Goal: Task Accomplishment & Management: Complete application form

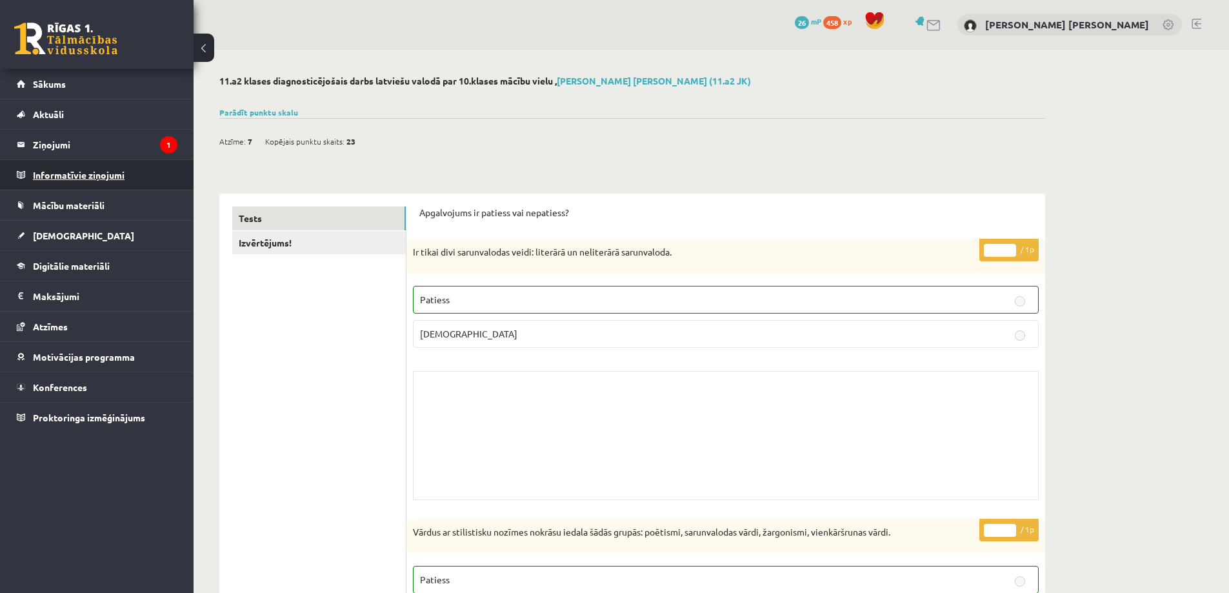
scroll to position [5998, 0]
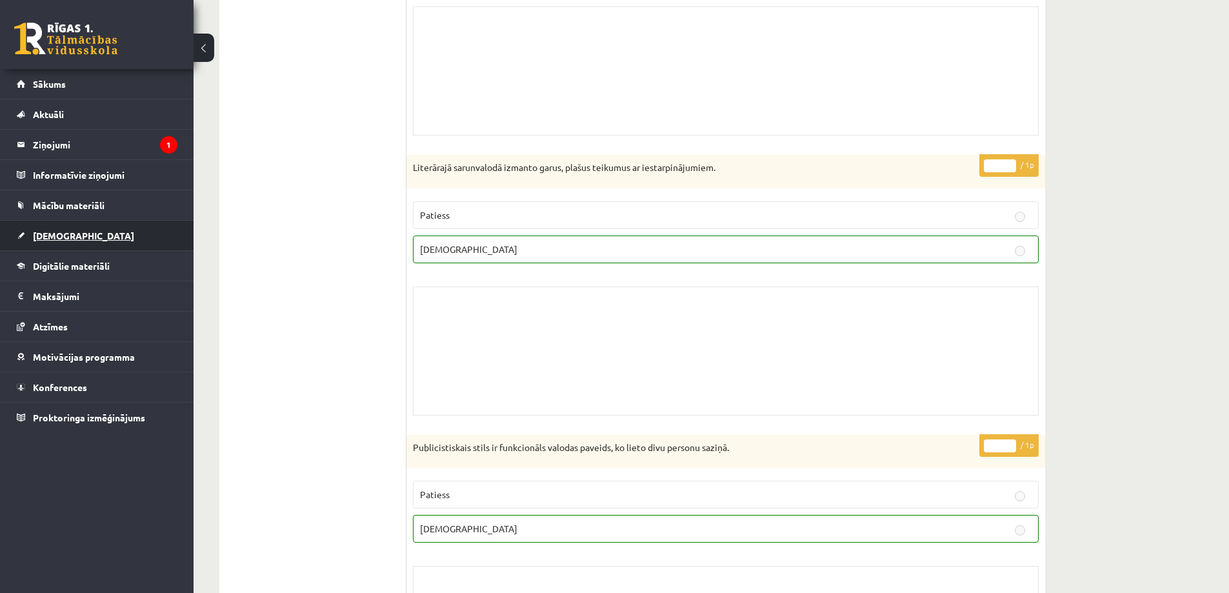
click at [94, 239] on link "[DEMOGRAPHIC_DATA]" at bounding box center [97, 236] width 161 height 30
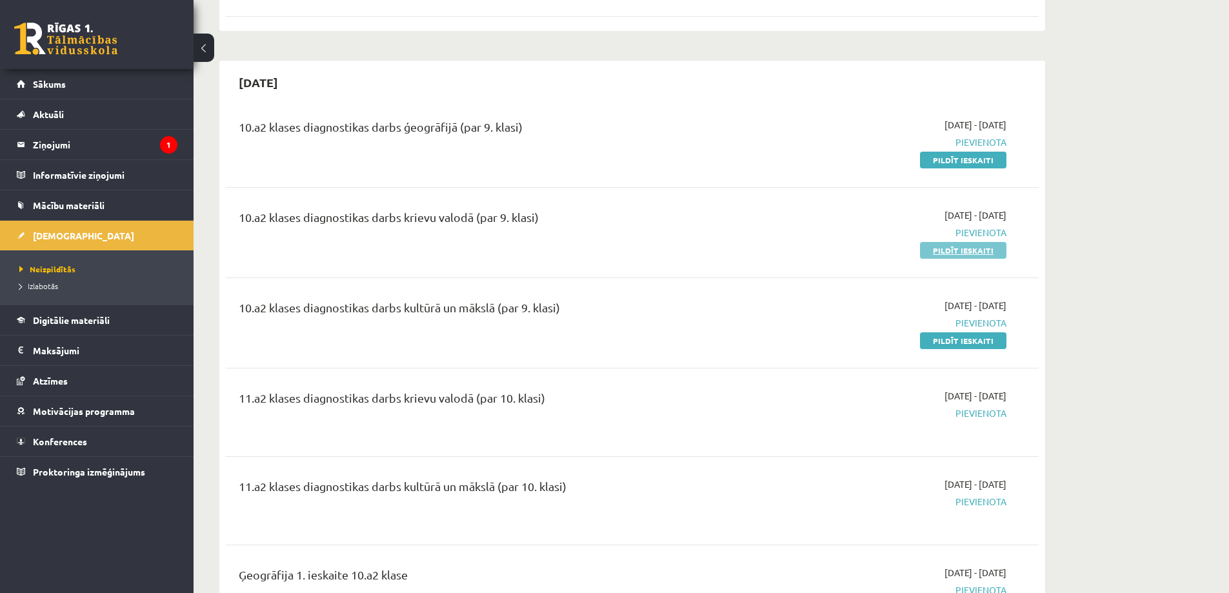
scroll to position [2128, 0]
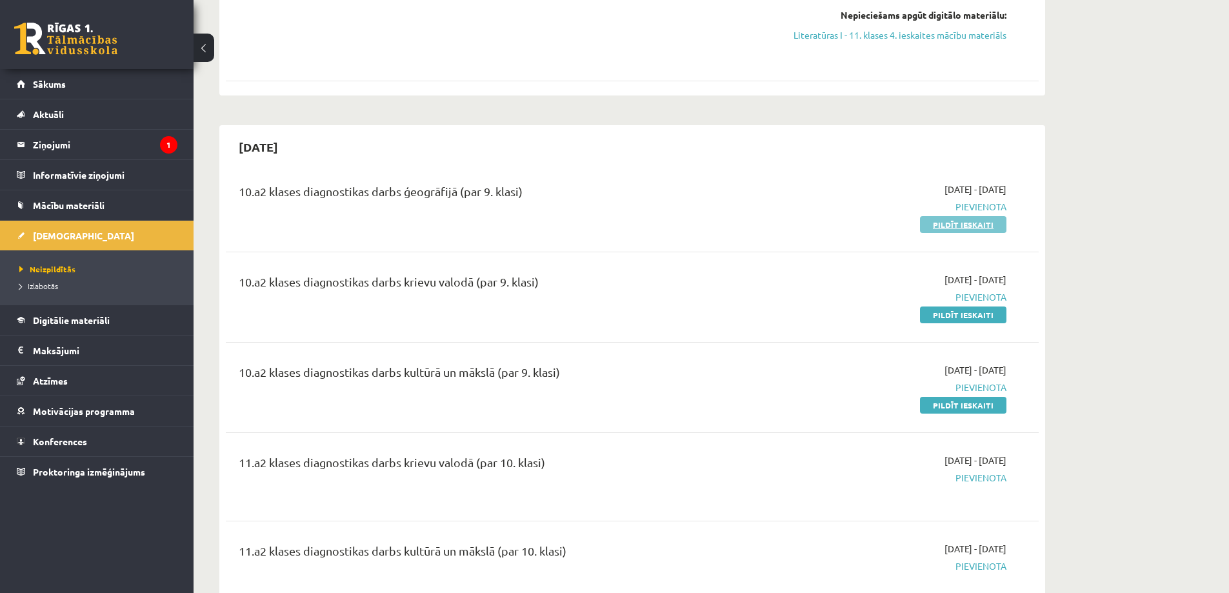
click at [965, 228] on link "Pildīt ieskaiti" at bounding box center [963, 224] width 86 height 17
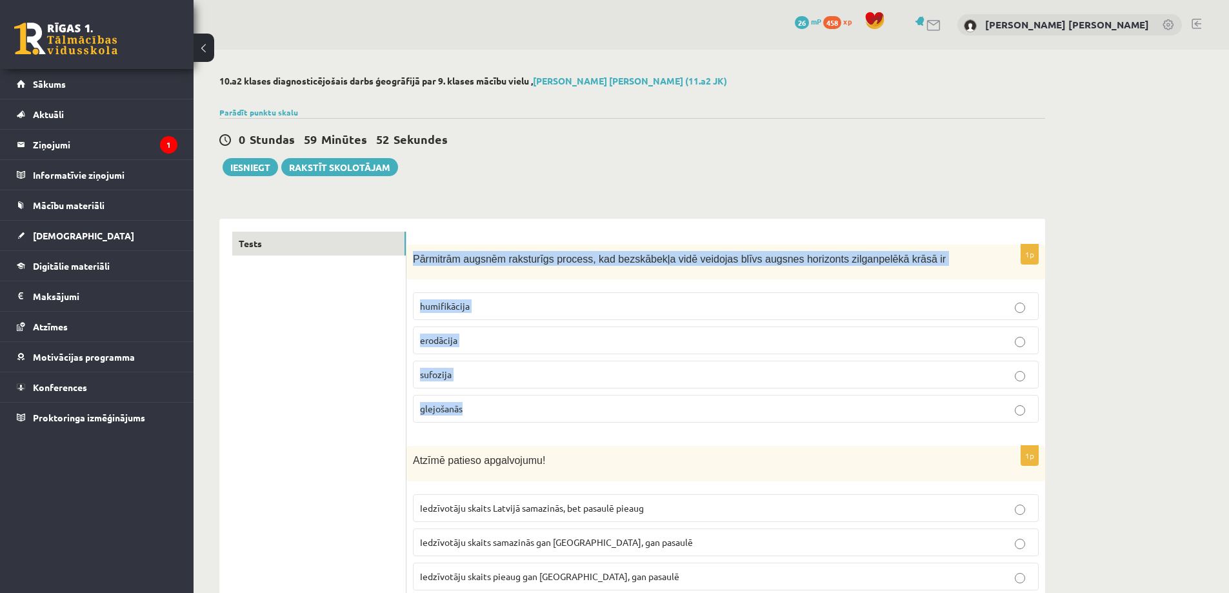
drag, startPoint x: 413, startPoint y: 255, endPoint x: 566, endPoint y: 406, distance: 214.8
click at [566, 406] on div "1p Pārmitrām augsnēm raksturīgs process, kad bezskābekļa vidē veidojas blīvs au…" at bounding box center [725, 338] width 639 height 189
copy div "Pārmitrām augsnēm raksturīgs process, kad bezskābekļa vidē veidojas blīvs augsn…"
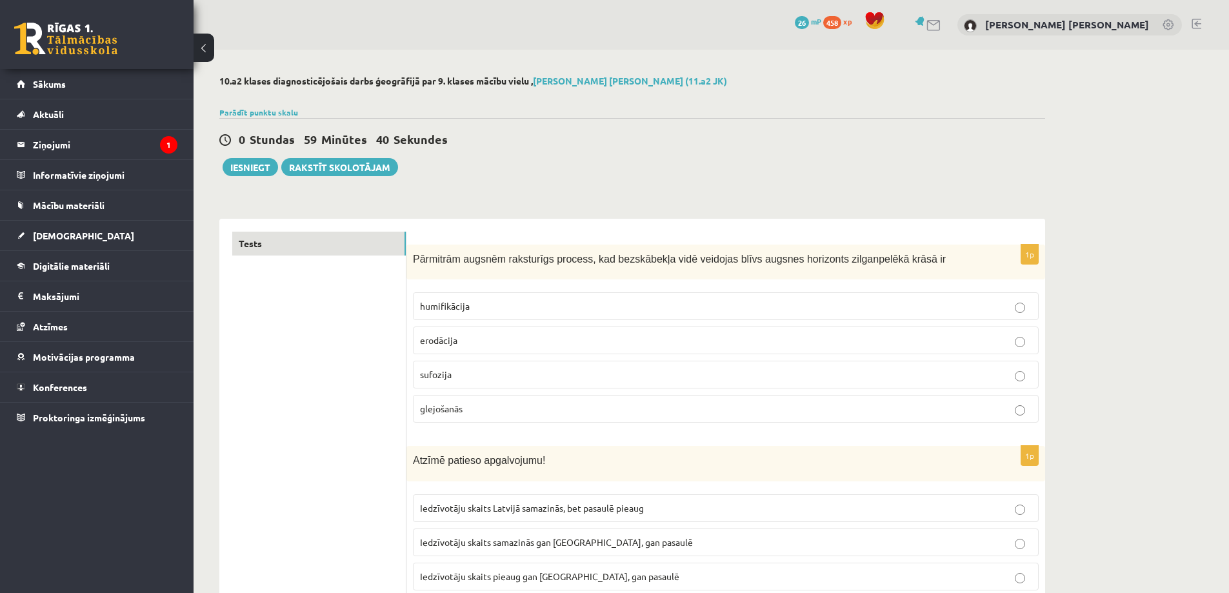
click at [491, 403] on p "glejošanās" at bounding box center [725, 409] width 611 height 14
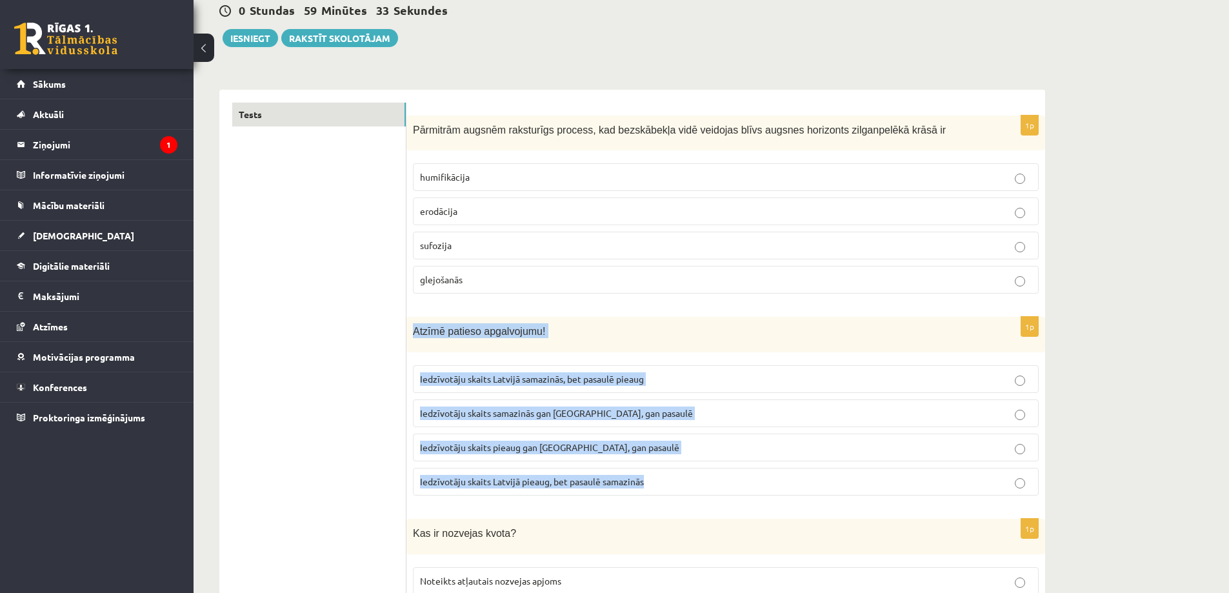
drag, startPoint x: 414, startPoint y: 332, endPoint x: 656, endPoint y: 502, distance: 295.8
click at [656, 502] on div "1p Atzīmē patieso apgalvojumu! Iedzīvotāju skaits Latvijā samazinās, bet pasaul…" at bounding box center [725, 411] width 639 height 189
copy div "Atzīmē patieso apgalvojumu! Iedzīvotāju skaits Latvijā samazinās, bet pasaulē p…"
click at [759, 448] on p "Iedzīvotāju skaits pieaug gan Latvijā, gan pasaulē" at bounding box center [725, 448] width 611 height 14
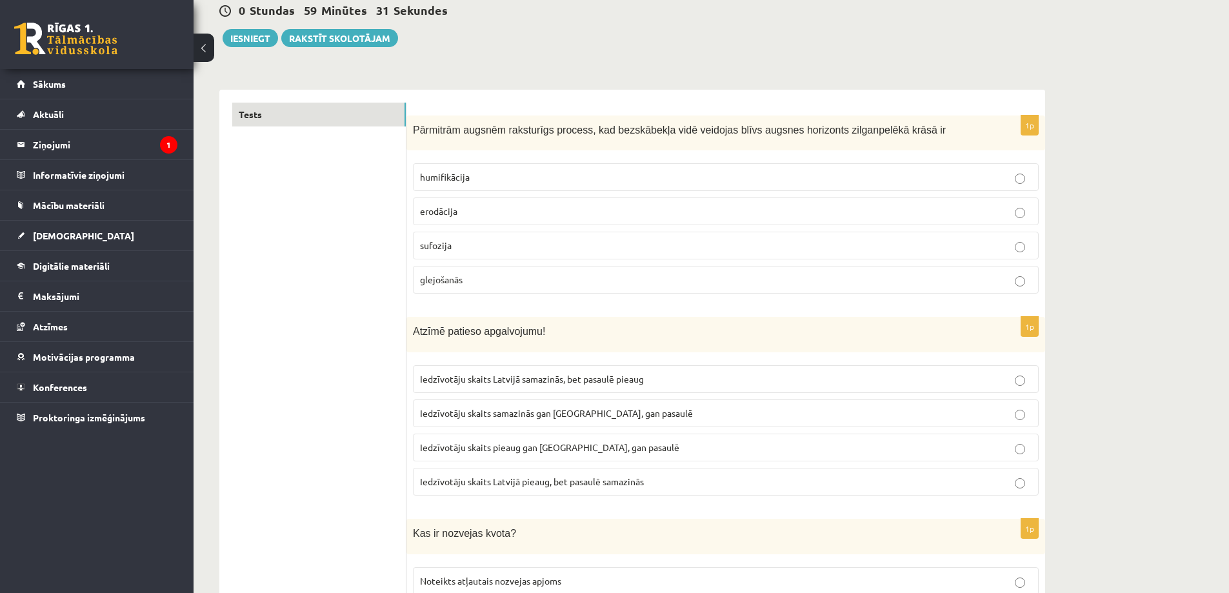
click at [760, 417] on p "Iedzīvotāju skaits samazinās gan Latvijā, gan pasaulē" at bounding box center [725, 413] width 611 height 14
click at [573, 382] on span "Iedzīvotāju skaits Latvijā samazinās, bet pasaulē pieaug" at bounding box center [532, 379] width 224 height 12
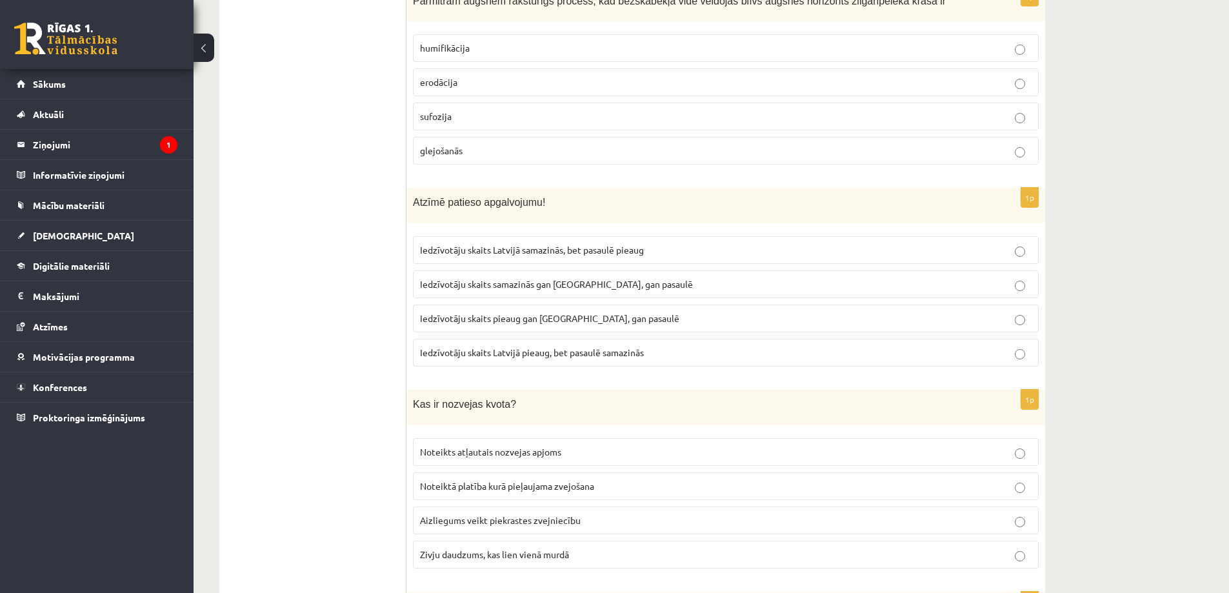
scroll to position [387, 0]
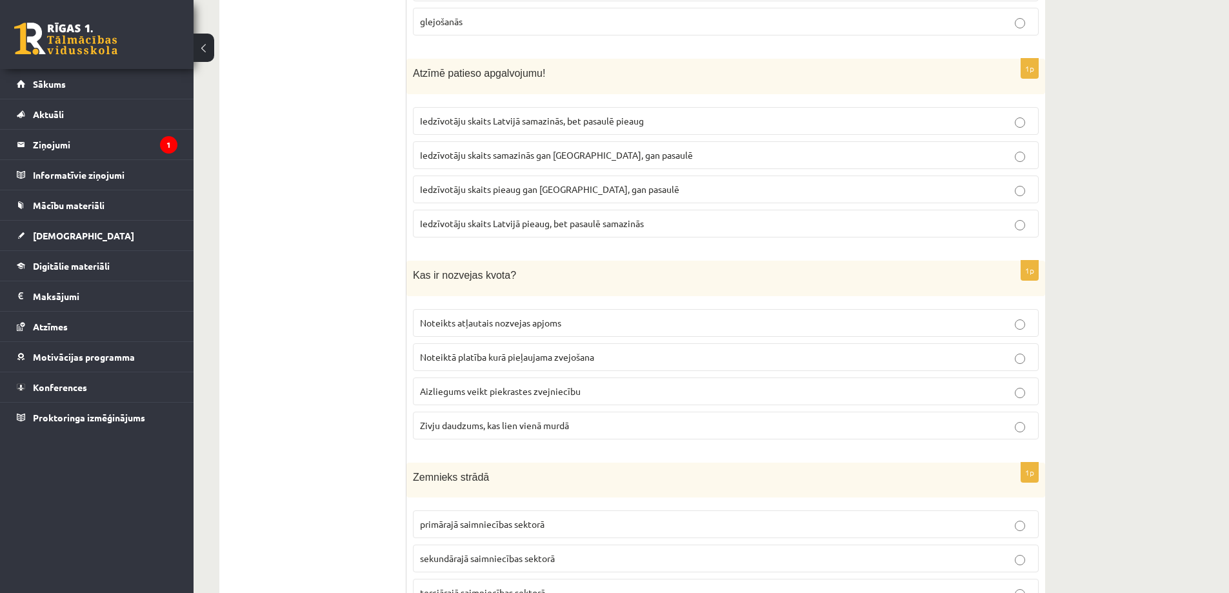
drag, startPoint x: 406, startPoint y: 271, endPoint x: 531, endPoint y: 317, distance: 134.1
click at [557, 281] on p "Kas ir nozvejas kvota?" at bounding box center [693, 274] width 561 height 15
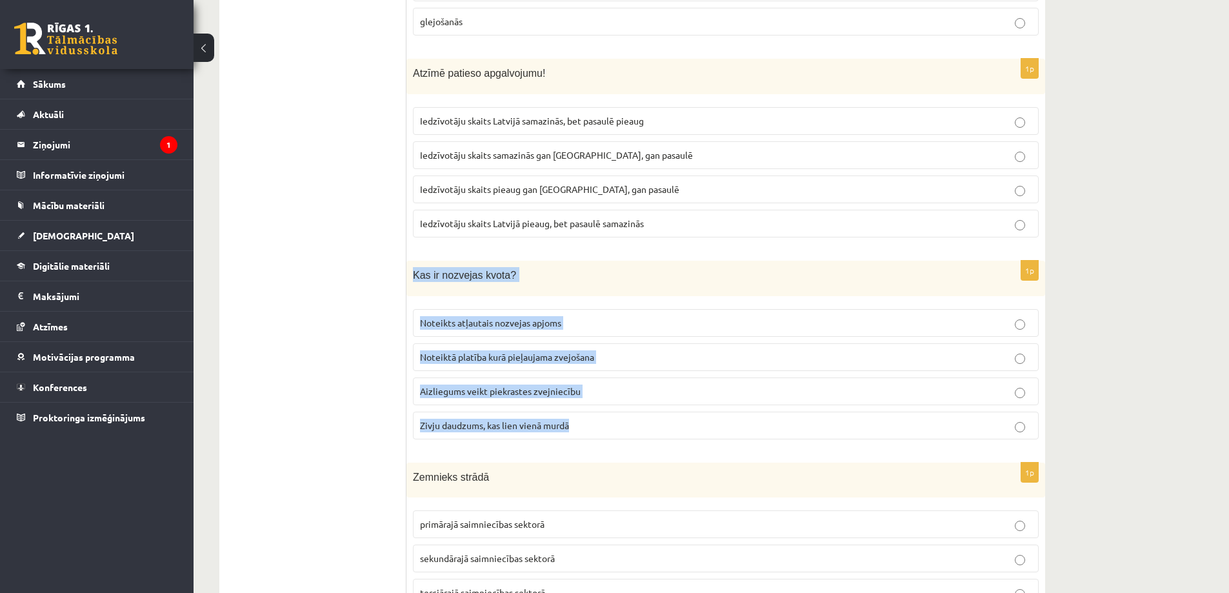
drag, startPoint x: 417, startPoint y: 275, endPoint x: 619, endPoint y: 419, distance: 248.4
click at [619, 419] on div "1p Kas ir nozvejas kvota? Noteikts atļautais nozvejas apjoms Noteiktā platība k…" at bounding box center [725, 355] width 639 height 189
copy div "Kas ir nozvejas kvota? Noteikts atļautais nozvejas apjoms Noteiktā platība kurā…"
click at [620, 270] on p "Kas ir nozvejas kvota?" at bounding box center [693, 274] width 561 height 15
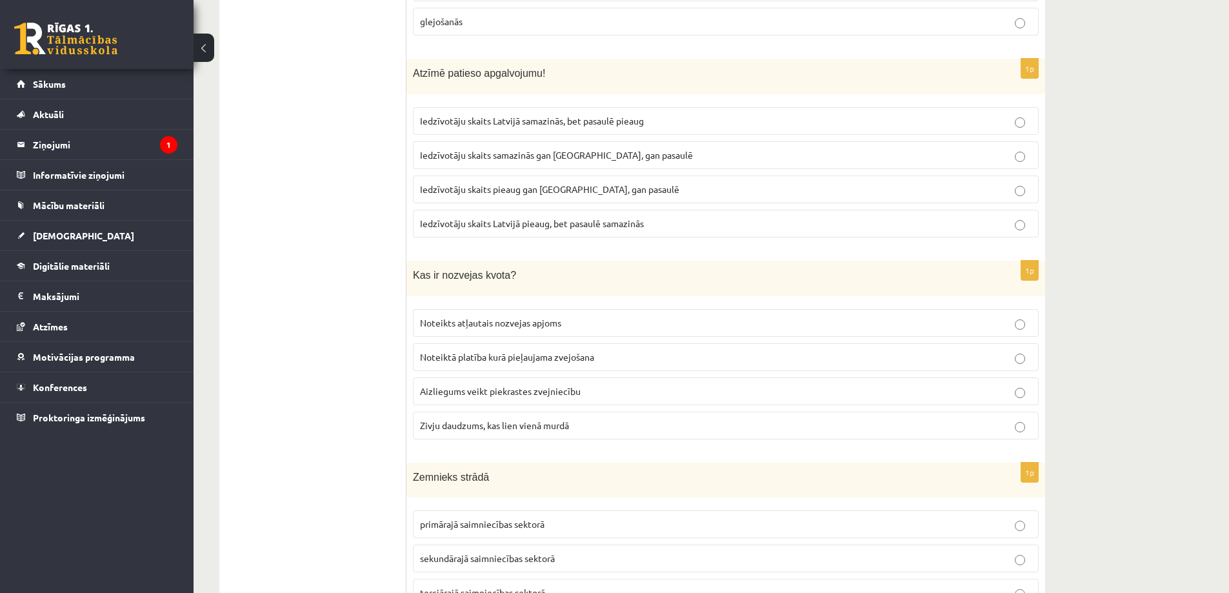
click at [496, 322] on span "Noteikts atļautais nozvejas apjoms" at bounding box center [490, 323] width 141 height 12
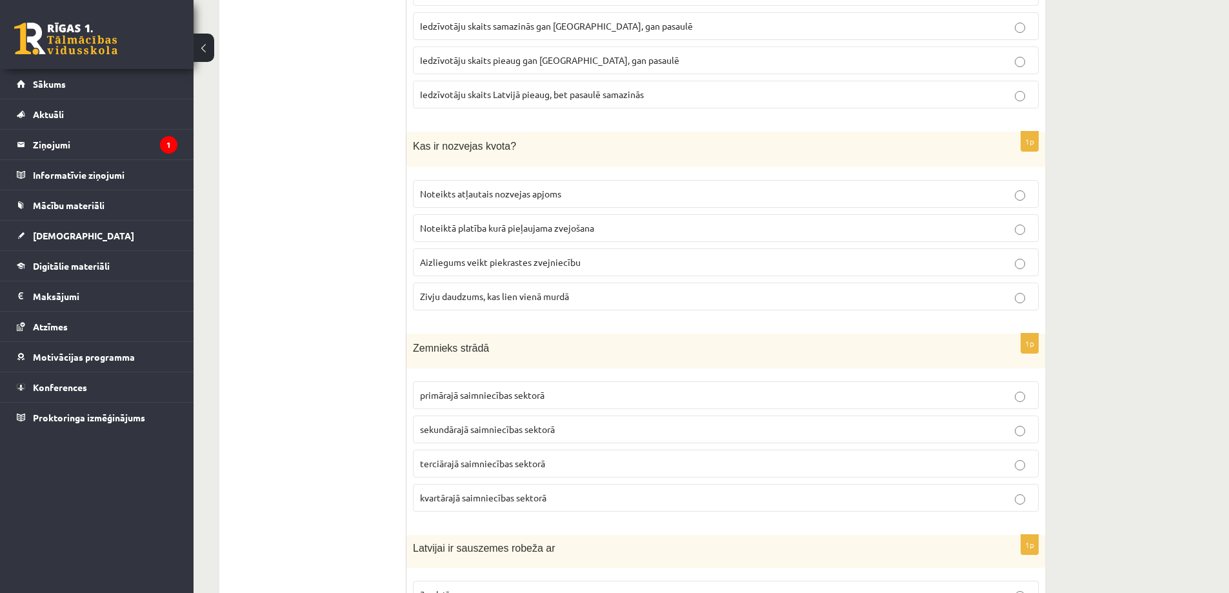
scroll to position [580, 0]
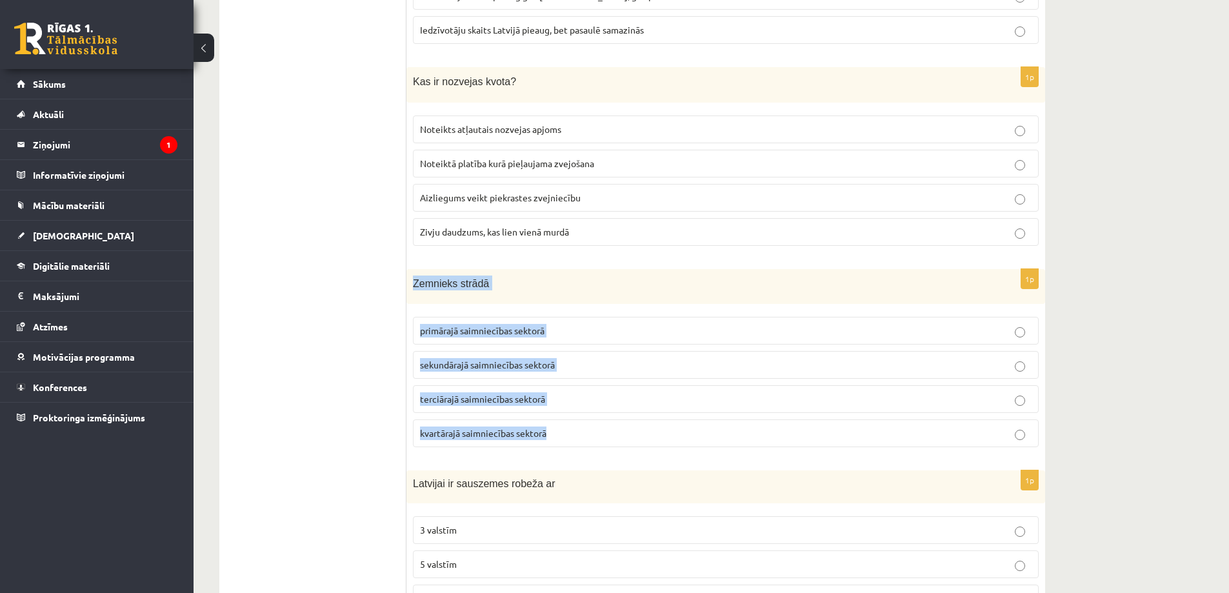
drag, startPoint x: 411, startPoint y: 275, endPoint x: 617, endPoint y: 421, distance: 253.0
click at [617, 421] on div "1p Zemnieks strādā primārajā saimniecības sektorā sekundārajā saimniecības sekt…" at bounding box center [725, 363] width 639 height 189
copy div "Zemnieks strādā primārajā saimniecības sektorā sekundārajā saimniecības sektorā…"
click at [548, 304] on div "1p Zemnieks strādā primārajā saimniecības sektorā sekundārajā saimniecības sekt…" at bounding box center [725, 363] width 639 height 189
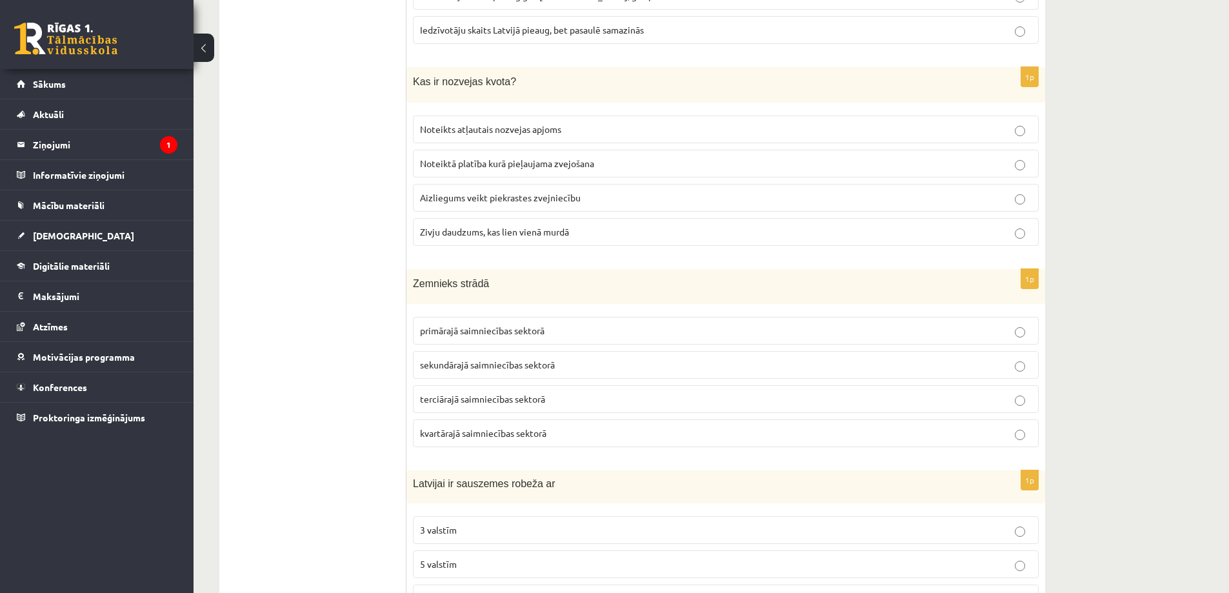
click at [544, 331] on p "primārajā saimniecības sektorā" at bounding box center [725, 331] width 611 height 14
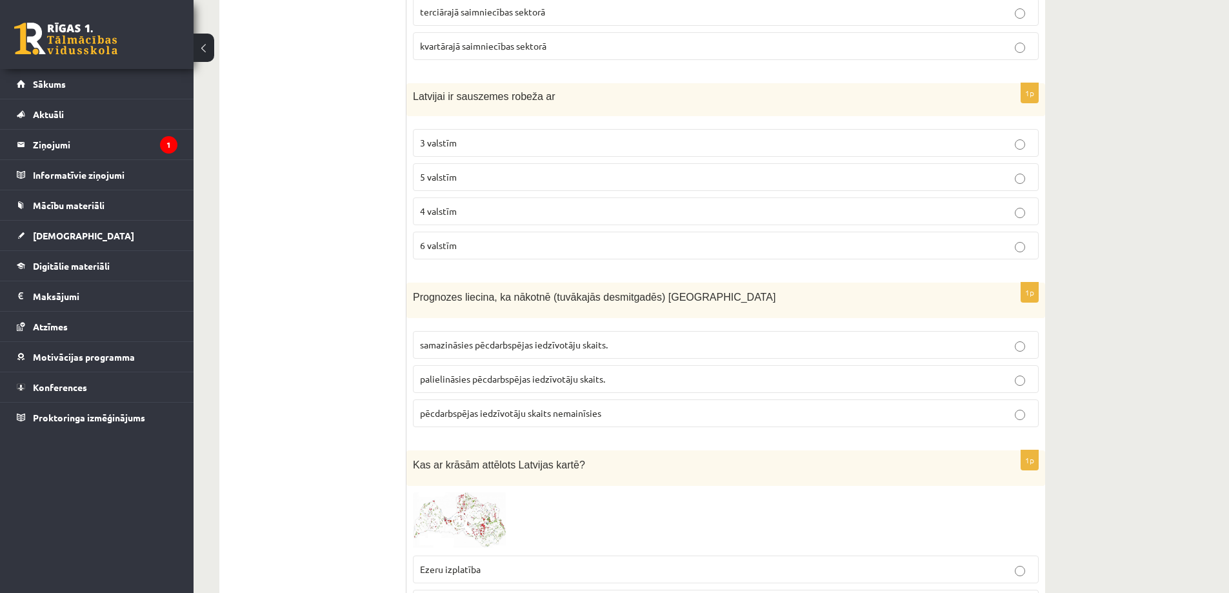
click at [464, 178] on p "5 valstīm" at bounding box center [725, 177] width 611 height 14
click at [460, 210] on p "4 valstīm" at bounding box center [725, 211] width 611 height 14
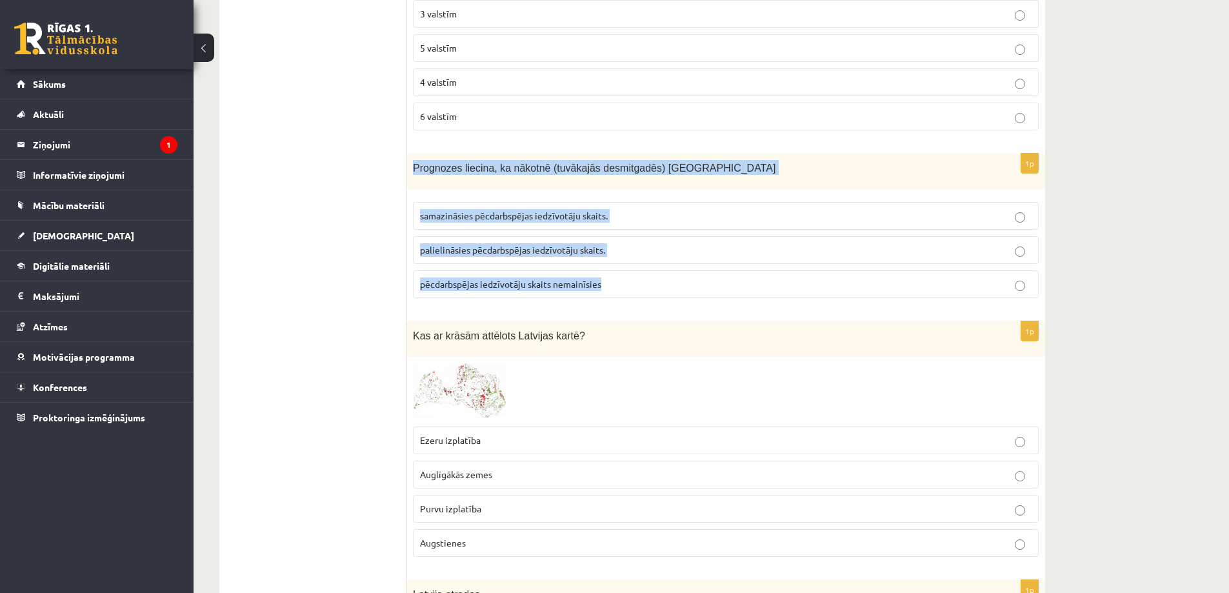
drag, startPoint x: 412, startPoint y: 167, endPoint x: 628, endPoint y: 302, distance: 255.0
click at [628, 302] on div "1p Prognozes liecina, ka nākotnē (tuvākajās desmitgadēs) Latvijā samazināsies p…" at bounding box center [725, 231] width 639 height 155
copy div "Prognozes liecina, ka nākotnē (tuvākajās desmitgadēs) Latvijā samazināsies pēcd…"
click at [634, 255] on p "palielināsies pēcdarbspējas iedzīvotāju skaits." at bounding box center [725, 250] width 611 height 14
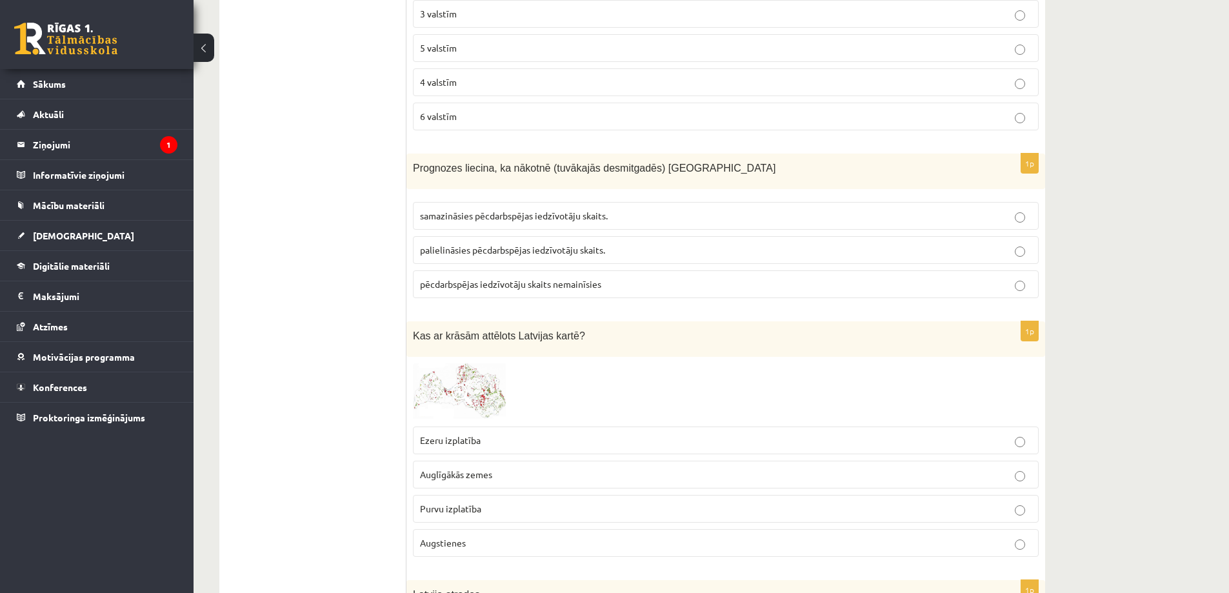
click at [612, 248] on p "palielināsies pēcdarbspējas iedzīvotāju skaits." at bounding box center [725, 250] width 611 height 14
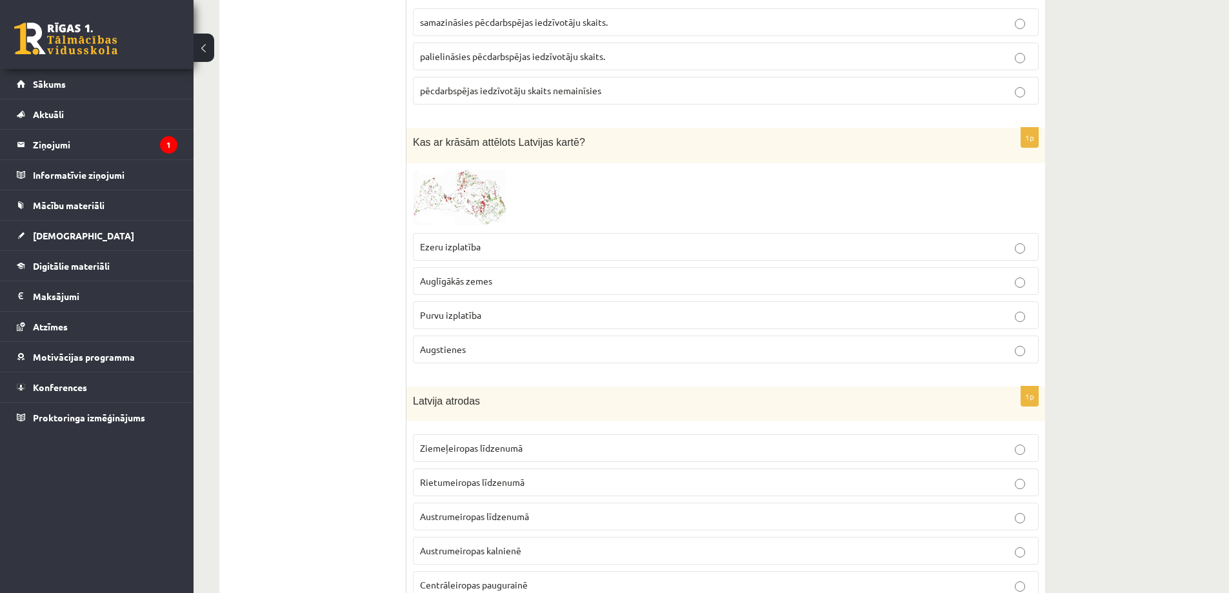
click at [453, 197] on span at bounding box center [461, 200] width 21 height 21
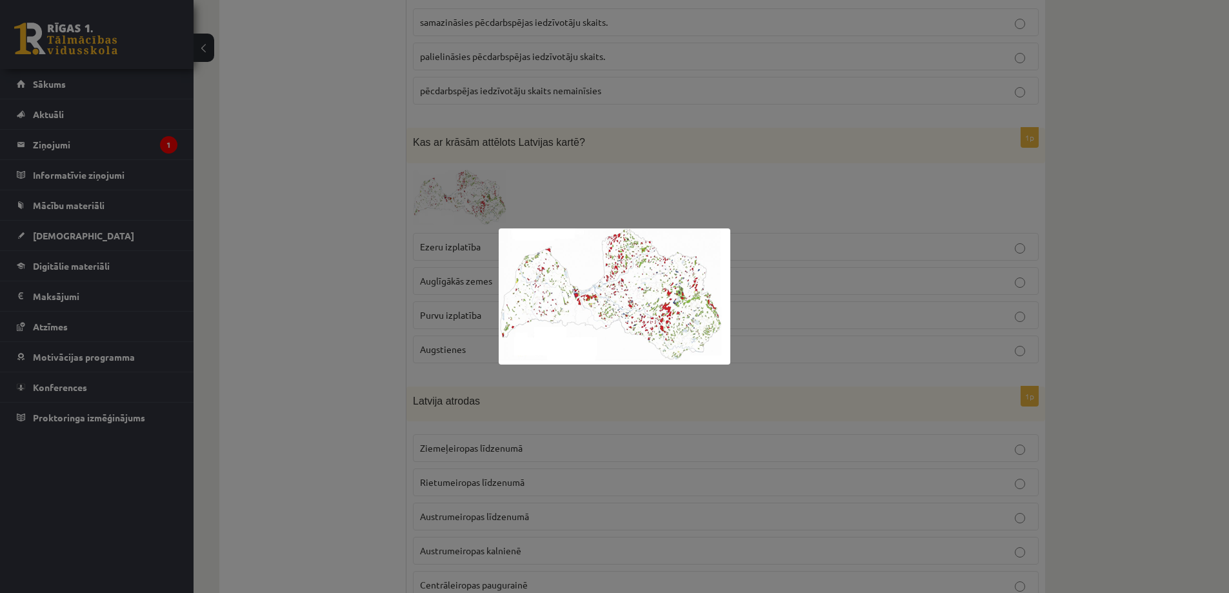
click at [453, 197] on div at bounding box center [614, 296] width 1229 height 593
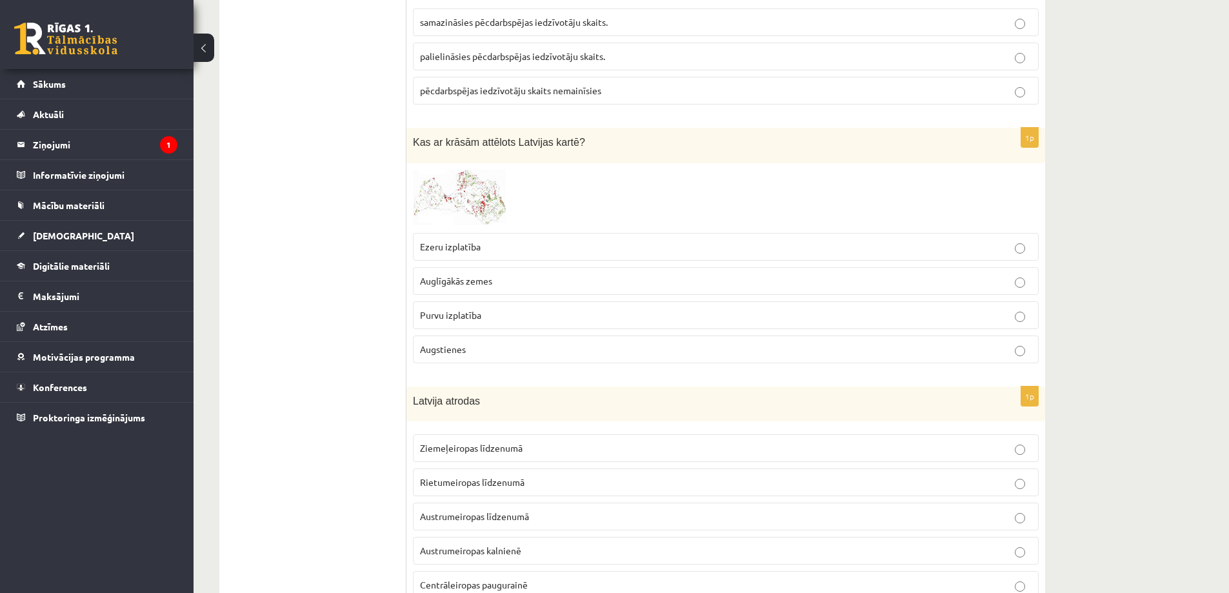
click at [454, 197] on span at bounding box center [461, 200] width 21 height 21
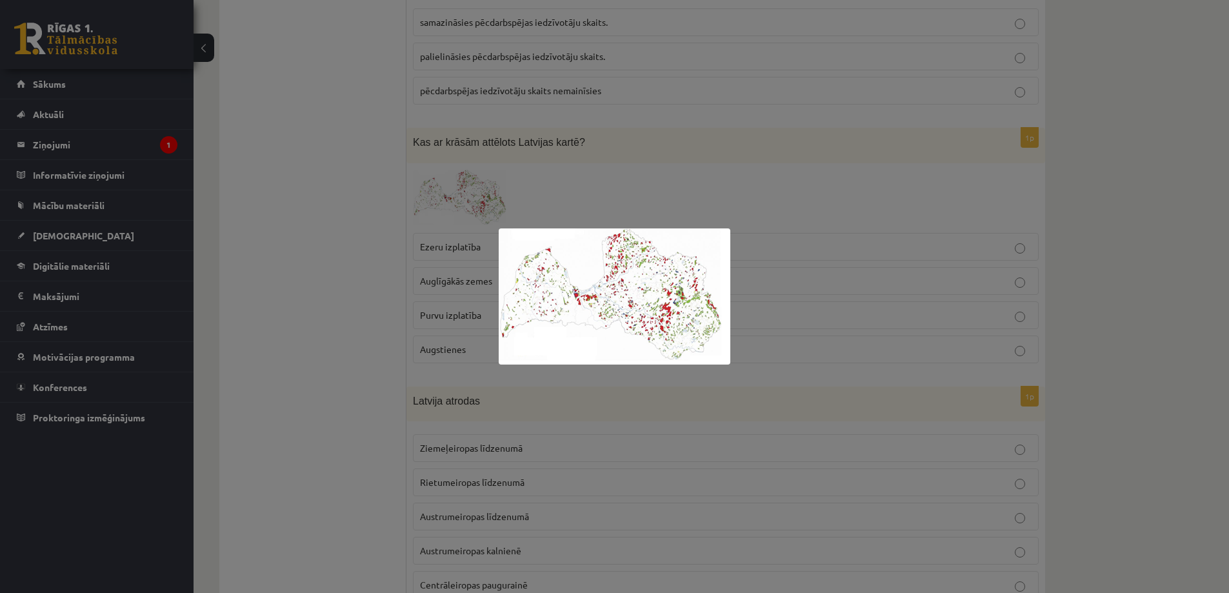
click at [454, 197] on div at bounding box center [614, 296] width 1229 height 593
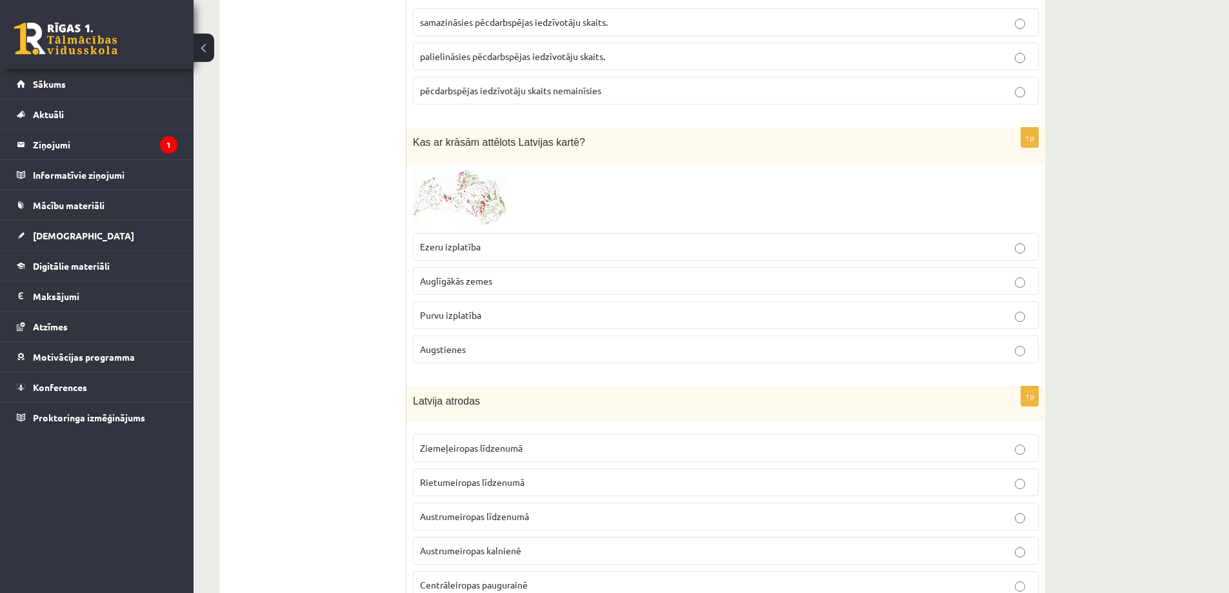
click at [469, 345] on p "Augstienes" at bounding box center [725, 349] width 611 height 14
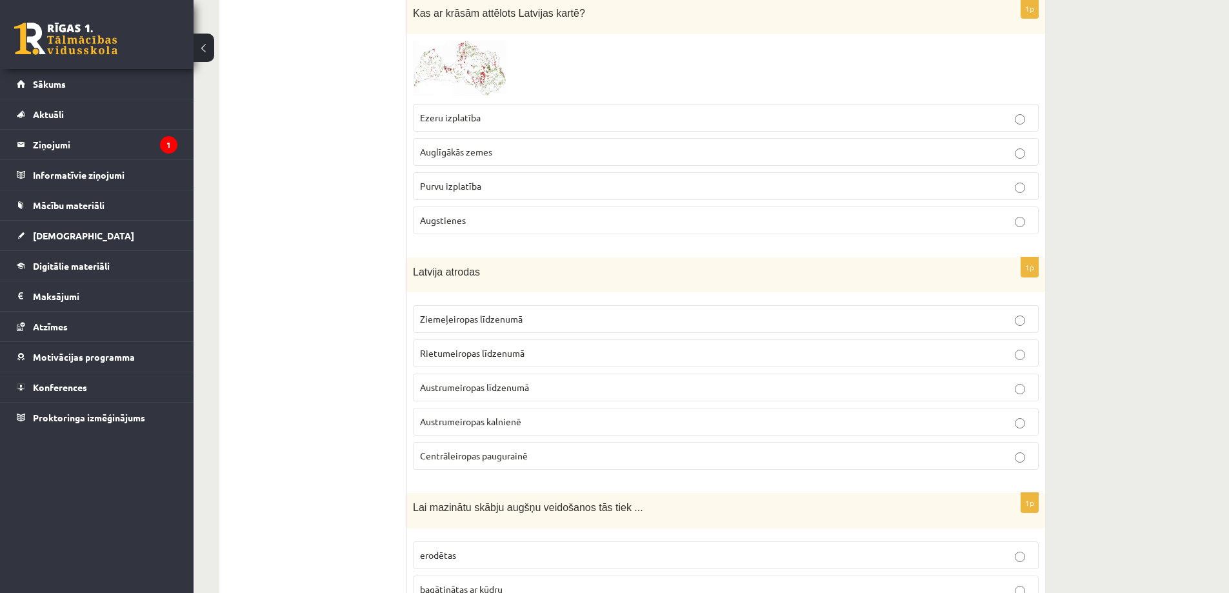
scroll to position [1483, 0]
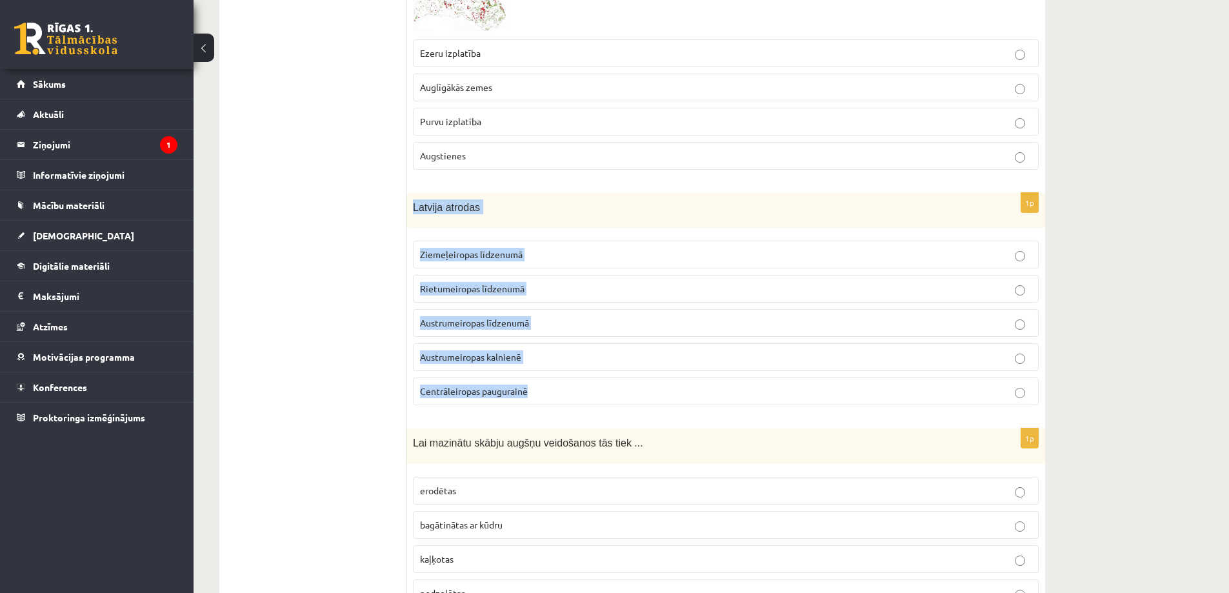
drag, startPoint x: 411, startPoint y: 206, endPoint x: 600, endPoint y: 377, distance: 254.8
click at [600, 377] on div "1p Latvija atrodas Ziemeļeiropas līdzenumā Rietumeiropas līdzenumā Austrumeirop…" at bounding box center [725, 304] width 639 height 223
copy div "Latvija atrodas Ziemeļeiropas līdzenumā Rietumeiropas līdzenumā Austrumeiropas …"
drag, startPoint x: 559, startPoint y: 212, endPoint x: 555, endPoint y: 217, distance: 7.0
click at [557, 212] on p "Latvija atrodas" at bounding box center [693, 206] width 561 height 15
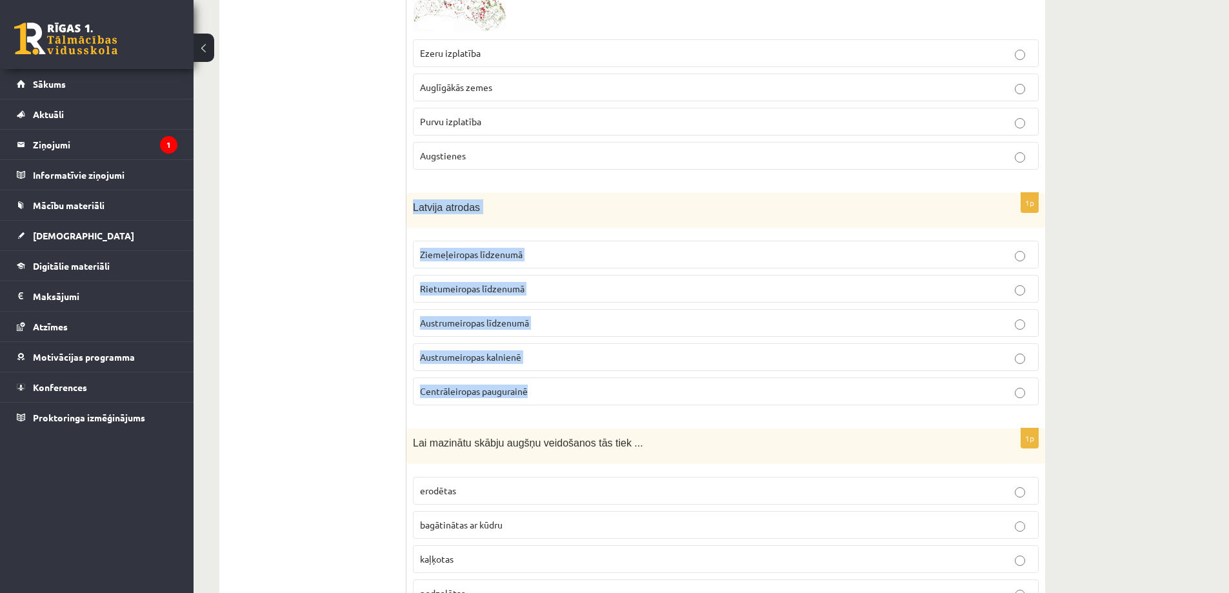
click at [546, 254] on p "Ziemeļeiropas līdzenumā" at bounding box center [725, 255] width 611 height 14
click at [499, 330] on p "Austrumeiropas līdzenumā" at bounding box center [725, 323] width 611 height 14
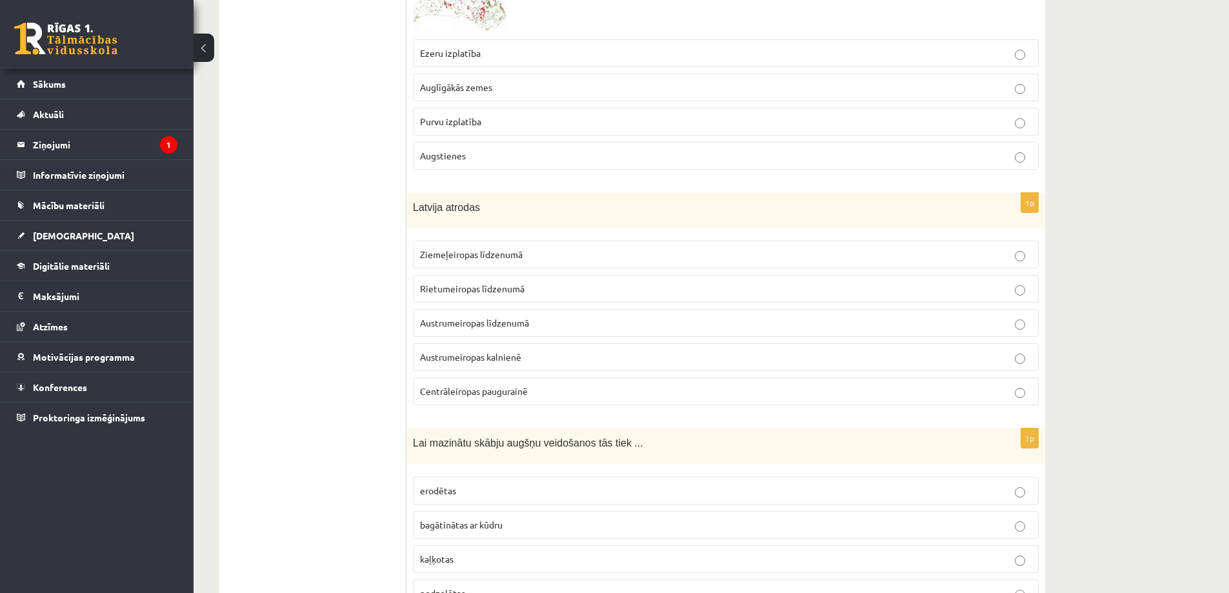
scroll to position [1677, 0]
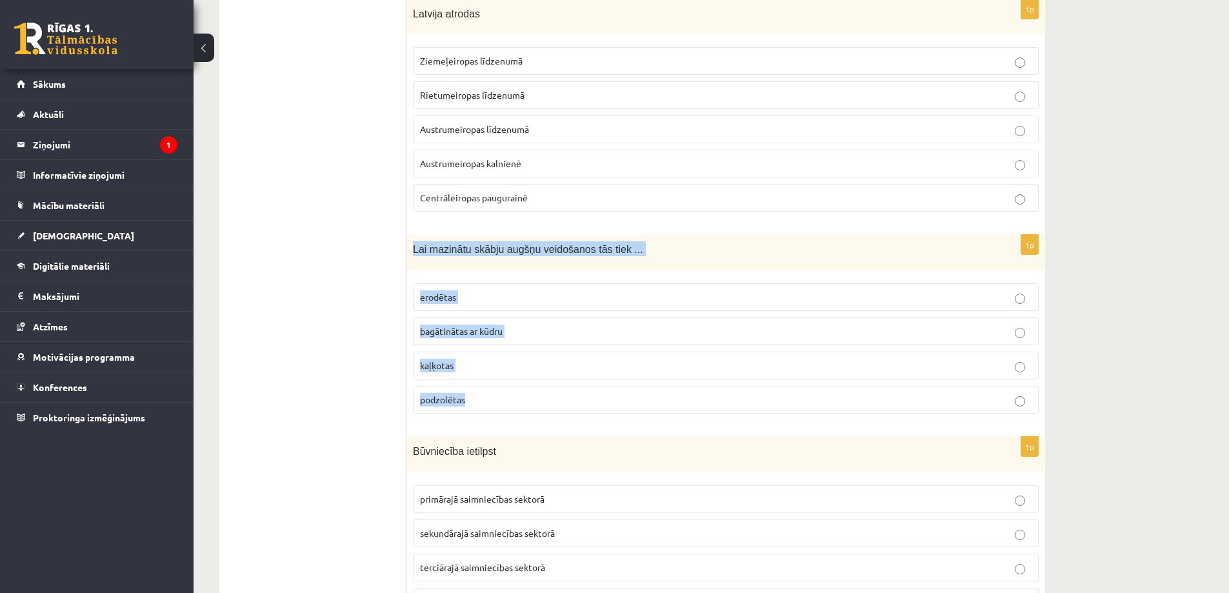
drag, startPoint x: 411, startPoint y: 248, endPoint x: 533, endPoint y: 405, distance: 198.6
click at [533, 405] on div "1p Lai mazinātu skābju augšņu veidošanos tās tiek ... erodētas bagātinātas ar k…" at bounding box center [725, 329] width 639 height 189
copy div "Lai mazinātu skābju augšņu veidošanos tās tiek ... erodētas bagātinātas ar kūdr…"
click at [514, 368] on p "kaļķotas" at bounding box center [725, 366] width 611 height 14
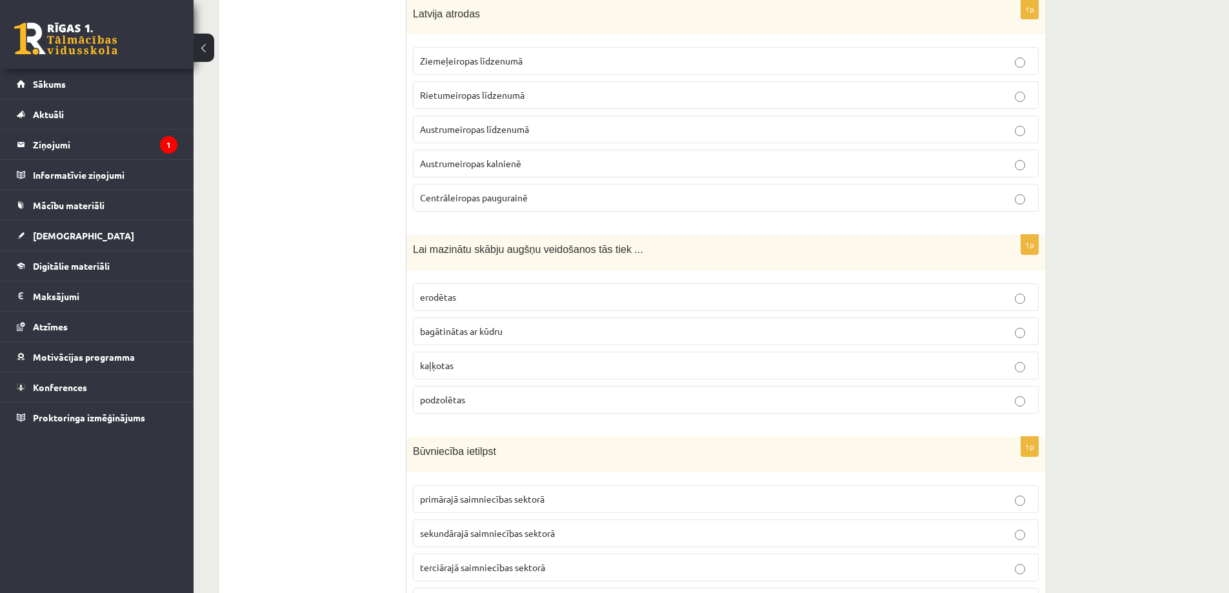
scroll to position [1870, 0]
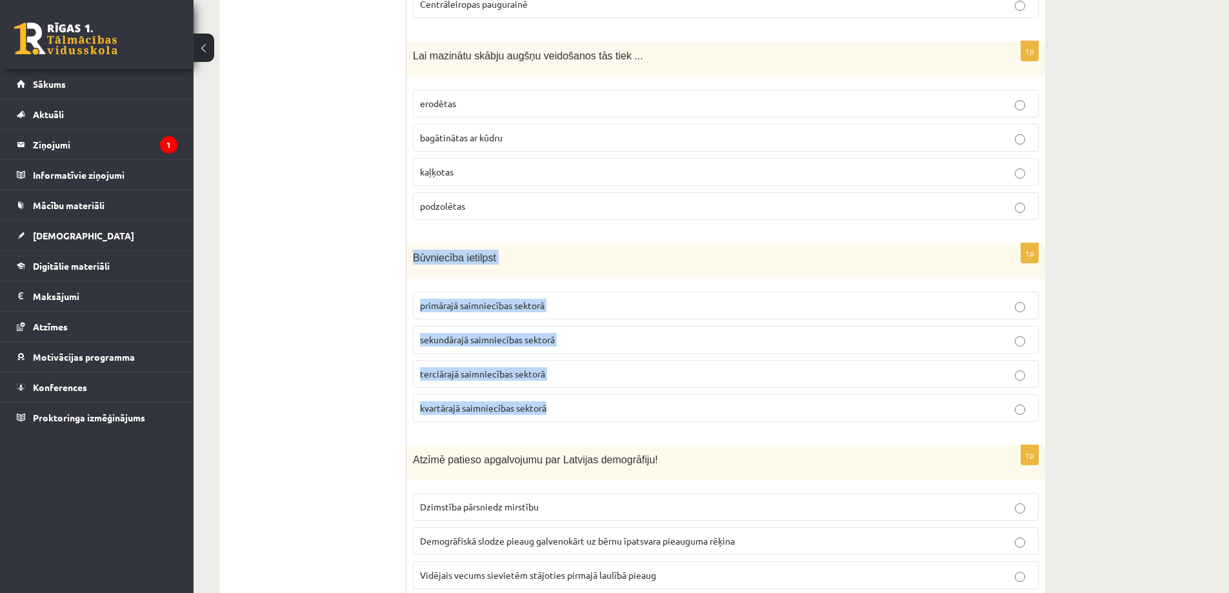
drag, startPoint x: 417, startPoint y: 257, endPoint x: 601, endPoint y: 400, distance: 233.1
click at [601, 400] on div "1p Būvniecība ietilpst primārajā saimniecības sektorā sekundārajā saimniecības …" at bounding box center [725, 337] width 639 height 189
copy div "Būvniecība ietilpst primārajā saimniecības sektorā sekundārajā saimniecības sek…"
click at [580, 351] on label "sekundārajā saimniecības sektorā" at bounding box center [726, 340] width 626 height 28
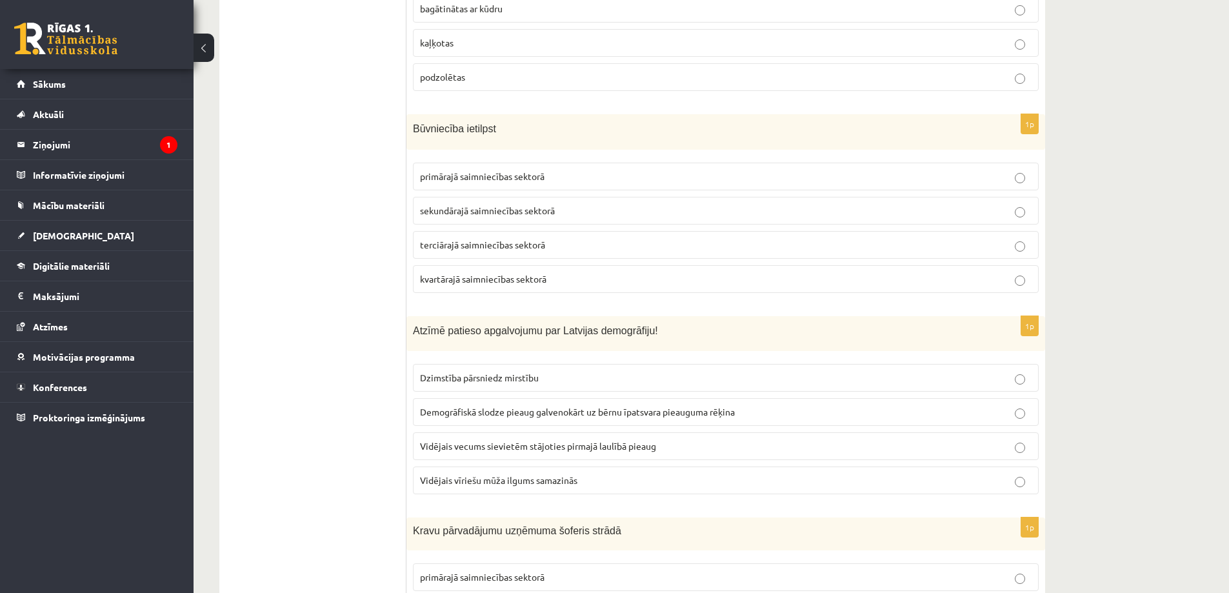
scroll to position [2064, 0]
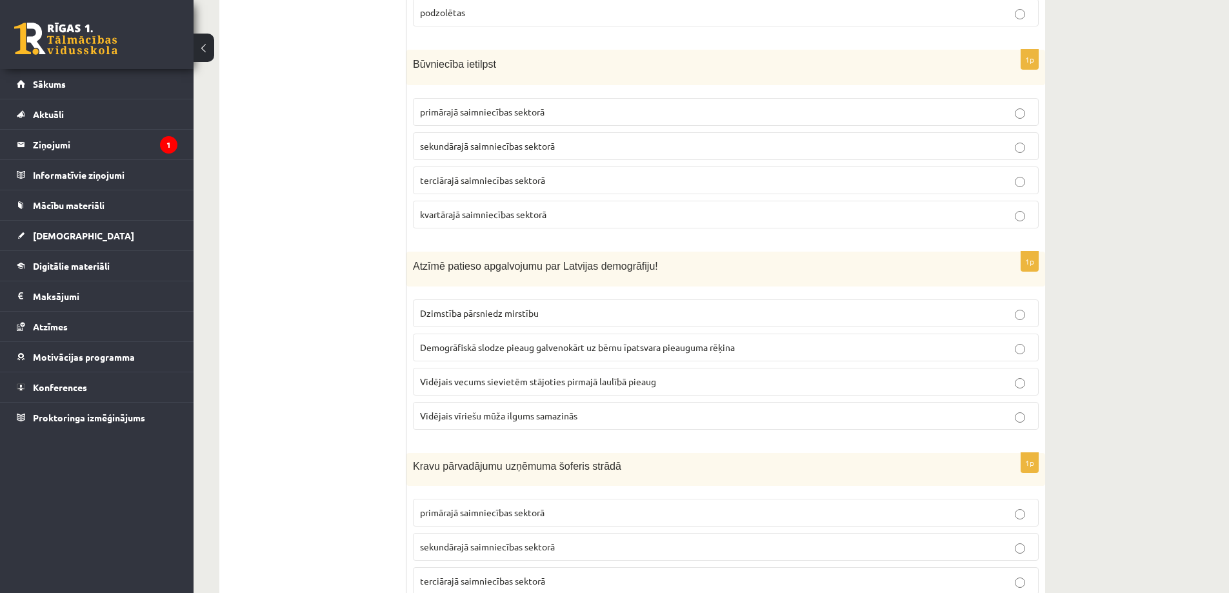
click at [417, 269] on span "Atzīmē patieso apgalvojumu par Latvijas demogrāfiju!" at bounding box center [535, 266] width 245 height 11
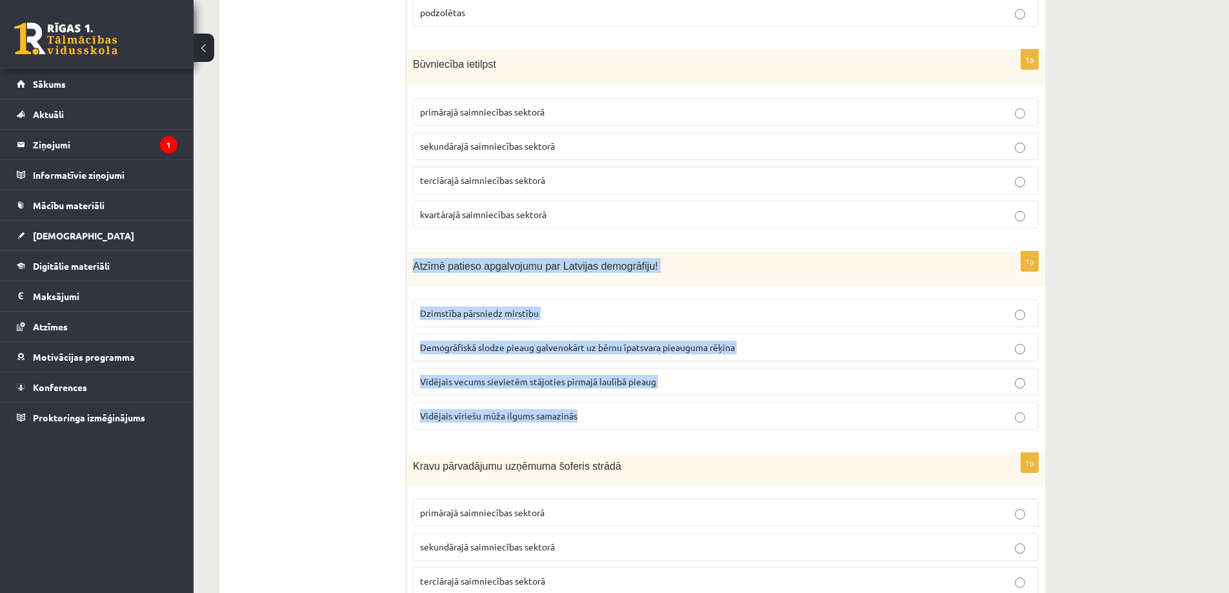
drag, startPoint x: 410, startPoint y: 261, endPoint x: 629, endPoint y: 422, distance: 272.2
click at [629, 422] on div "1p Atzīmē patieso apgalvojumu par Latvijas demogrāfiju! Dzimstība pārsniedz mir…" at bounding box center [725, 346] width 639 height 189
copy div "Atzīmē patieso apgalvojumu par Latvijas demogrāfiju! Dzimstība pārsniedz mirstī…"
click at [717, 302] on label "Dzimstība pārsniedz mirstību" at bounding box center [726, 313] width 626 height 28
click at [697, 397] on fieldset "Dzimstība pārsniedz mirstību Demogrāfiskā slodze pieaug galvenokārt uz bērnu īp…" at bounding box center [726, 363] width 626 height 141
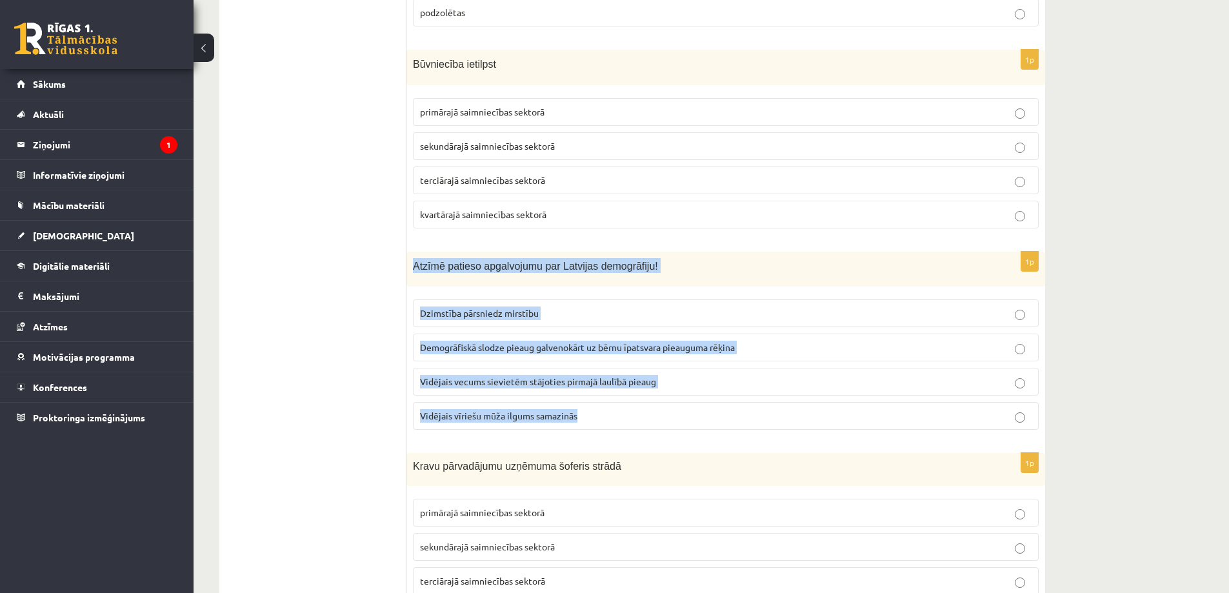
click at [684, 385] on p "Vidējais vecums sievietēm stājoties pirmajā laulībā pieaug" at bounding box center [725, 382] width 611 height 14
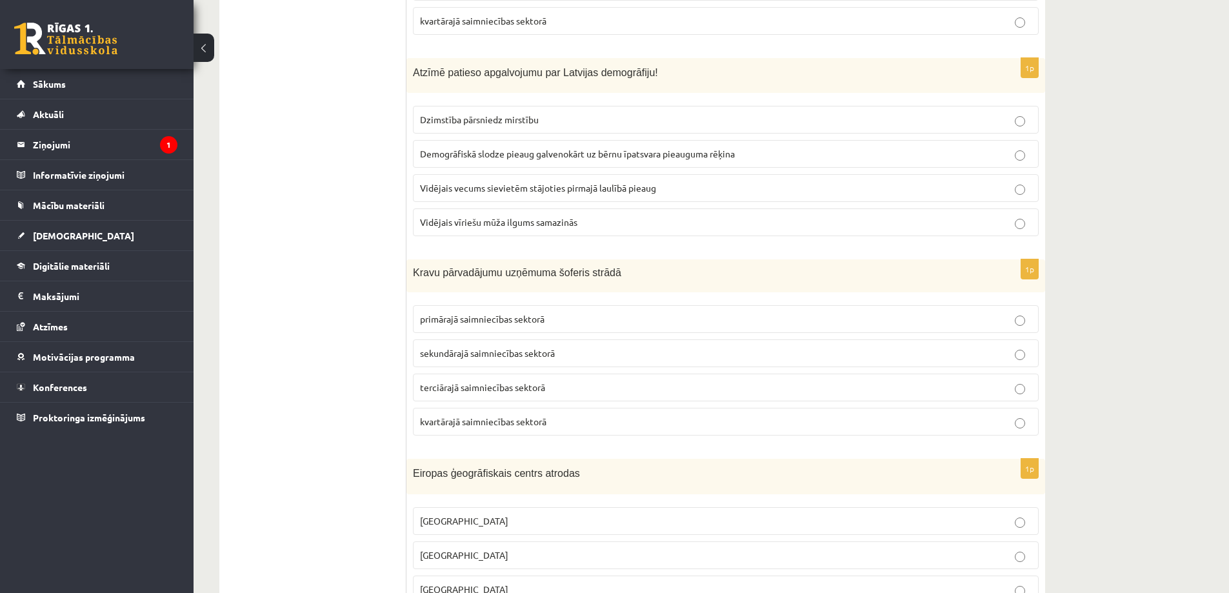
scroll to position [2386, 0]
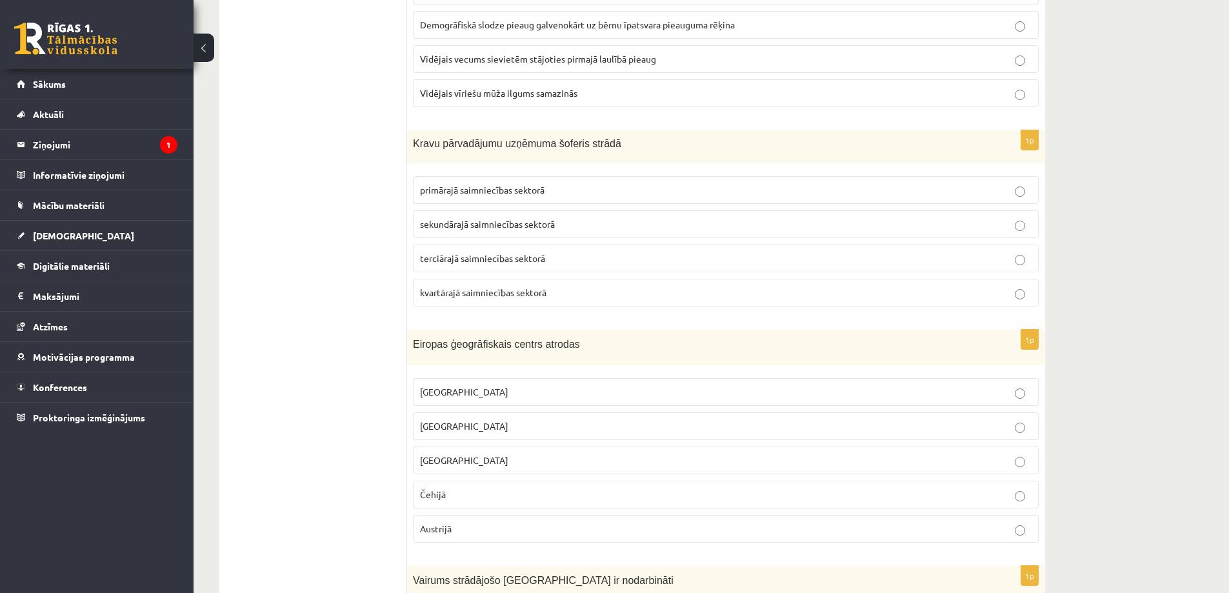
click at [480, 224] on span "sekundārajā saimniecības sektorā" at bounding box center [487, 224] width 135 height 12
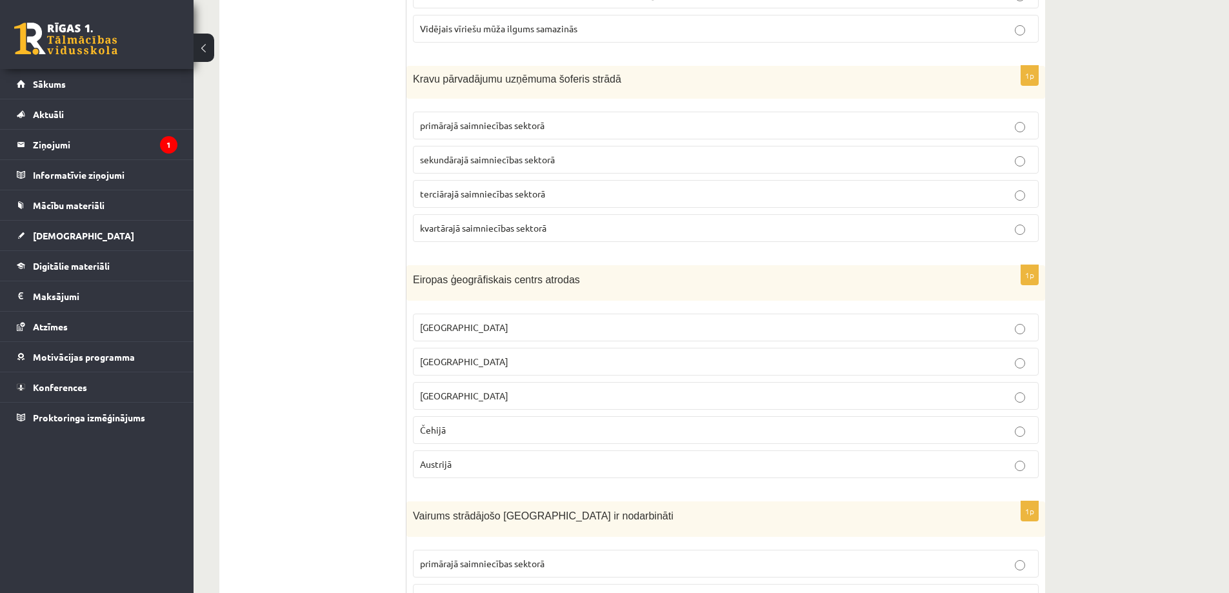
scroll to position [2515, 0]
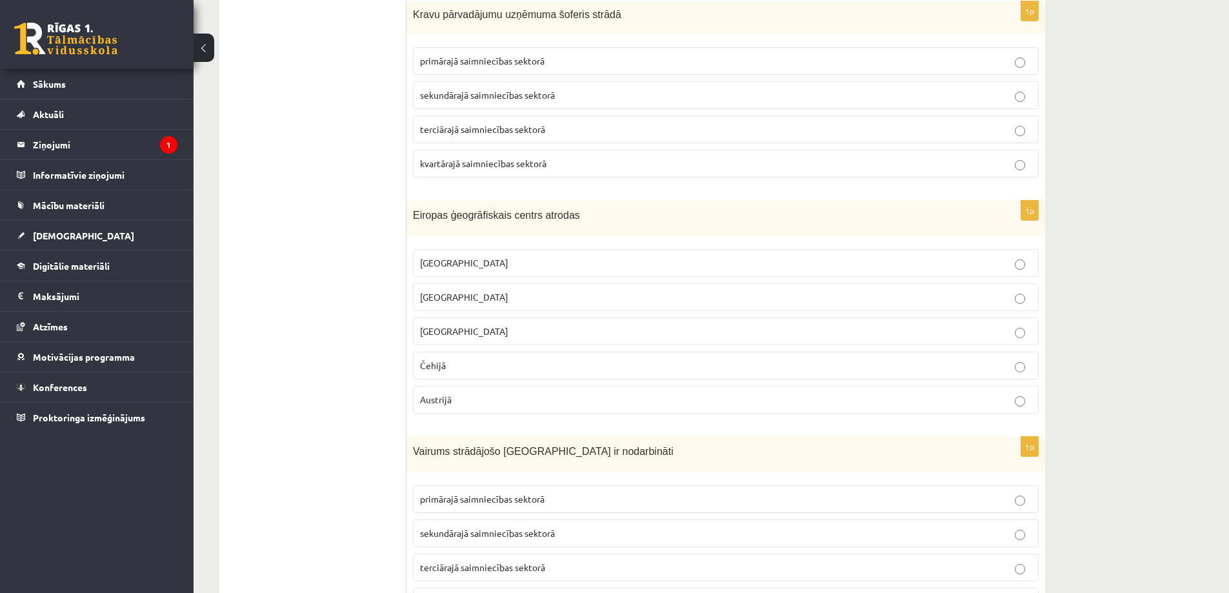
drag, startPoint x: 406, startPoint y: 207, endPoint x: 542, endPoint y: 290, distance: 159.5
drag, startPoint x: 541, startPoint y: 282, endPoint x: 535, endPoint y: 275, distance: 9.6
click at [540, 282] on fieldset "Latvijā Lietuvā Vācijā Čehijā Austrijā" at bounding box center [726, 330] width 626 height 175
click at [511, 235] on div "1p Eiropas ģeogrāfiskais centrs atrodas Latvijā Lietuvā Vācijā Čehijā Austrijā" at bounding box center [725, 312] width 639 height 223
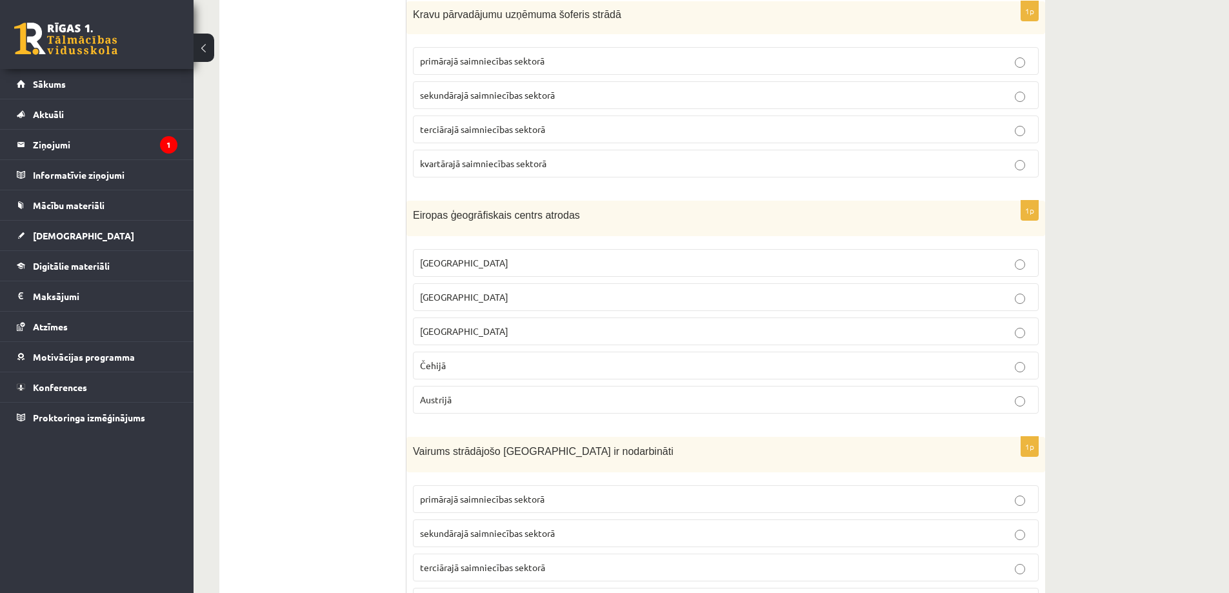
click at [430, 216] on span "Eiropas ģeogrāfiskais centrs atrodas" at bounding box center [496, 215] width 167 height 11
click at [415, 221] on span "Eiropas ģeogrāfiskais centrs atrodas" at bounding box center [496, 215] width 167 height 11
click at [413, 243] on div "1p Eiropas ģeogrāfiskais centrs atrodas Latvijā Lietuvā Vācijā Čehijā Austrijā" at bounding box center [725, 312] width 639 height 223
click at [450, 223] on div "Eiropas ģeogrāfiskais centrs atrodas" at bounding box center [725, 218] width 639 height 35
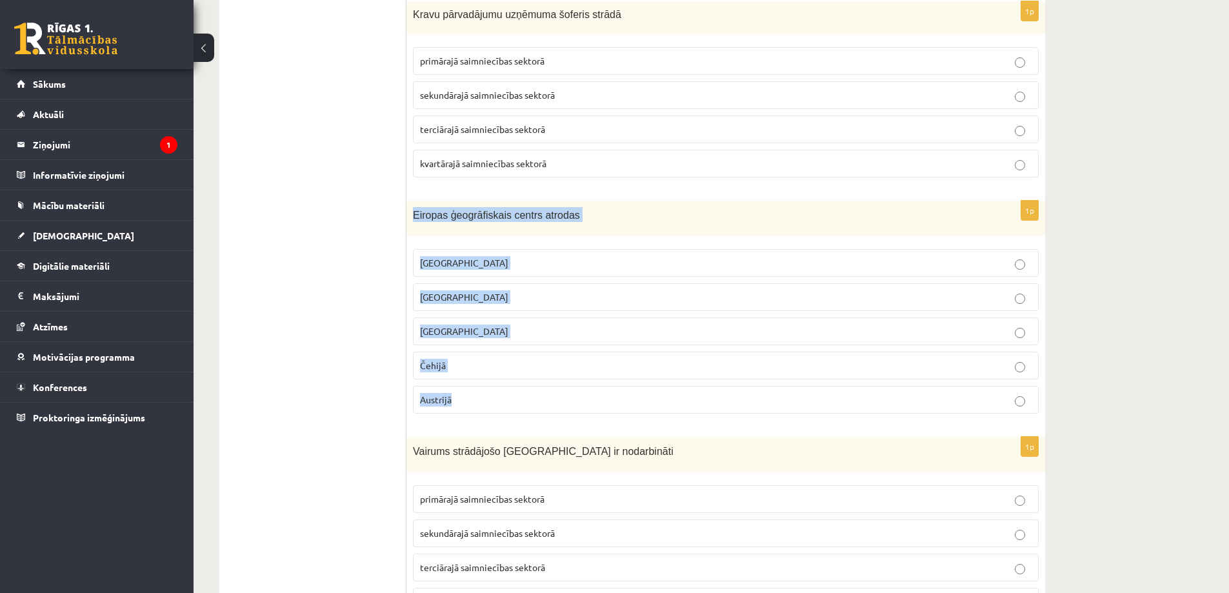
drag, startPoint x: 414, startPoint y: 208, endPoint x: 520, endPoint y: 392, distance: 212.4
click at [520, 392] on div "1p Eiropas ģeogrāfiskais centrs atrodas Latvijā Lietuvā Vācijā Čehijā Austrijā" at bounding box center [725, 312] width 639 height 223
copy div "Eiropas ģeogrāfiskais centrs atrodas Latvijā Lietuvā Vācijā Čehijā Austrijā"
click at [459, 293] on p "Lietuvā" at bounding box center [725, 297] width 611 height 14
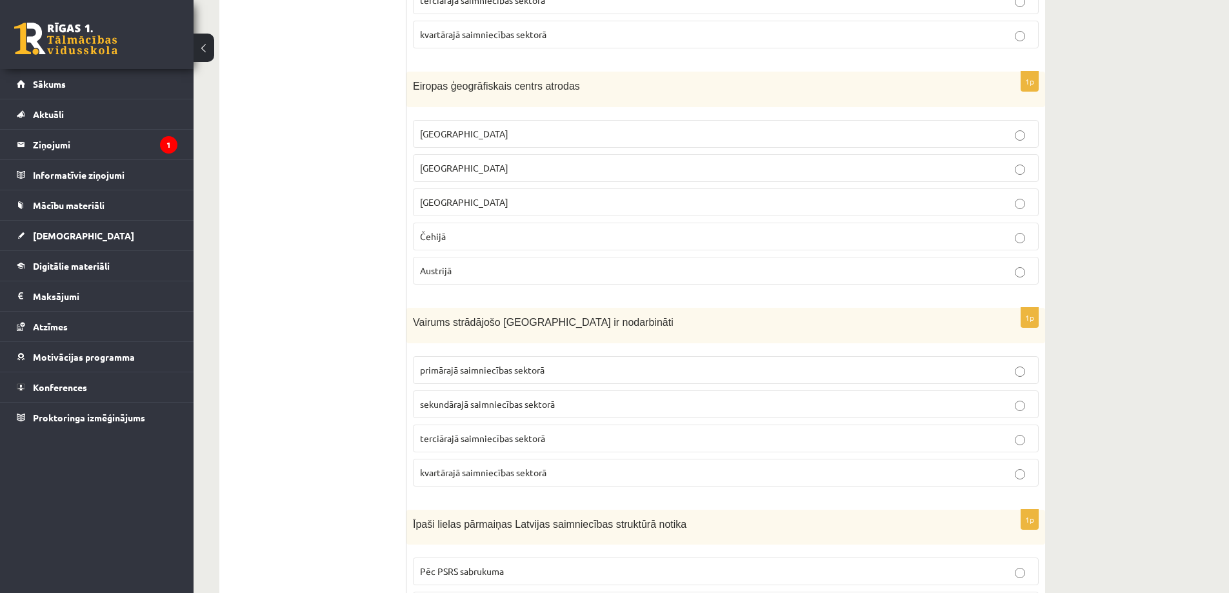
scroll to position [2773, 0]
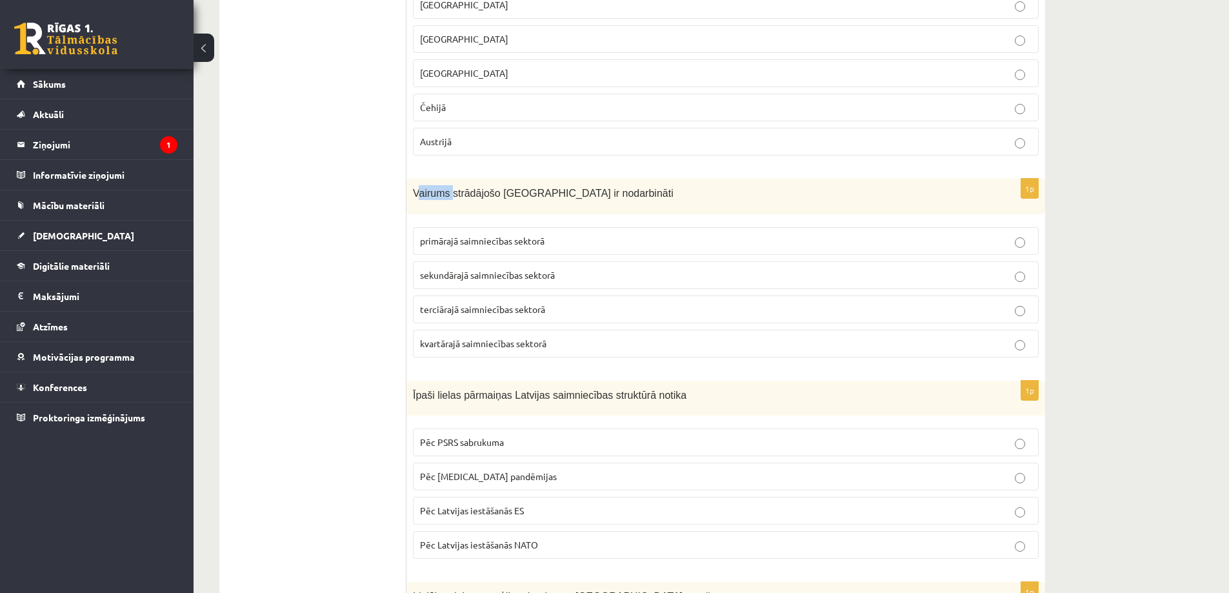
drag, startPoint x: 416, startPoint y: 190, endPoint x: 451, endPoint y: 203, distance: 37.4
click at [451, 203] on div "Vairums strādājošo Latvijā ir nodarbināti" at bounding box center [725, 196] width 639 height 35
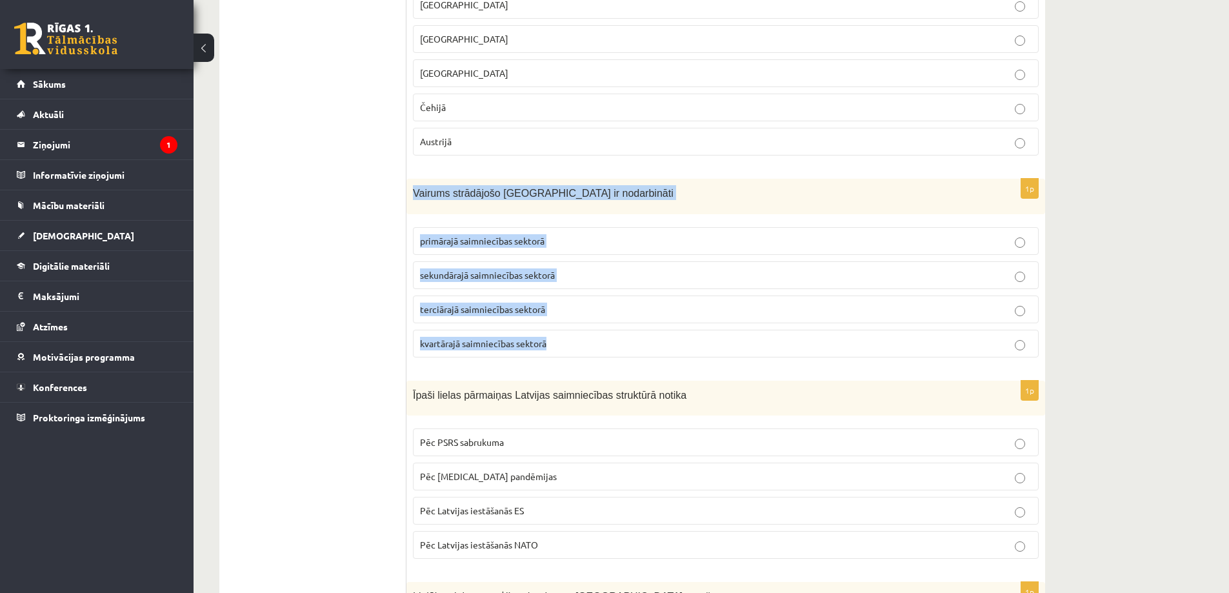
drag, startPoint x: 413, startPoint y: 190, endPoint x: 617, endPoint y: 338, distance: 251.7
click at [617, 338] on div "1p Vairums strādājošo Latvijā ir nodarbināti primārajā saimniecības sektorā sek…" at bounding box center [725, 273] width 639 height 189
click at [506, 308] on span "terciārajā saimniecības sektorā" at bounding box center [482, 309] width 125 height 12
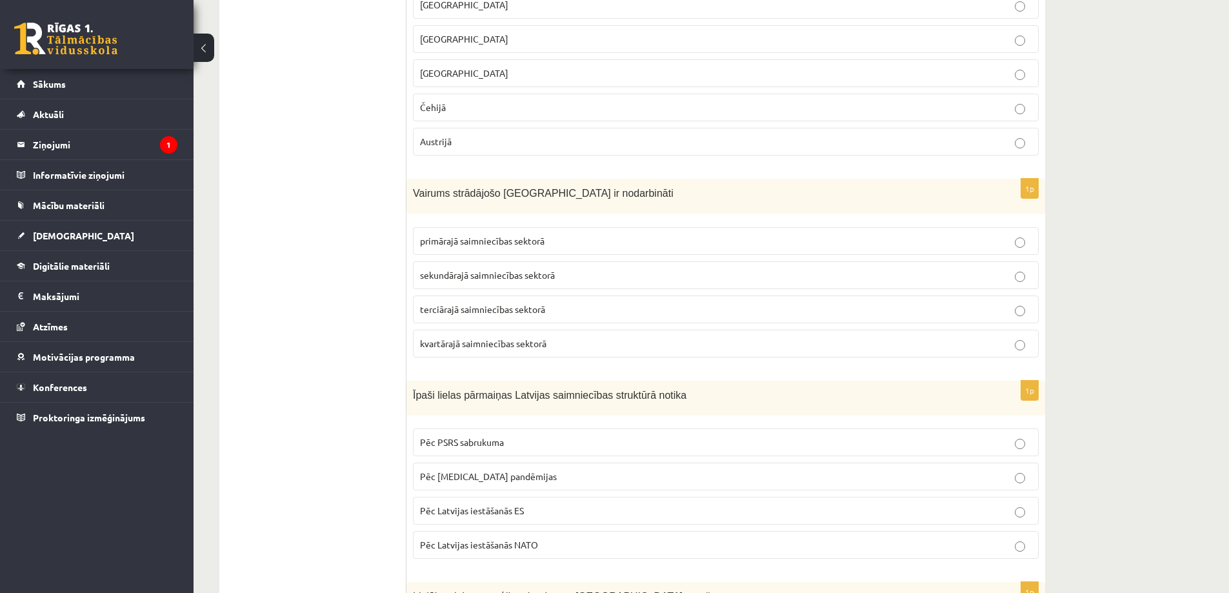
scroll to position [2967, 0]
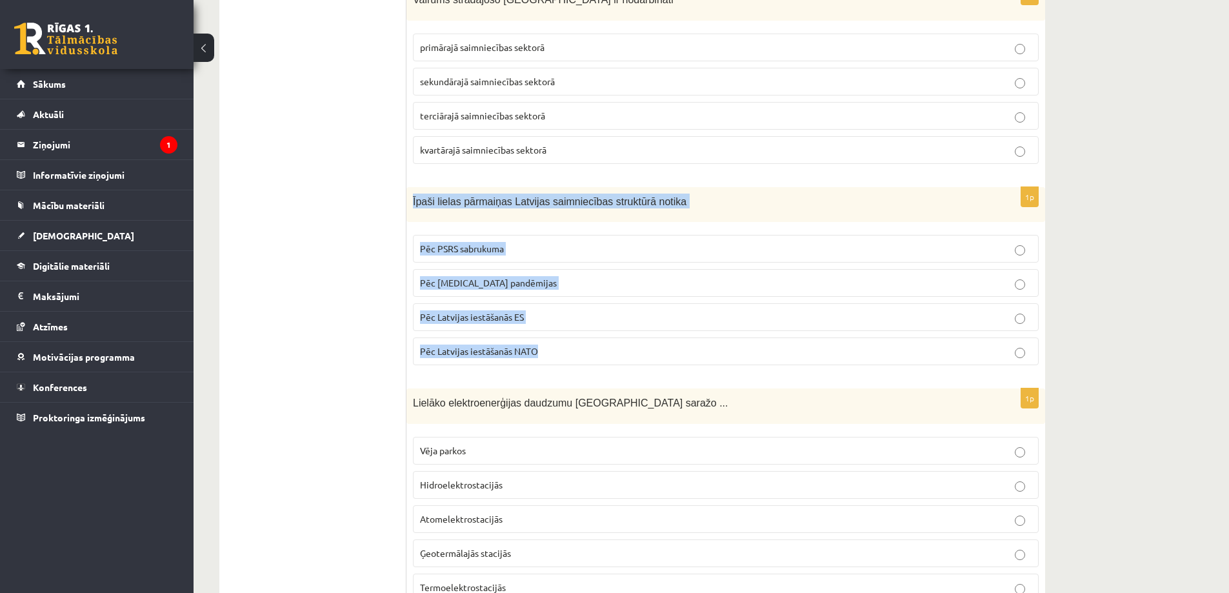
drag, startPoint x: 411, startPoint y: 200, endPoint x: 625, endPoint y: 337, distance: 253.5
click at [625, 337] on div "1p Īpaši lielas pārmaiņas Latvijas saimniecības struktūrā notika Pēc PSRS sabru…" at bounding box center [725, 281] width 639 height 189
click at [545, 246] on p "Pēc PSRS sabrukuma" at bounding box center [725, 249] width 611 height 14
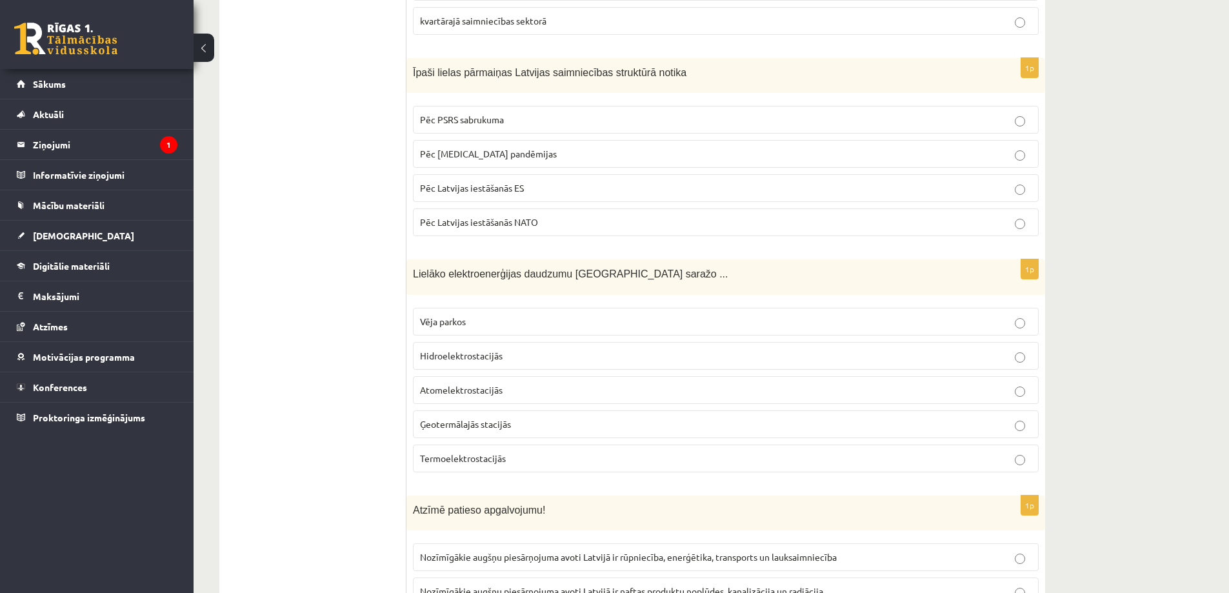
scroll to position [3160, 0]
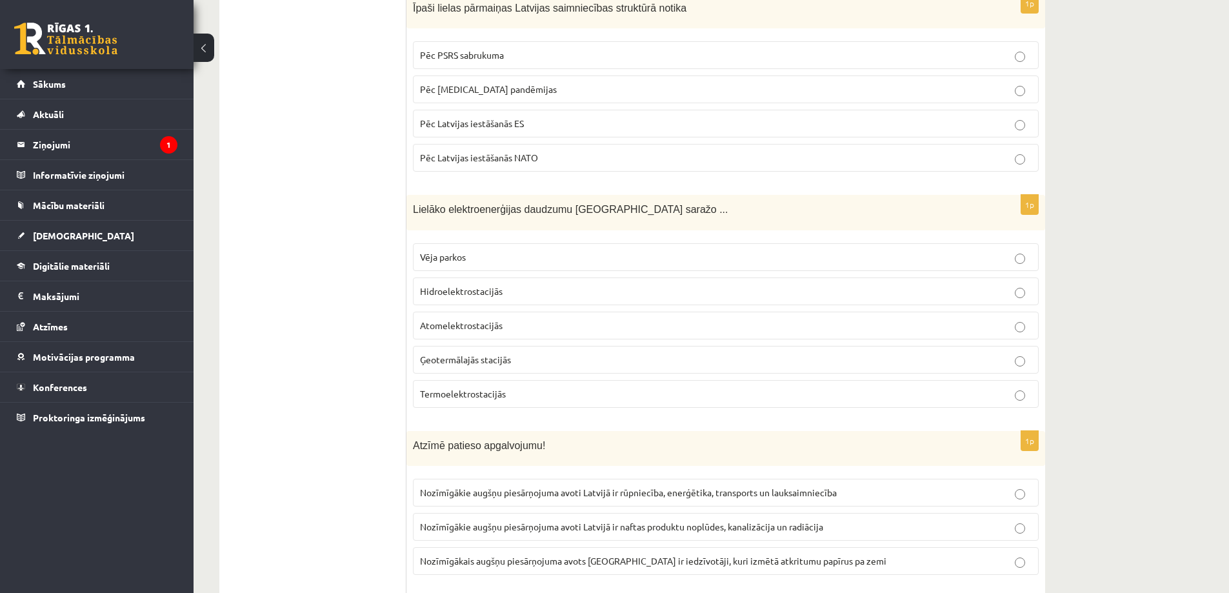
click at [468, 295] on span "Hidroelektrostacijās" at bounding box center [461, 291] width 83 height 12
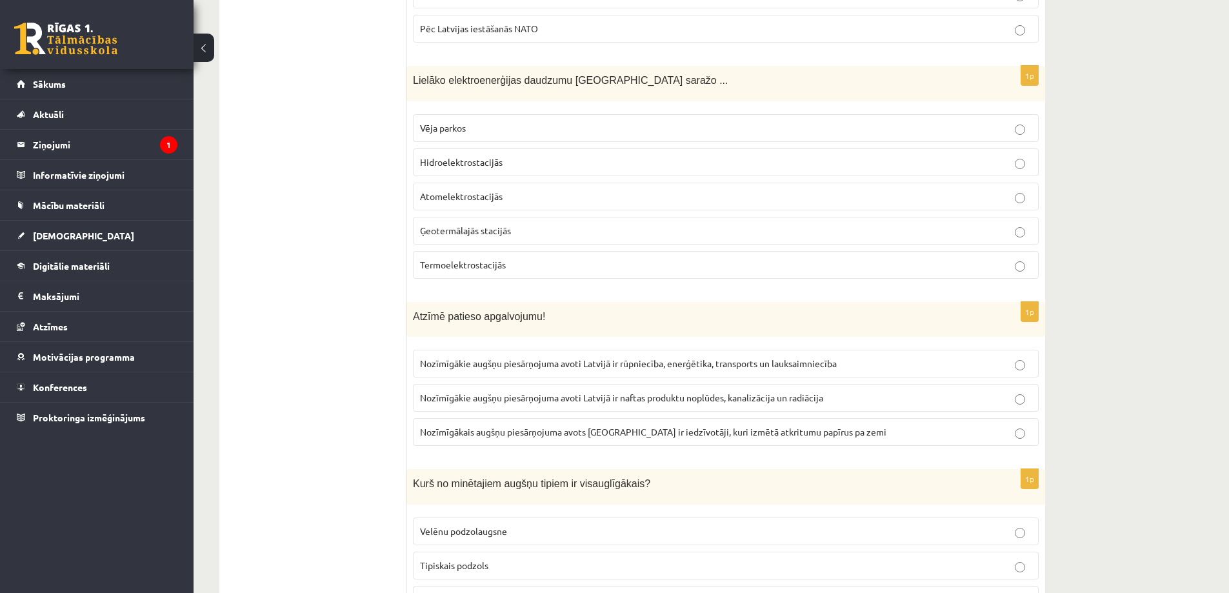
scroll to position [3354, 0]
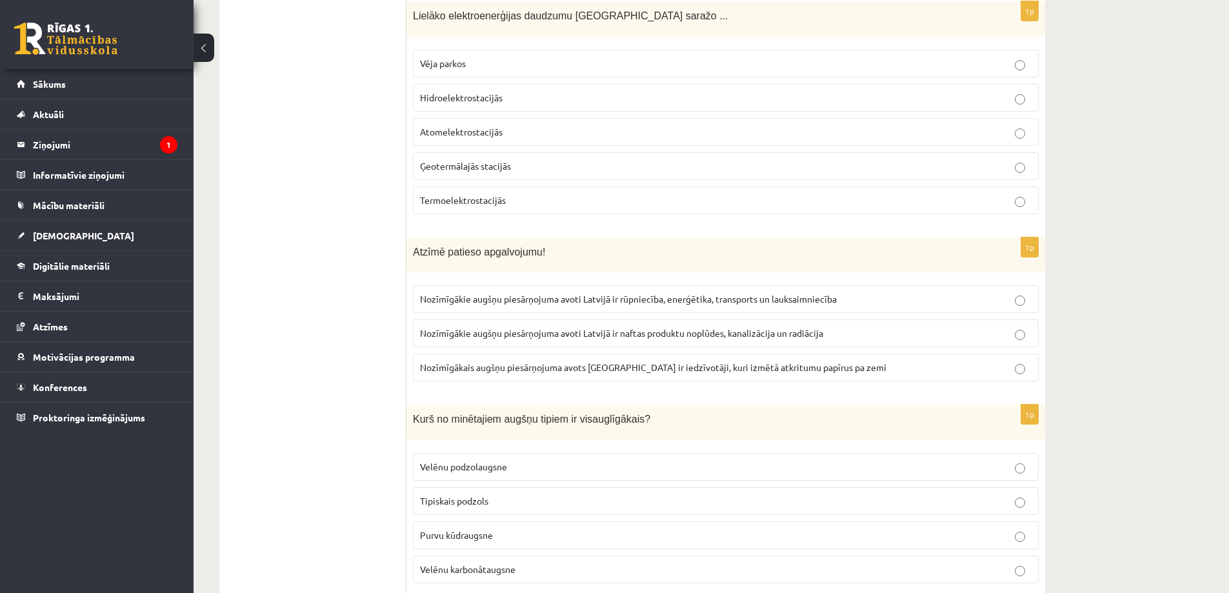
click at [624, 366] on span "Nozīmīgākais augšņu piesārņojuma avots Latvijā ir iedzīvotāji, kuri izmētā atkr…" at bounding box center [653, 367] width 466 height 12
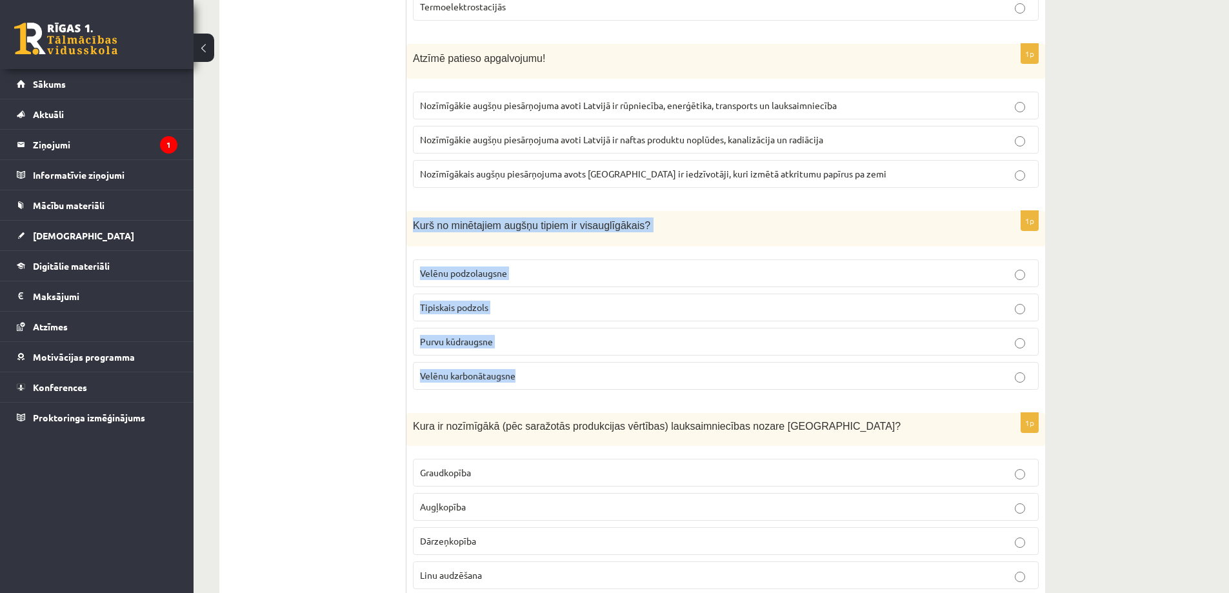
drag, startPoint x: 413, startPoint y: 221, endPoint x: 550, endPoint y: 361, distance: 195.7
click at [550, 361] on div "1p Kurš no minētajiem augšņu tipiem ir visauglīgākais? Velēnu podzolaugsne Tipi…" at bounding box center [725, 305] width 639 height 189
click at [565, 366] on label "Velēnu karbonātaugsne" at bounding box center [726, 376] width 626 height 28
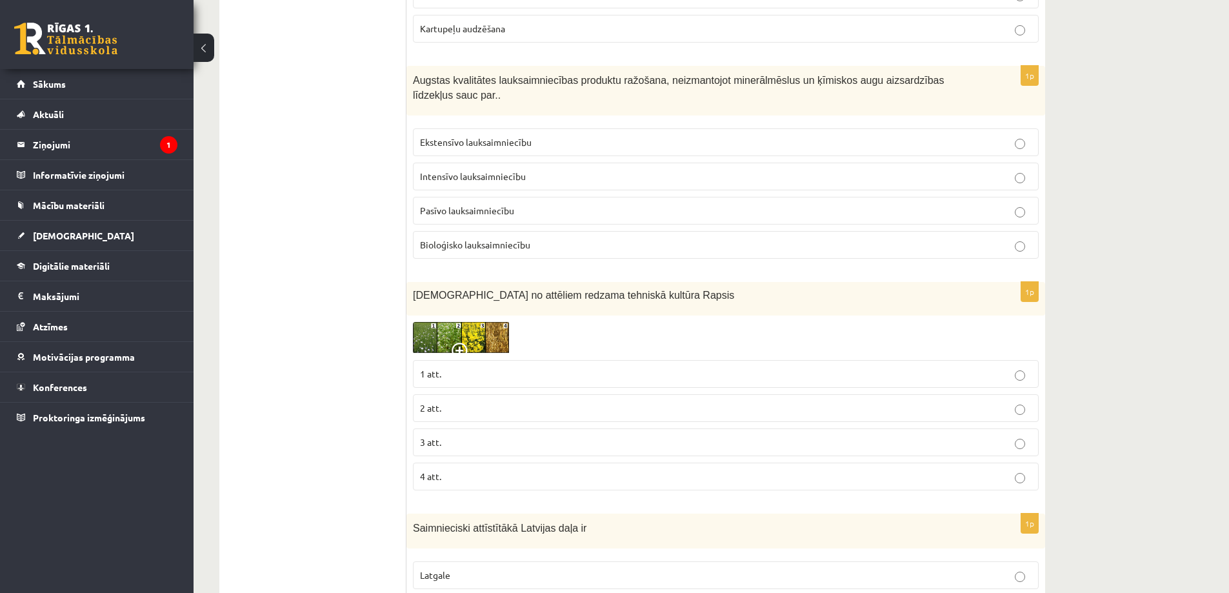
scroll to position [3870, 0]
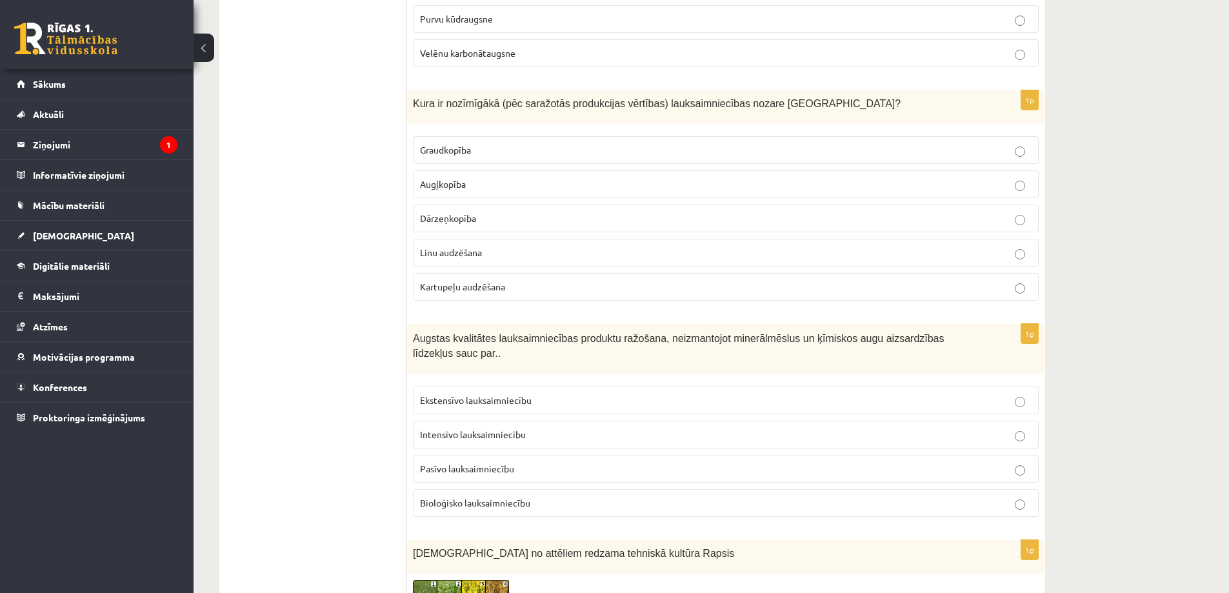
click at [473, 154] on p "Graudkopība" at bounding box center [725, 150] width 611 height 14
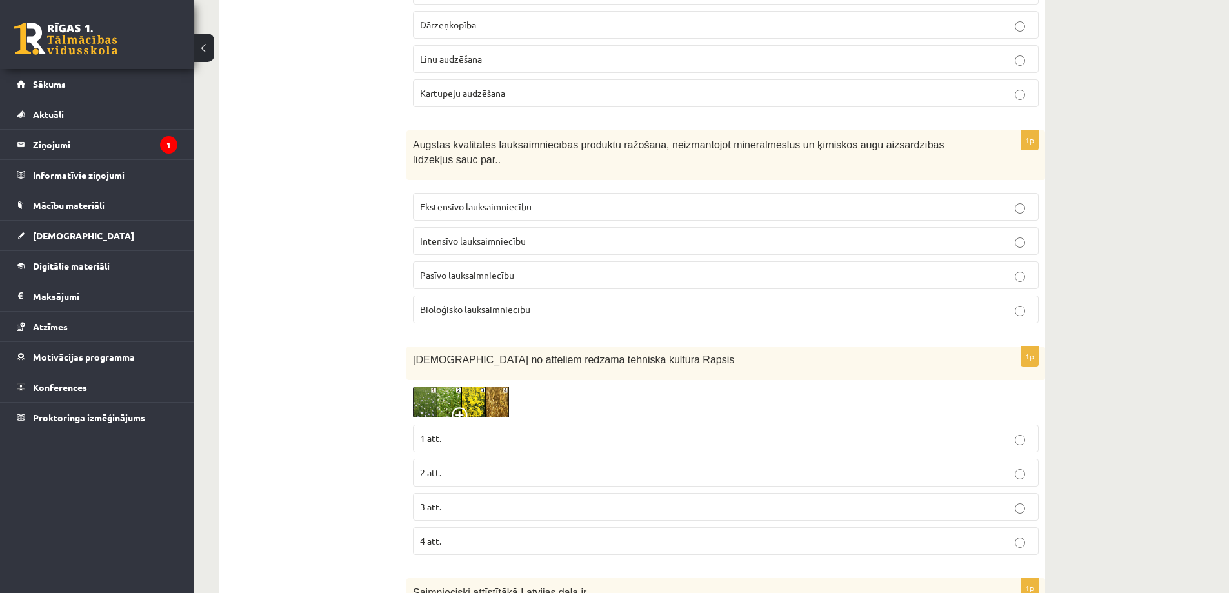
click at [495, 309] on span "Bioloģisko lauksaimniecību" at bounding box center [475, 309] width 110 height 12
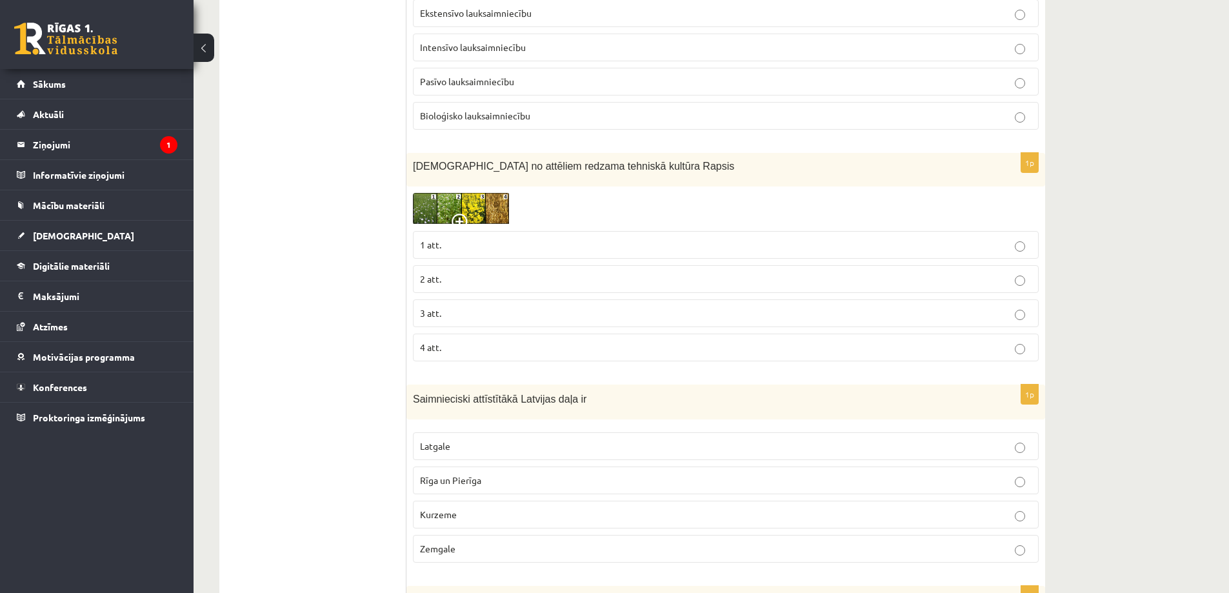
scroll to position [4128, 0]
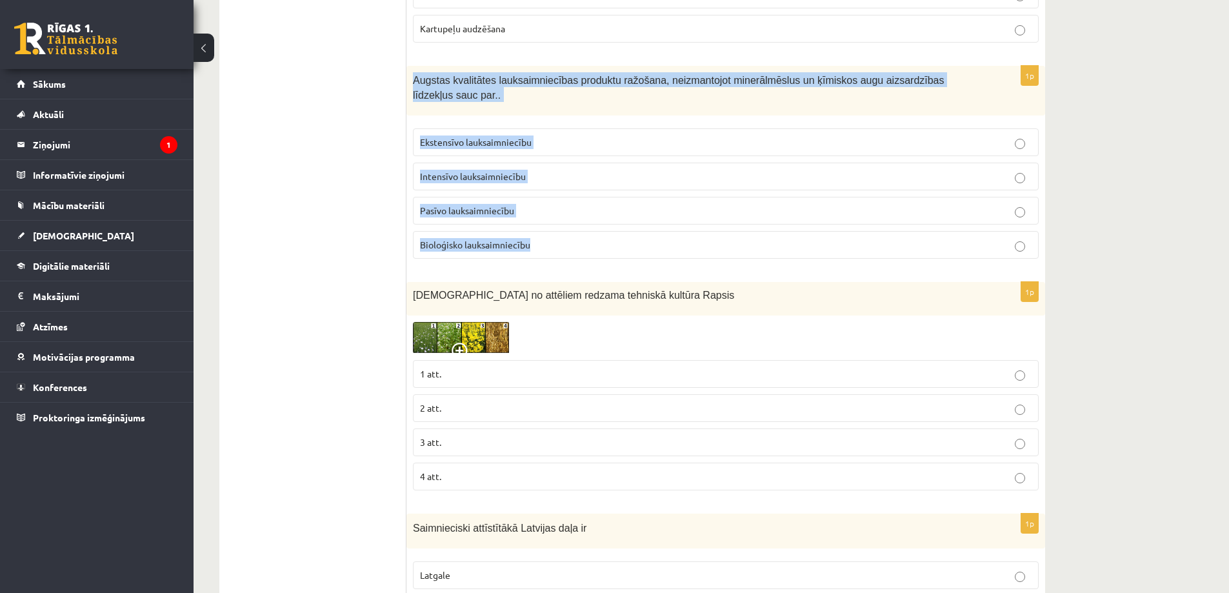
drag, startPoint x: 413, startPoint y: 79, endPoint x: 575, endPoint y: 243, distance: 230.8
click at [575, 243] on div "1p Augstas kvalitātes lauksaimniecības produktu ražošana, neizmantojot minerālm…" at bounding box center [725, 167] width 639 height 203
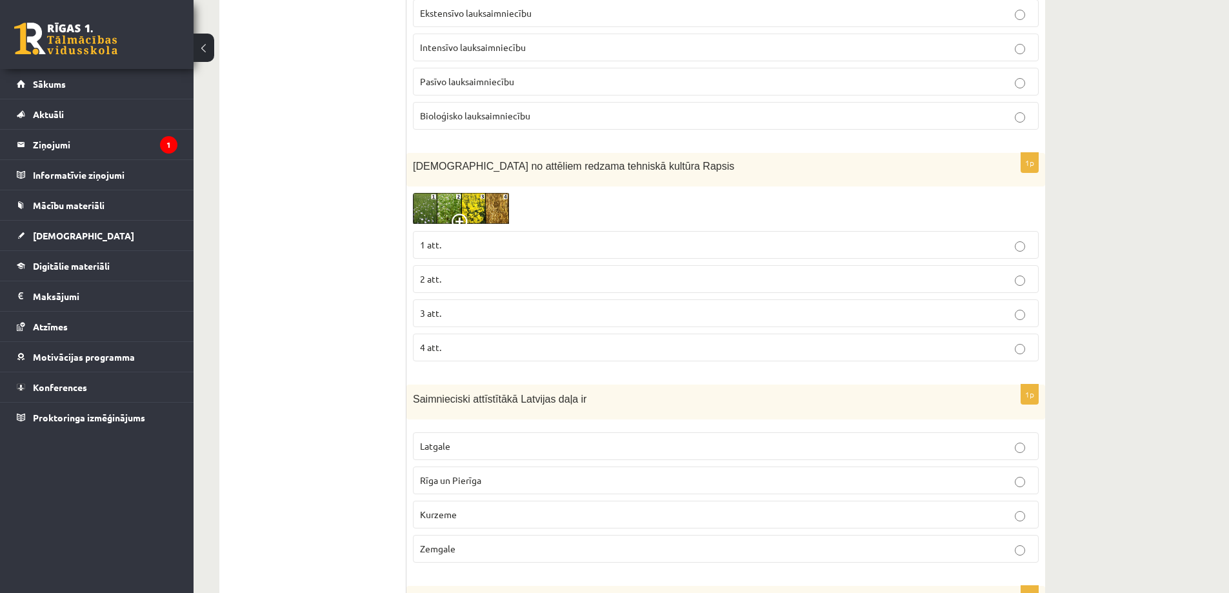
click at [464, 204] on img at bounding box center [461, 209] width 97 height 32
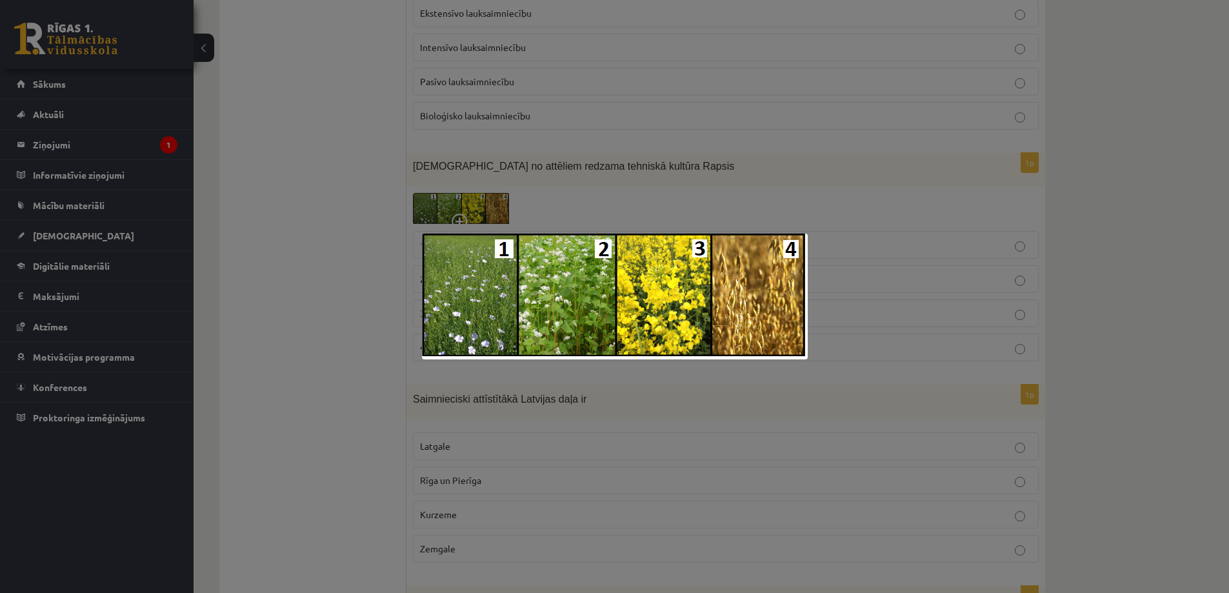
click at [333, 200] on div at bounding box center [614, 296] width 1229 height 593
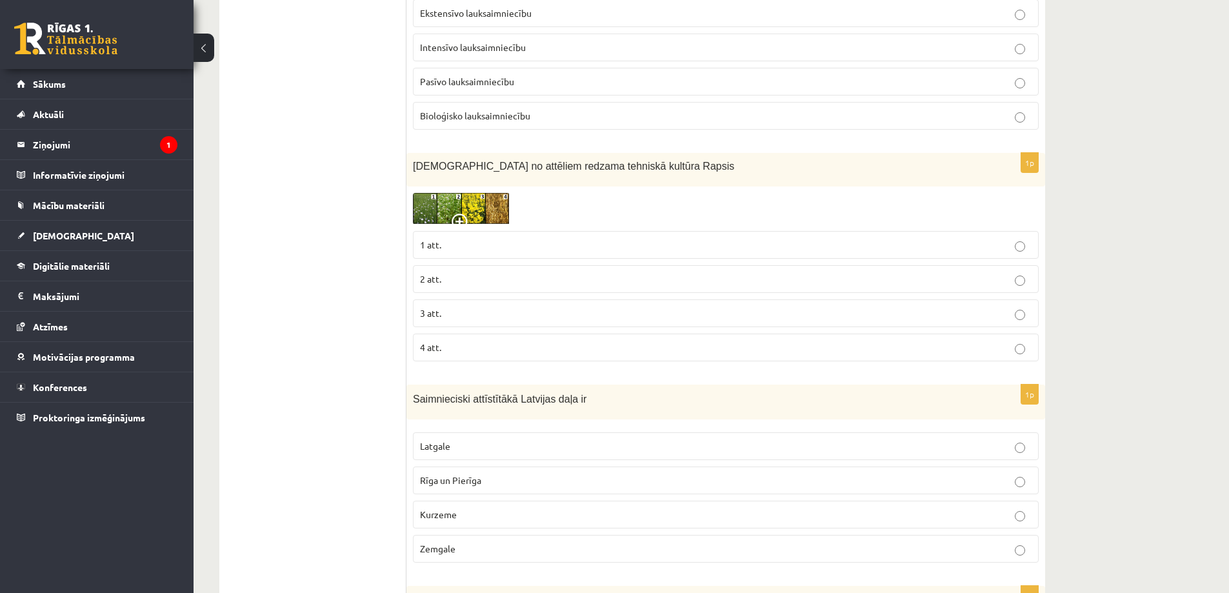
click at [452, 310] on p "3 att." at bounding box center [725, 313] width 611 height 14
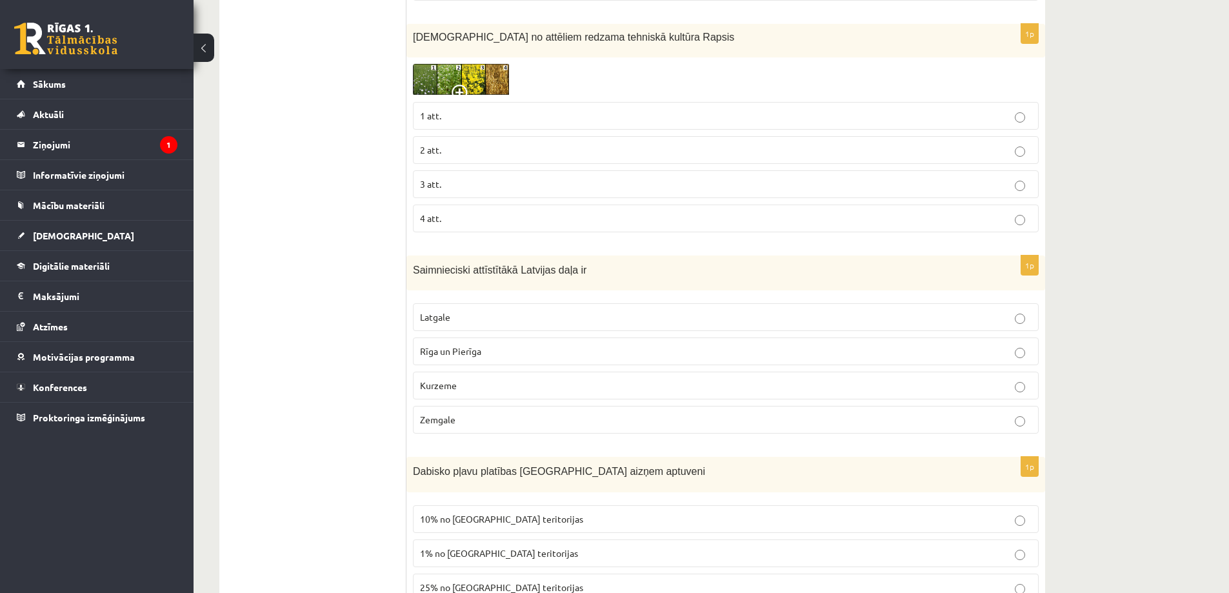
click at [457, 316] on p "Latgale" at bounding box center [725, 317] width 611 height 14
drag, startPoint x: 413, startPoint y: 268, endPoint x: 551, endPoint y: 411, distance: 198.9
click at [551, 411] on div "1p Saimnieciski attīstītākā Latvijas daļa ir Latgale Rīga un Pierīga Kurzeme Ze…" at bounding box center [725, 349] width 639 height 189
click at [432, 338] on label "Rīga un Pierīga" at bounding box center [726, 351] width 626 height 28
click at [438, 347] on span "Rīga un Pierīga" at bounding box center [450, 351] width 61 height 12
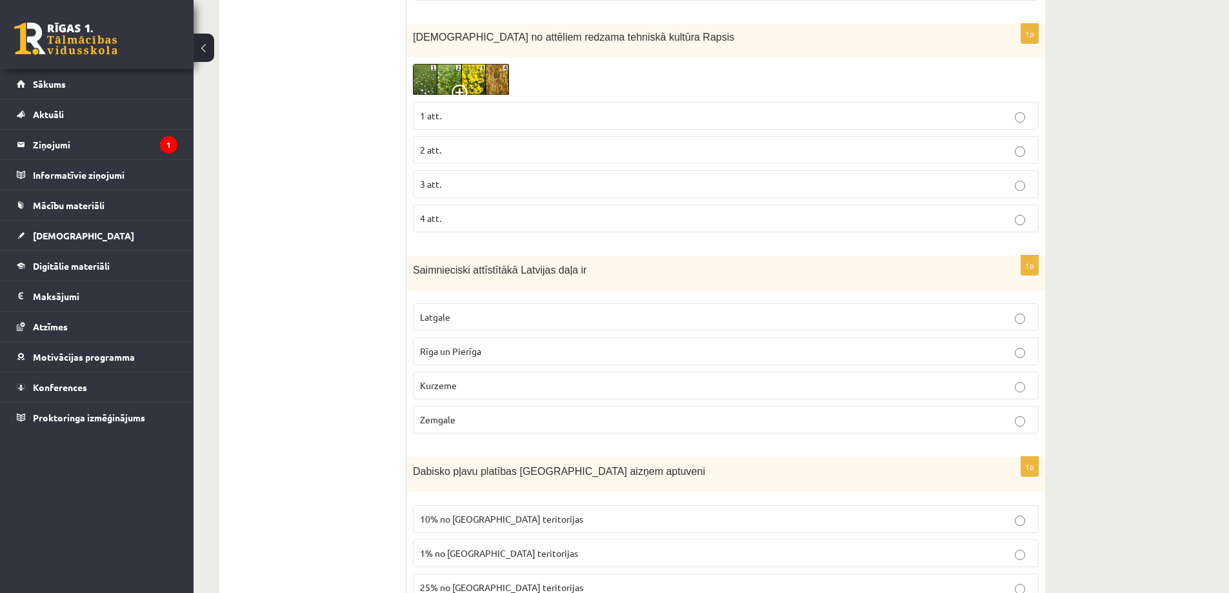
scroll to position [4644, 0]
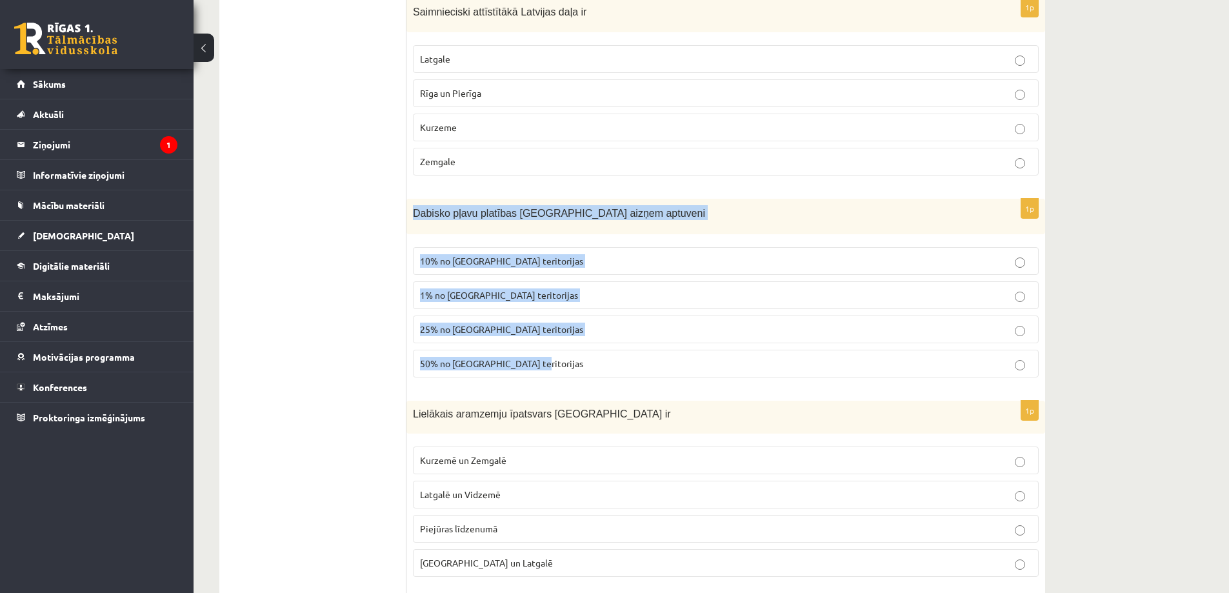
drag, startPoint x: 412, startPoint y: 208, endPoint x: 578, endPoint y: 358, distance: 223.3
click at [578, 358] on div "1p Dabisko pļavu platības Latvijā aizņem aptuveni 10% no Latvijas teritorijas 1…" at bounding box center [725, 293] width 639 height 189
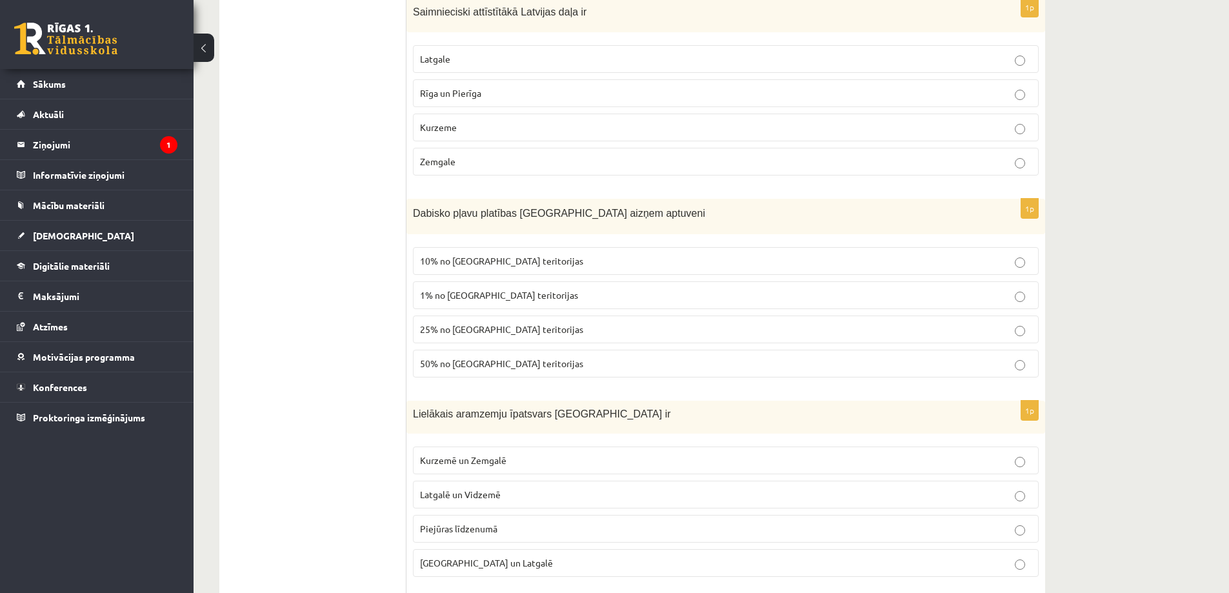
drag, startPoint x: 378, startPoint y: 322, endPoint x: 396, endPoint y: 321, distance: 18.1
drag, startPoint x: 537, startPoint y: 362, endPoint x: 517, endPoint y: 249, distance: 115.3
click at [537, 362] on p "50% no Latvijas teritorijas" at bounding box center [725, 364] width 611 height 14
click at [498, 303] on label "1% no Latvijas teritorijas" at bounding box center [726, 295] width 626 height 28
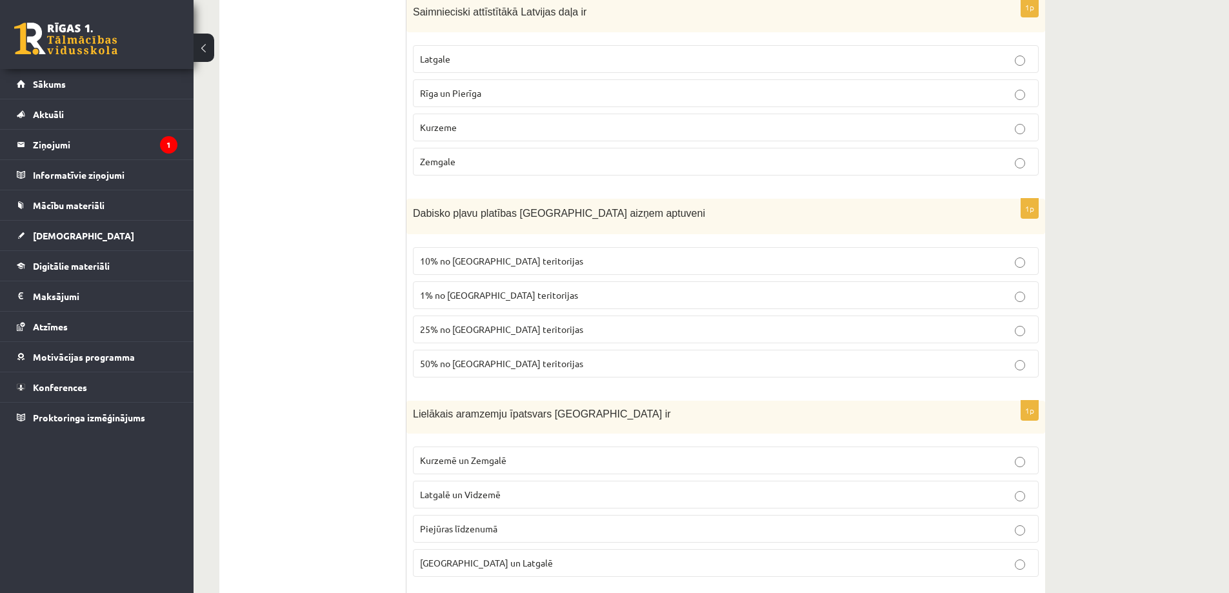
click at [488, 267] on p "10% no Latvijas teritorijas" at bounding box center [725, 261] width 611 height 14
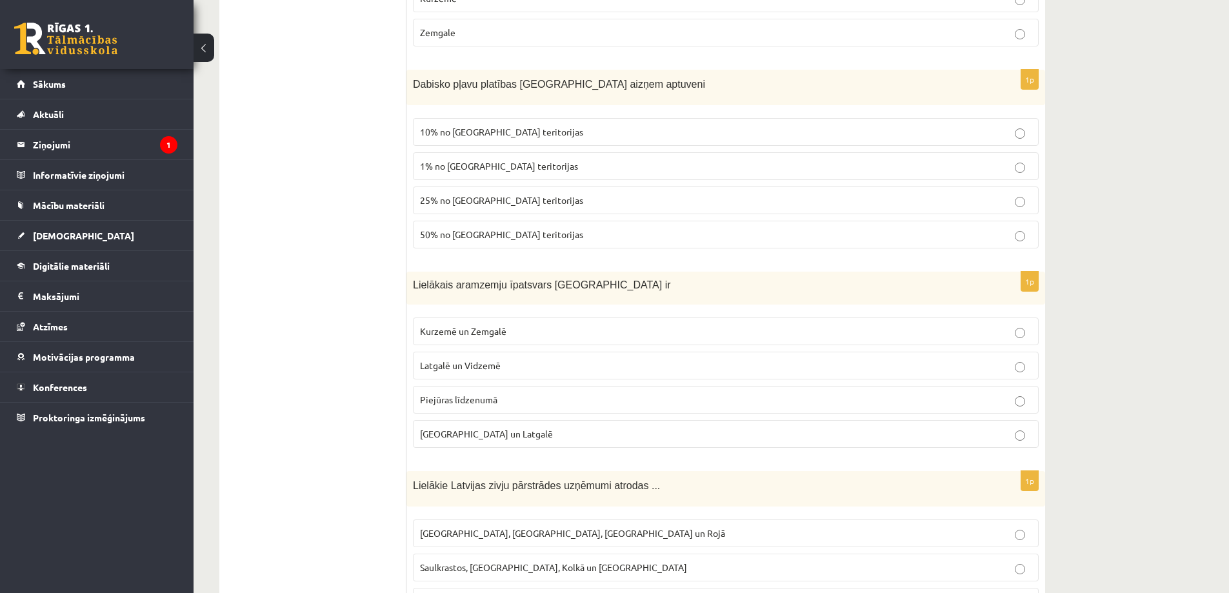
click at [485, 365] on span "Latgalē un Vidzemē" at bounding box center [460, 365] width 81 height 12
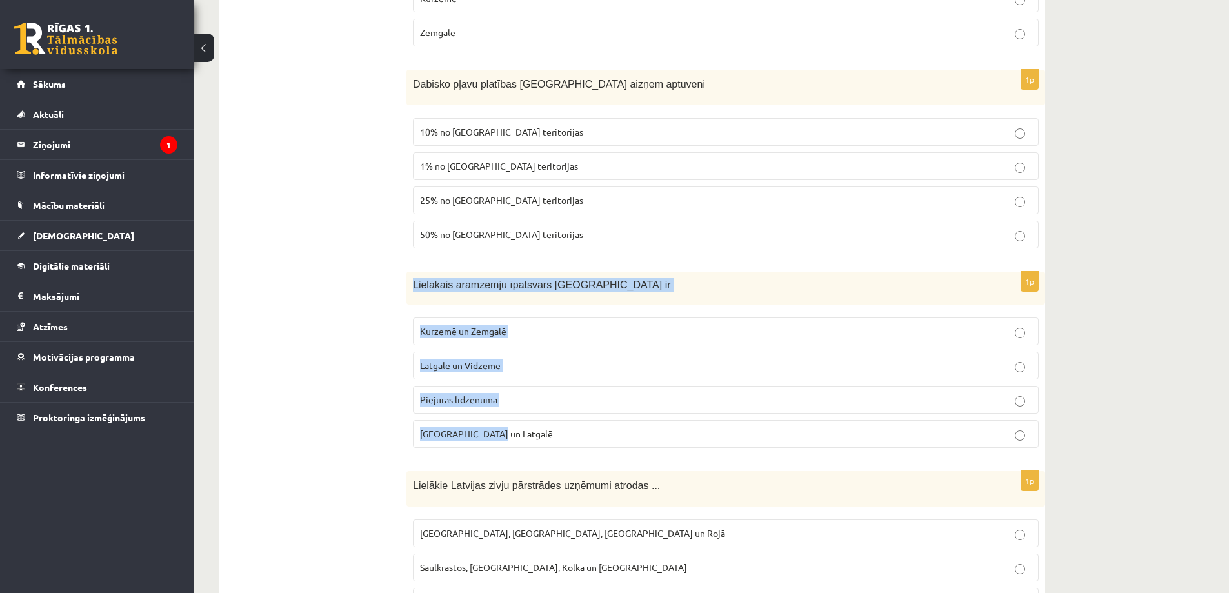
drag, startPoint x: 410, startPoint y: 282, endPoint x: 588, endPoint y: 422, distance: 226.4
click at [588, 422] on div "1p Lielākais aramzemju īpatsvars Latvijā ir Kurzemē un Zemgalē Latgalē un Vidze…" at bounding box center [725, 365] width 639 height 186
click at [501, 337] on p "Kurzemē un Zemgalē" at bounding box center [725, 331] width 611 height 14
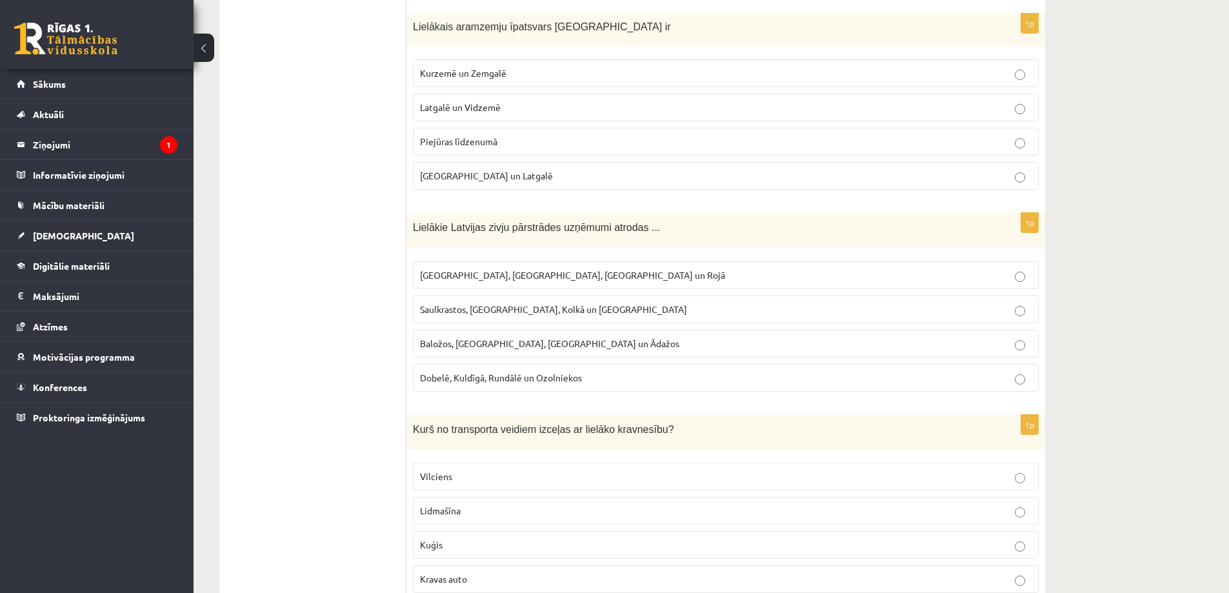
scroll to position [5095, 0]
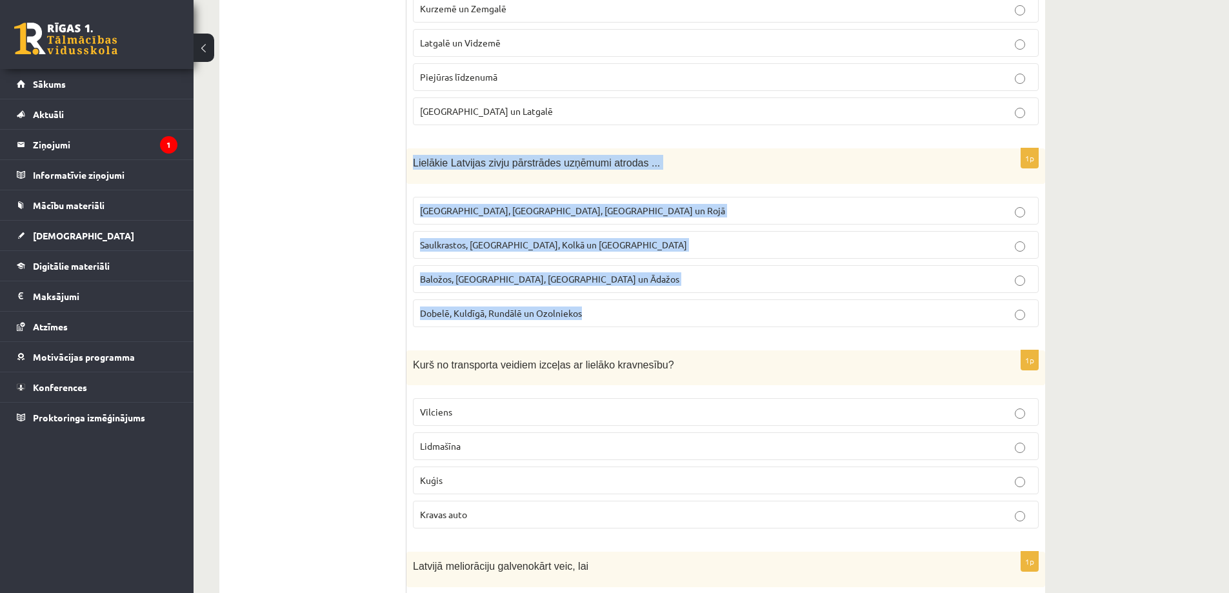
drag, startPoint x: 413, startPoint y: 161, endPoint x: 599, endPoint y: 317, distance: 242.2
click at [599, 317] on div "1p Lielākie Latvijas zivju pārstrādes uzņēmumi atrodas ... Rīgā, Liepājā, Salac…" at bounding box center [725, 242] width 639 height 189
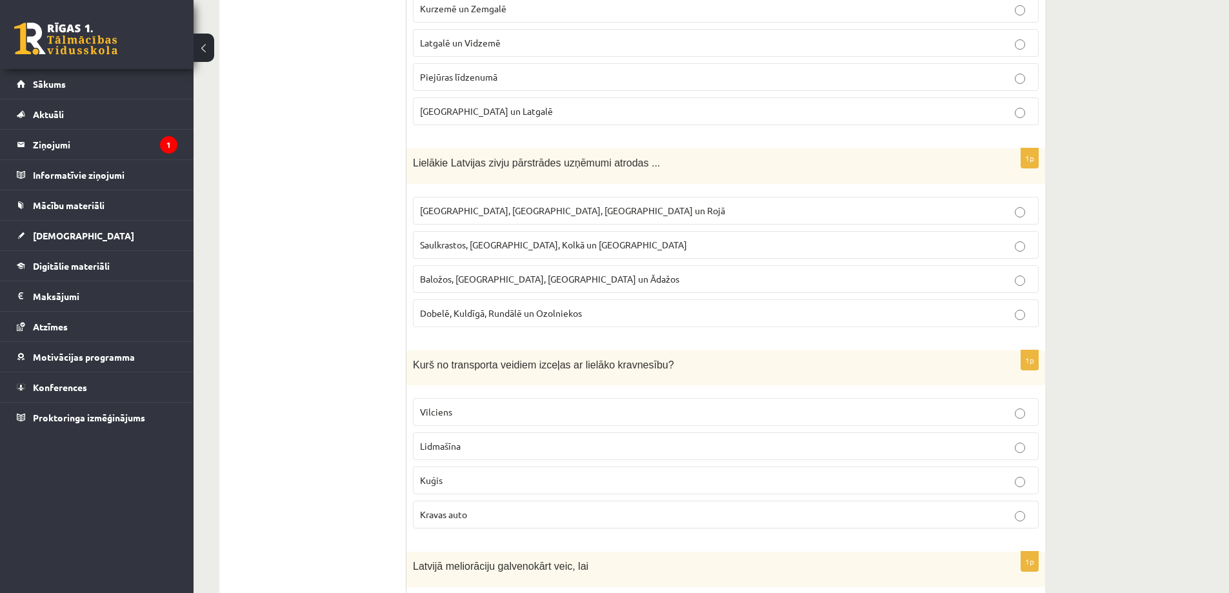
click at [524, 92] on fieldset "Kurzemē un Zemgalē Latgalē un Vidzemē Piejūras līdzenumā Sēlijā un Latgalē" at bounding box center [726, 58] width 626 height 141
click at [528, 205] on span "Rīgā, Liepājā, Salacgrīvā un Rojā" at bounding box center [572, 210] width 305 height 12
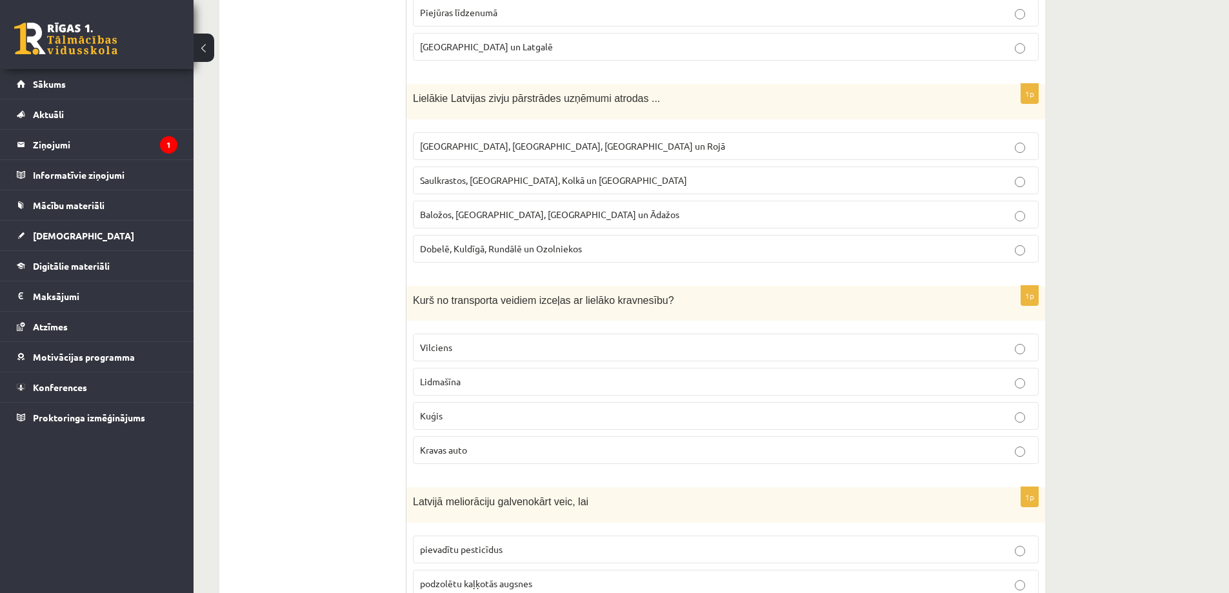
scroll to position [5224, 0]
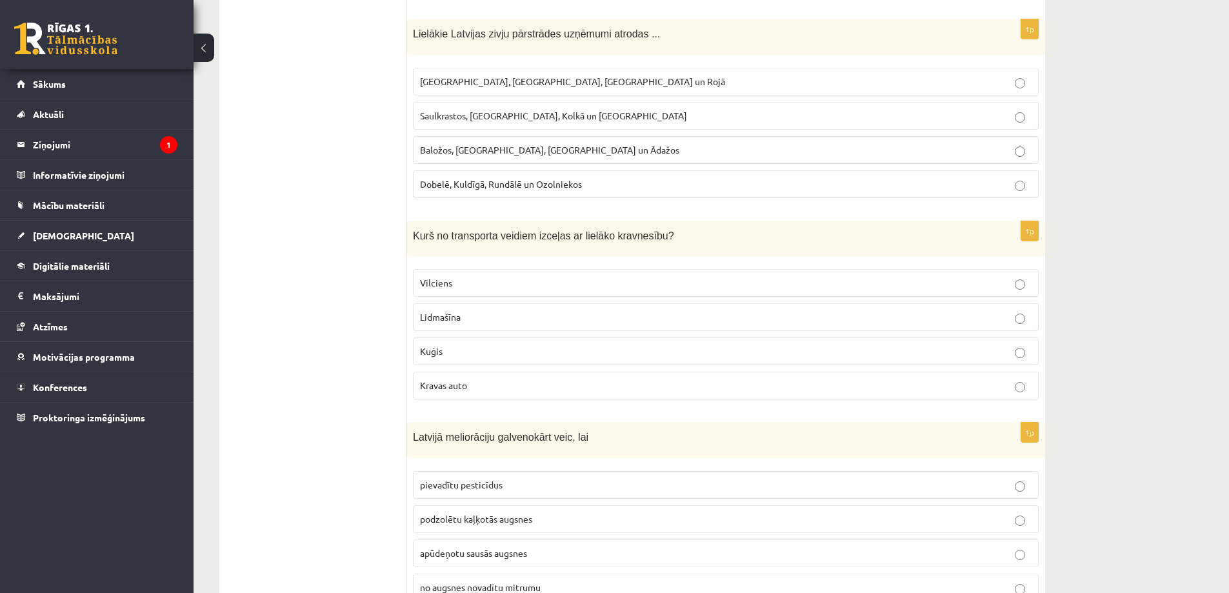
click at [526, 278] on p "Vilciens" at bounding box center [725, 283] width 611 height 14
click at [446, 346] on p "Kuģis" at bounding box center [725, 351] width 611 height 14
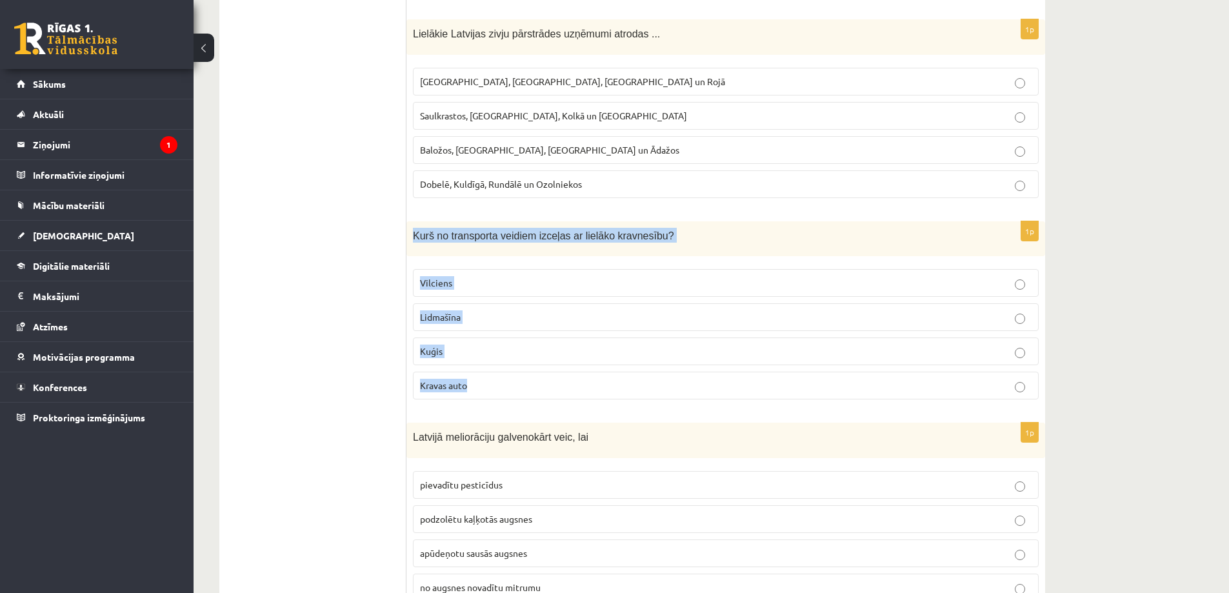
drag, startPoint x: 411, startPoint y: 237, endPoint x: 640, endPoint y: 377, distance: 268.7
click at [640, 377] on div "1p Kurš no transporta veidiem izceļas ar lielāko kravnesību? Vilciens Lidmašīna…" at bounding box center [725, 315] width 639 height 189
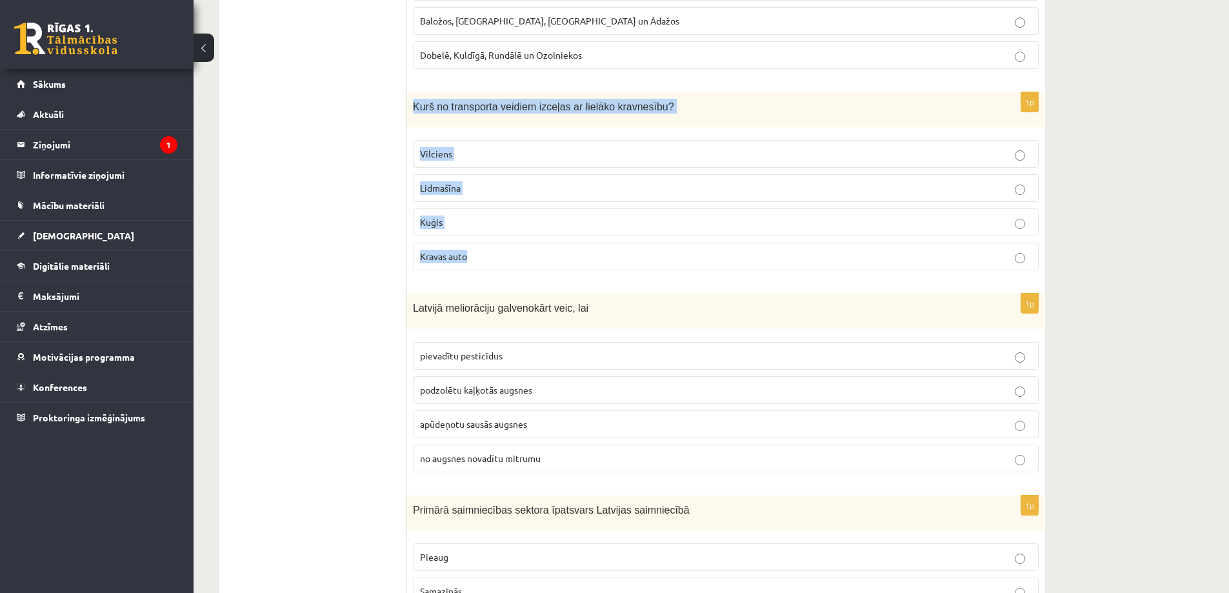
scroll to position [5418, 0]
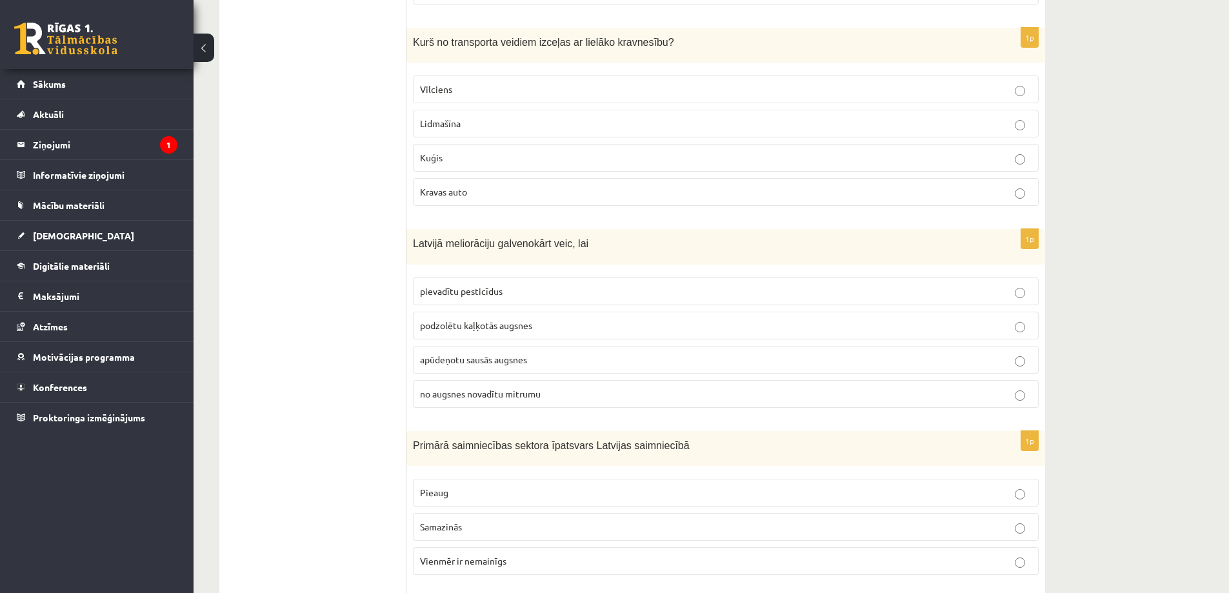
click at [542, 362] on p "apūdeņotu sausās augsnes" at bounding box center [725, 360] width 611 height 14
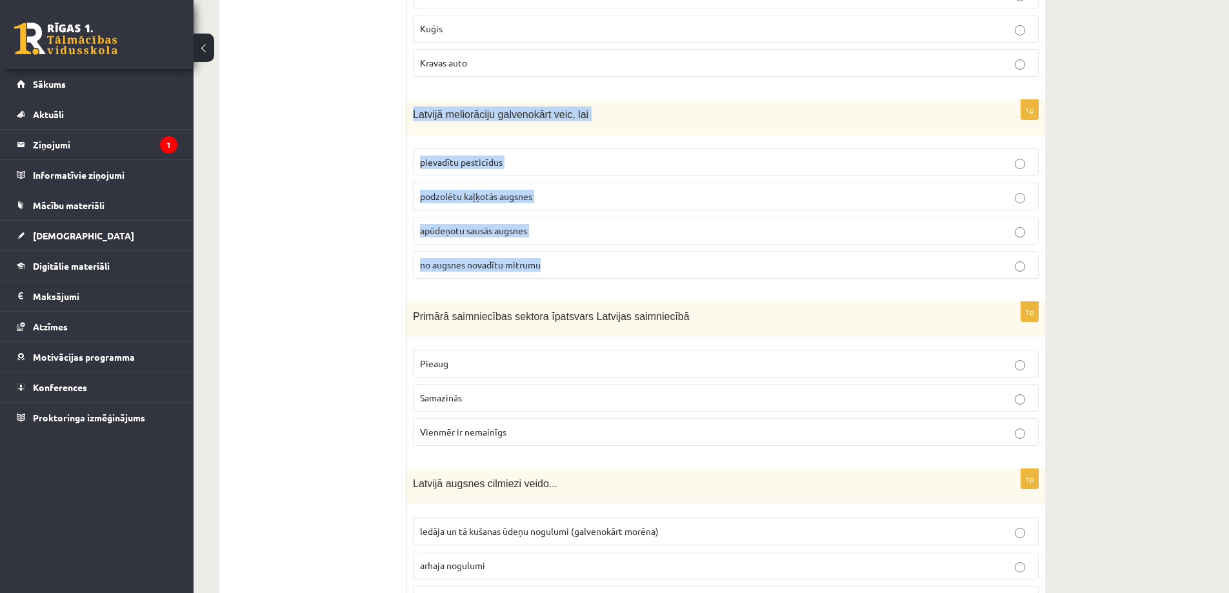
drag, startPoint x: 412, startPoint y: 111, endPoint x: 571, endPoint y: 263, distance: 219.4
click at [571, 263] on div "1p Latvijā meliorāciju galvenokārt veic, lai pievadītu pesticīdus podzolētu kaļ…" at bounding box center [725, 194] width 639 height 189
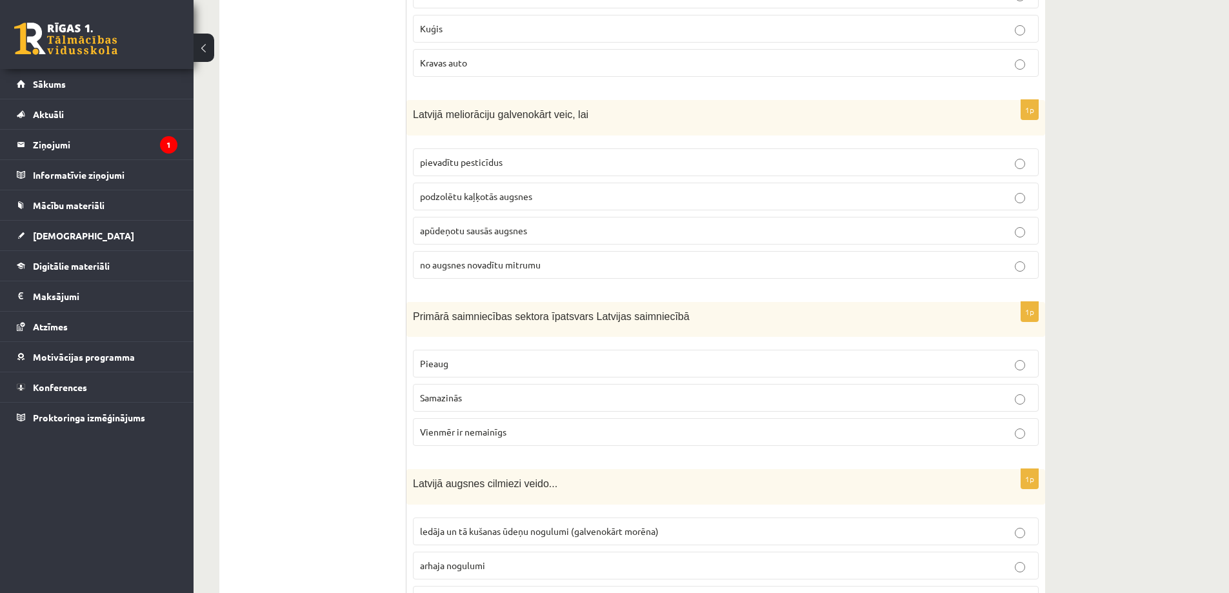
click at [492, 270] on span "no augsnes novadītu mitrumu" at bounding box center [480, 265] width 121 height 12
click at [518, 361] on p "Pieaug" at bounding box center [725, 364] width 611 height 14
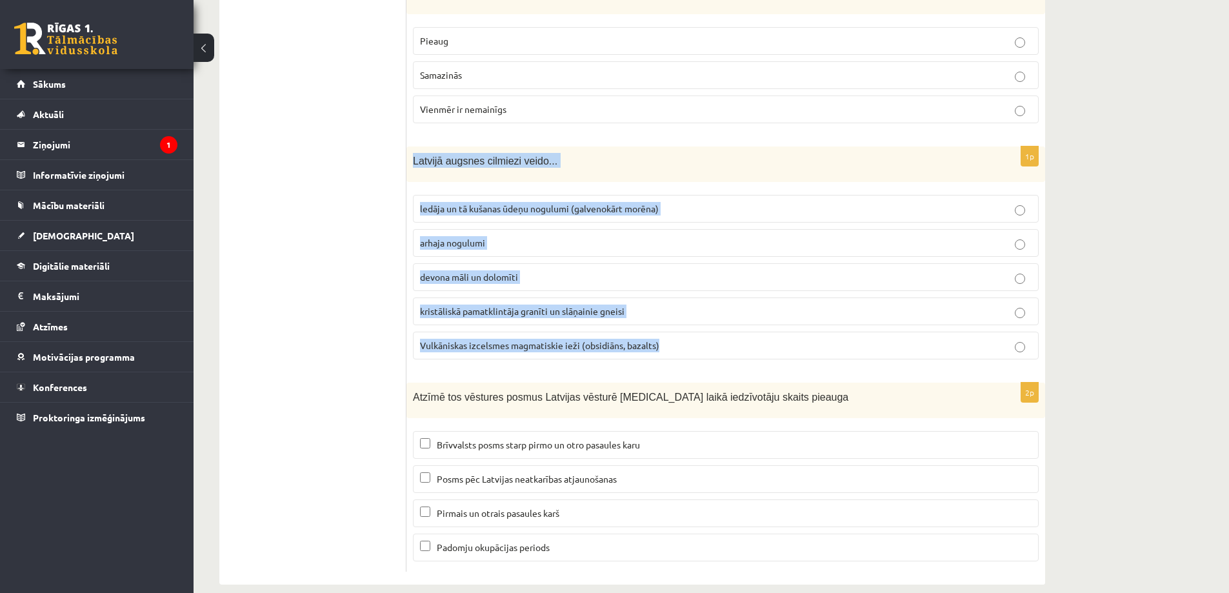
drag, startPoint x: 408, startPoint y: 157, endPoint x: 668, endPoint y: 356, distance: 327.7
click at [668, 356] on div "1p Latvijā augsnes cilmiezi veido... ledāja un tā kušanas ūdeņu nogulumi (galve…" at bounding box center [725, 257] width 639 height 223
click at [668, 270] on p "devona māli un dolomīti" at bounding box center [725, 277] width 611 height 14
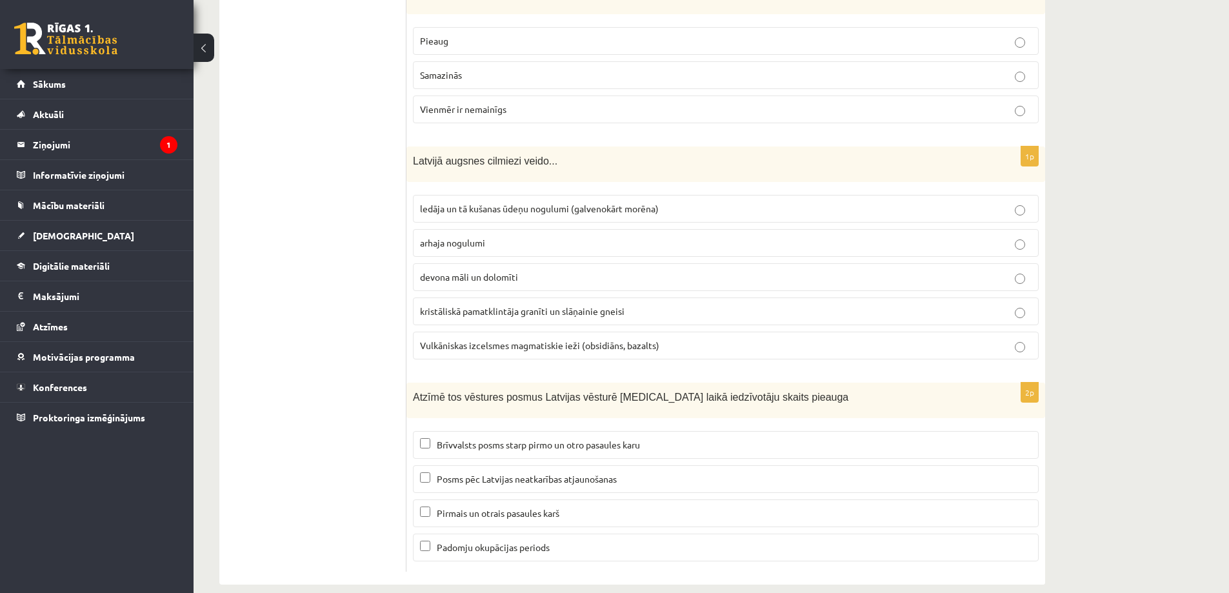
click at [554, 237] on p "arhaja nogulumi" at bounding box center [725, 243] width 611 height 14
click at [482, 277] on span "devona māli un dolomīti" at bounding box center [469, 277] width 98 height 12
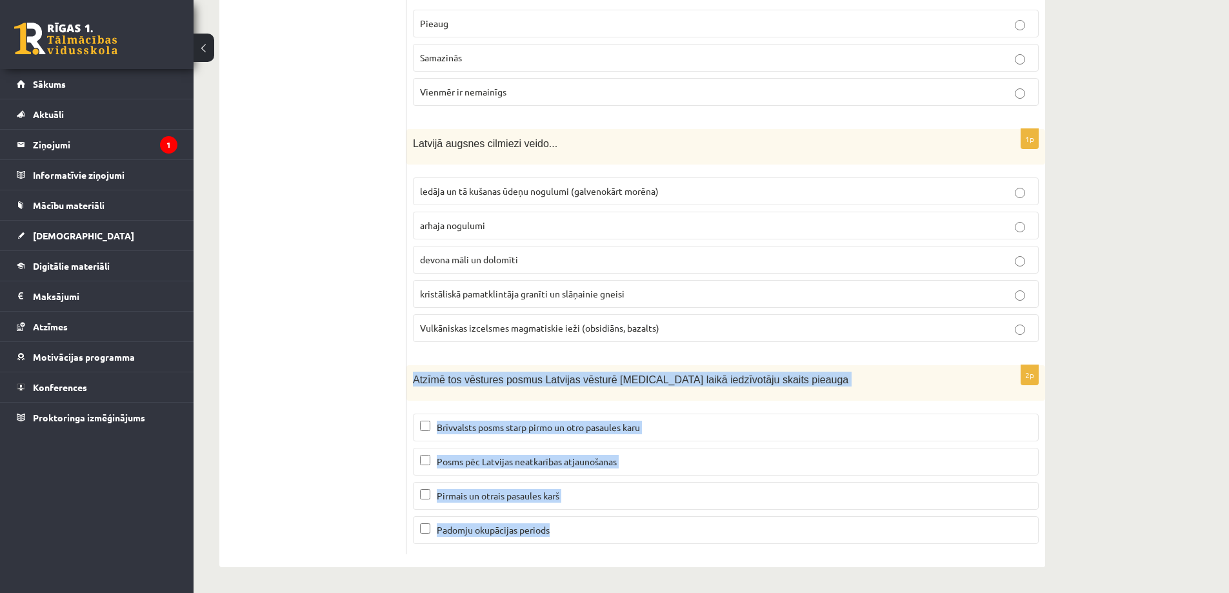
drag, startPoint x: 412, startPoint y: 378, endPoint x: 571, endPoint y: 555, distance: 237.9
click at [453, 425] on span "Brīvvalsts posms starp pirmo un otro pasaules karu" at bounding box center [538, 427] width 203 height 12
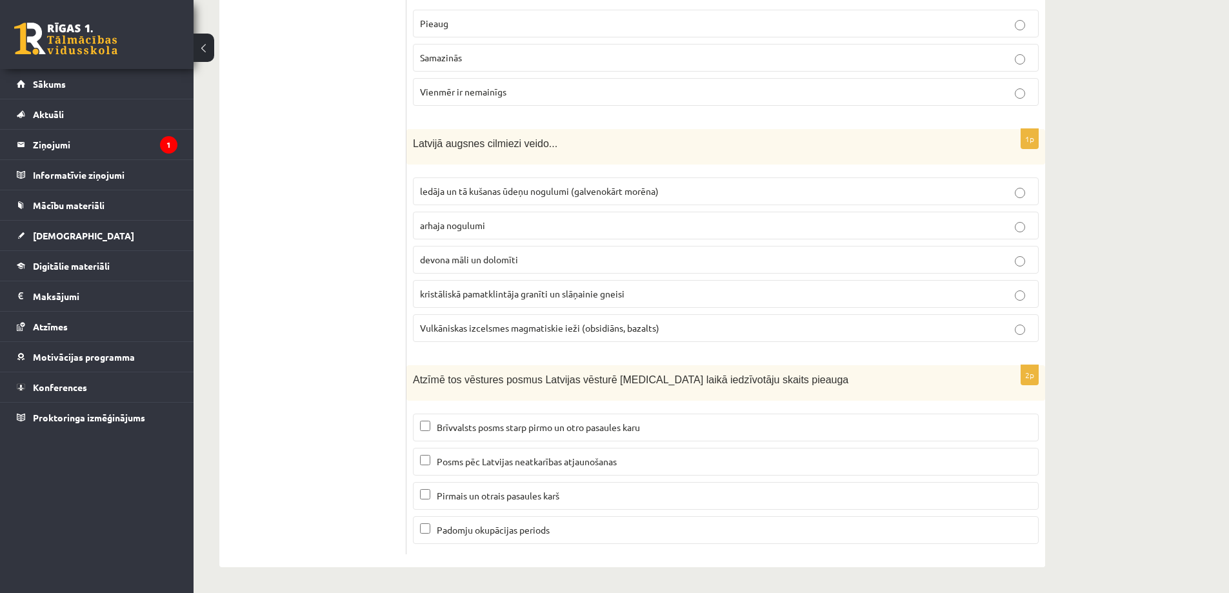
click at [526, 531] on span "Padomju okupācijas periods" at bounding box center [493, 530] width 113 height 12
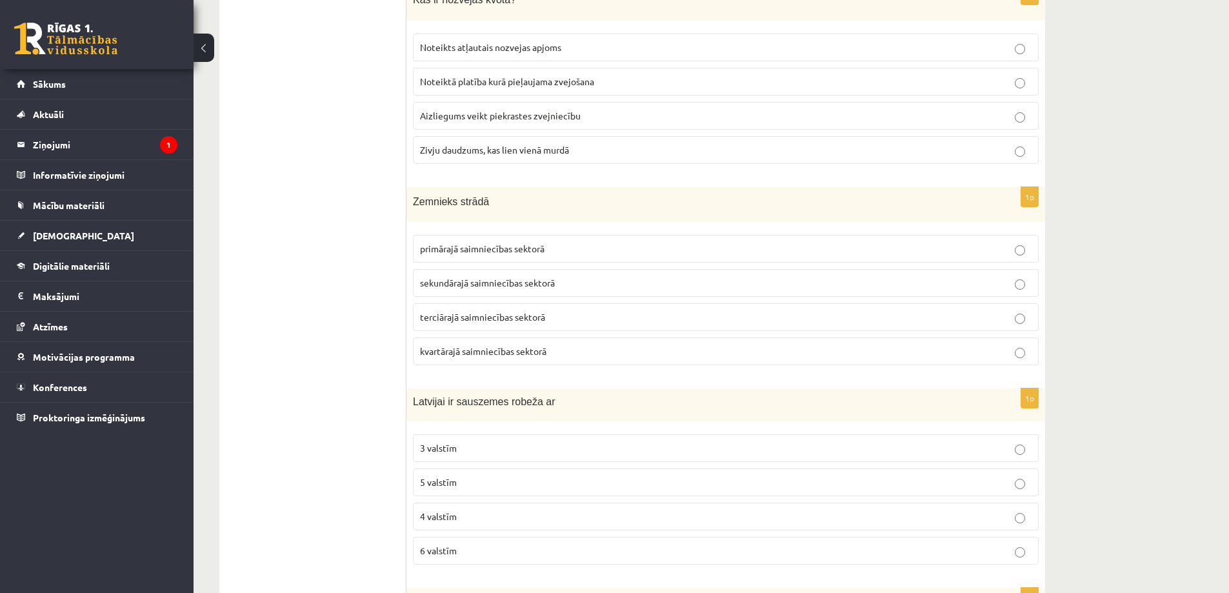
scroll to position [17, 0]
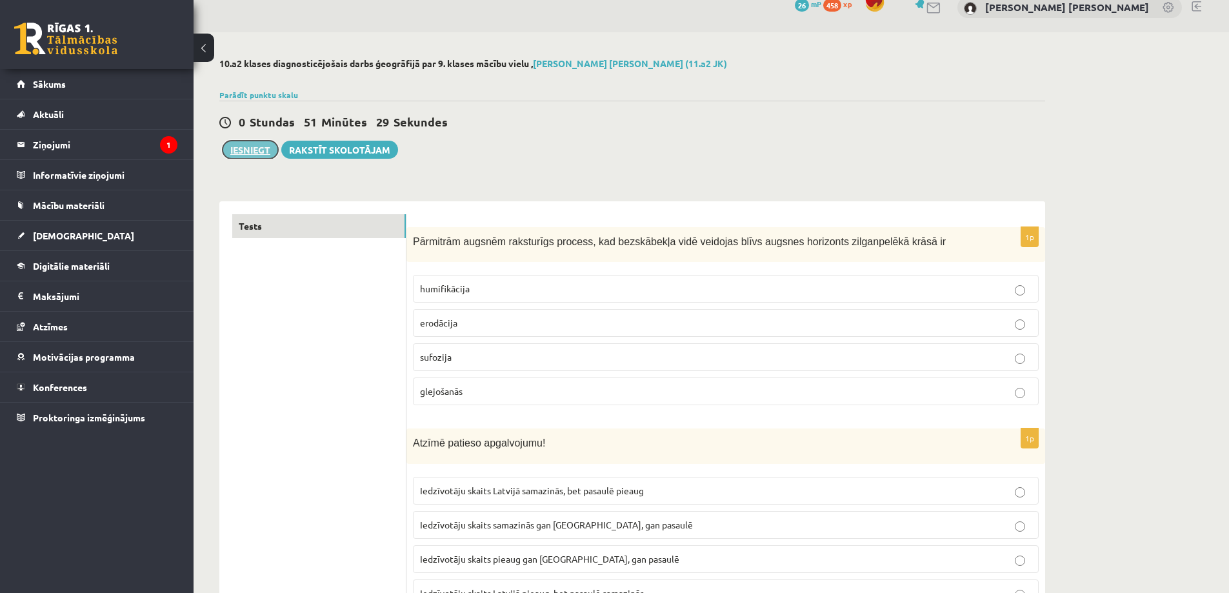
click at [257, 148] on button "Iesniegt" at bounding box center [250, 150] width 55 height 18
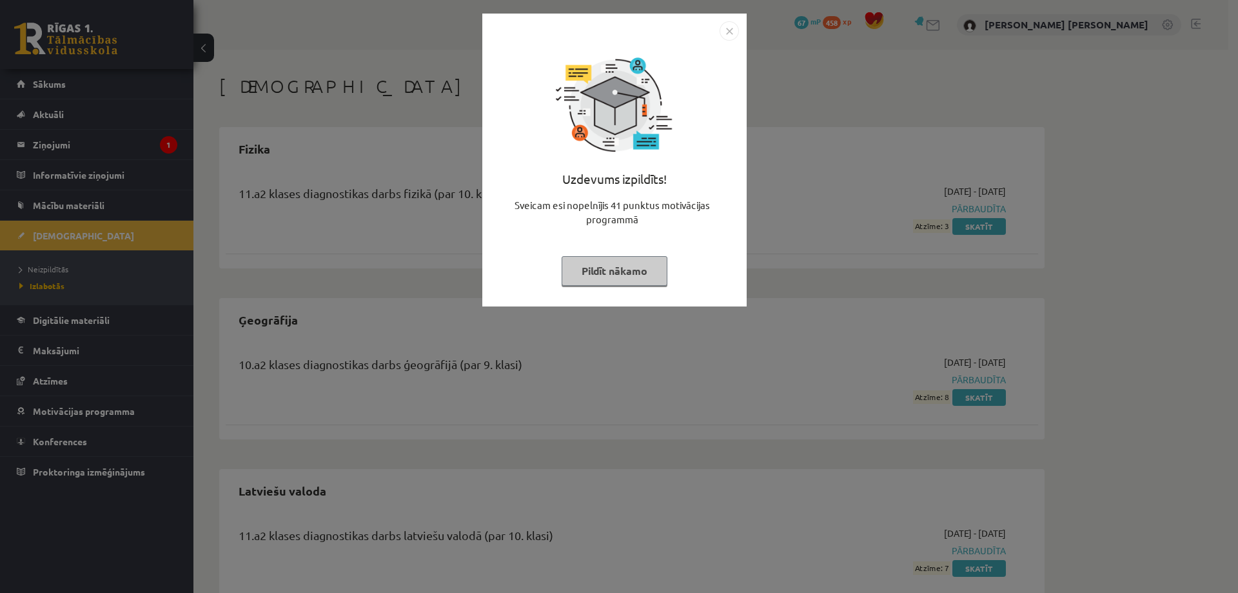
click at [613, 264] on button "Pildīt nākamo" at bounding box center [615, 271] width 106 height 30
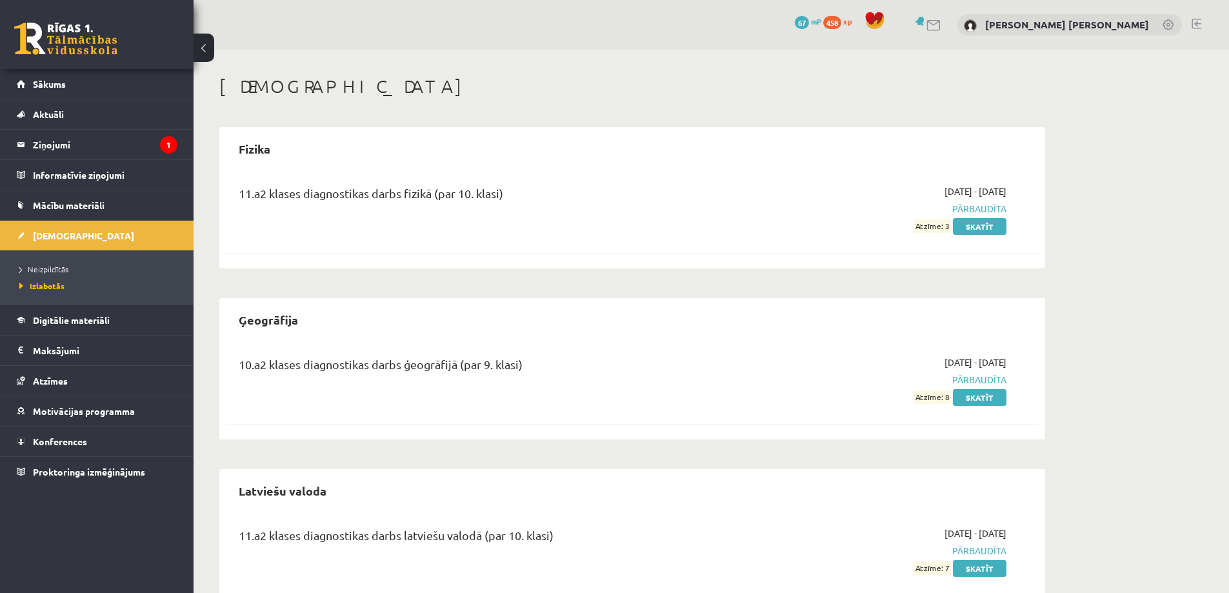
scroll to position [43, 0]
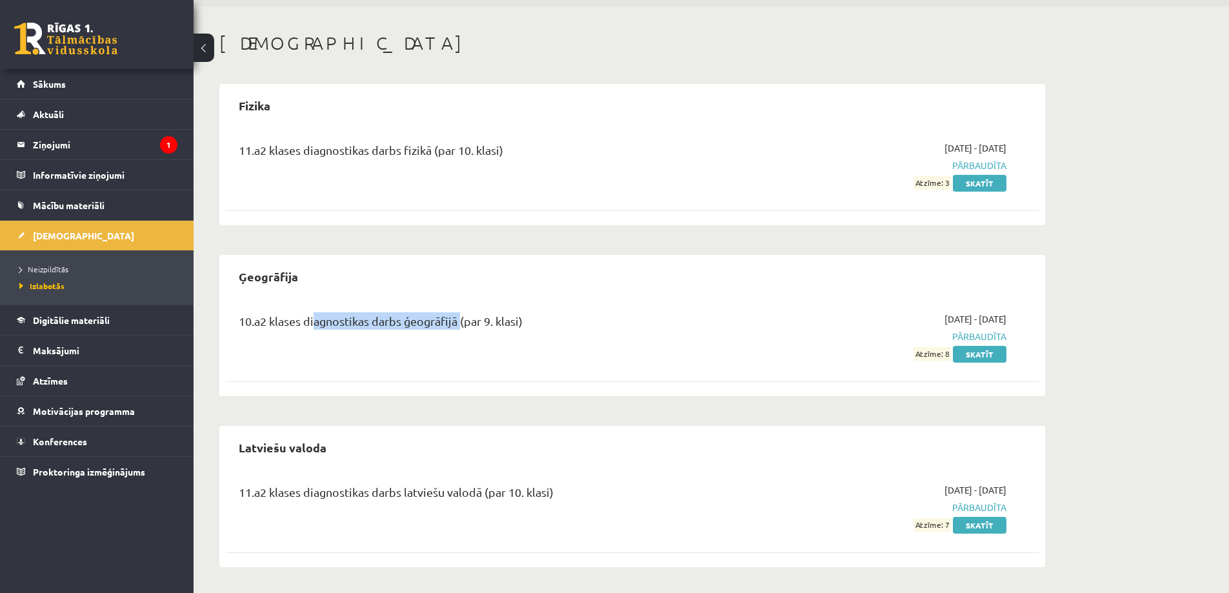
drag, startPoint x: 311, startPoint y: 320, endPoint x: 451, endPoint y: 322, distance: 140.6
click at [451, 322] on div "10.a2 klases diagnostikas darbs ģeogrāfijā (par 9. klasi)" at bounding box center [491, 324] width 505 height 24
click at [443, 282] on div "Ģeogrāfija" at bounding box center [632, 276] width 813 height 30
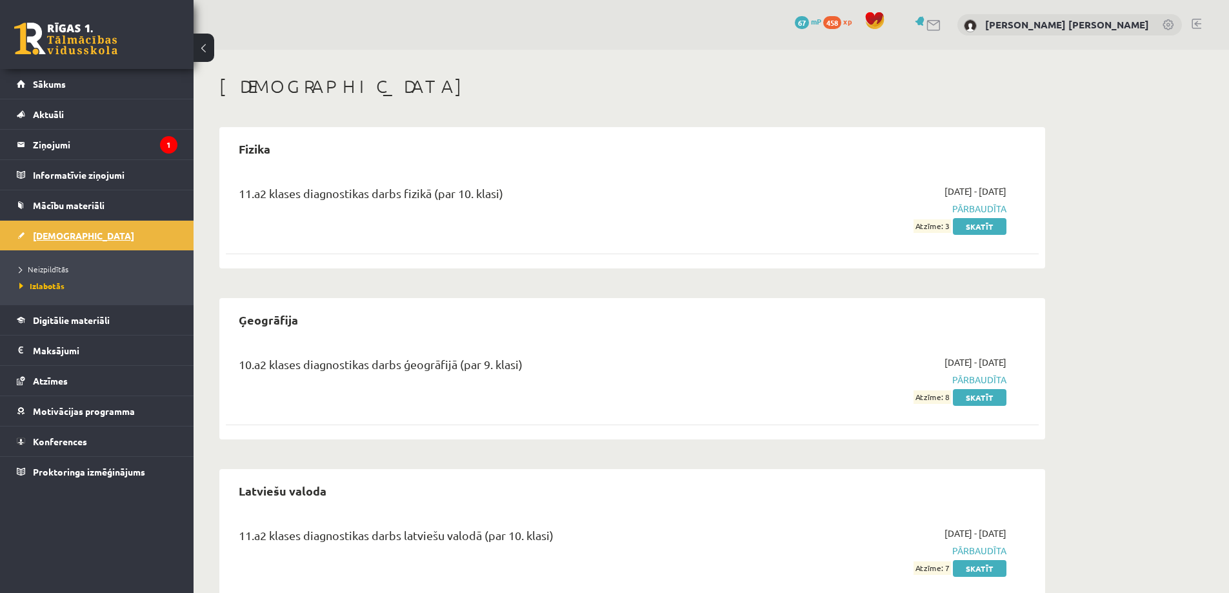
click at [54, 234] on span "[DEMOGRAPHIC_DATA]" at bounding box center [83, 236] width 101 height 12
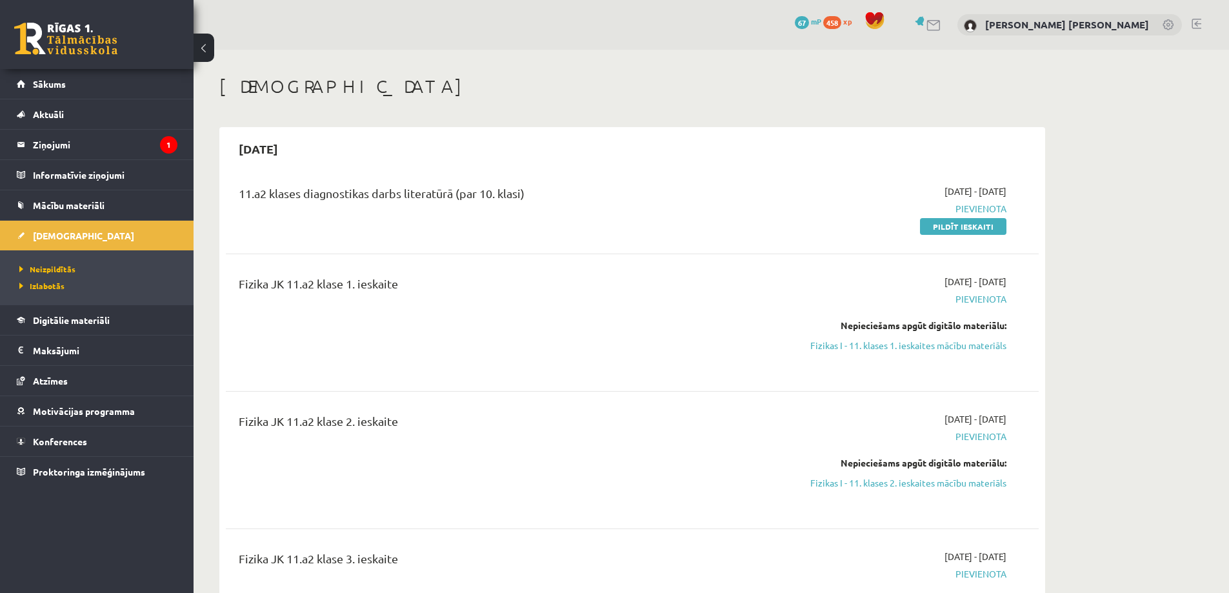
drag, startPoint x: 269, startPoint y: 283, endPoint x: 410, endPoint y: 298, distance: 141.4
click at [406, 298] on div "Fizika JK 11.a2 klase 1. ieskaite" at bounding box center [491, 287] width 505 height 24
click at [444, 293] on div "Fizika JK 11.a2 klase 1. ieskaite" at bounding box center [491, 287] width 505 height 24
click at [66, 264] on span "Neizpildītās" at bounding box center [47, 269] width 56 height 10
click at [58, 283] on span "Izlabotās" at bounding box center [38, 286] width 39 height 10
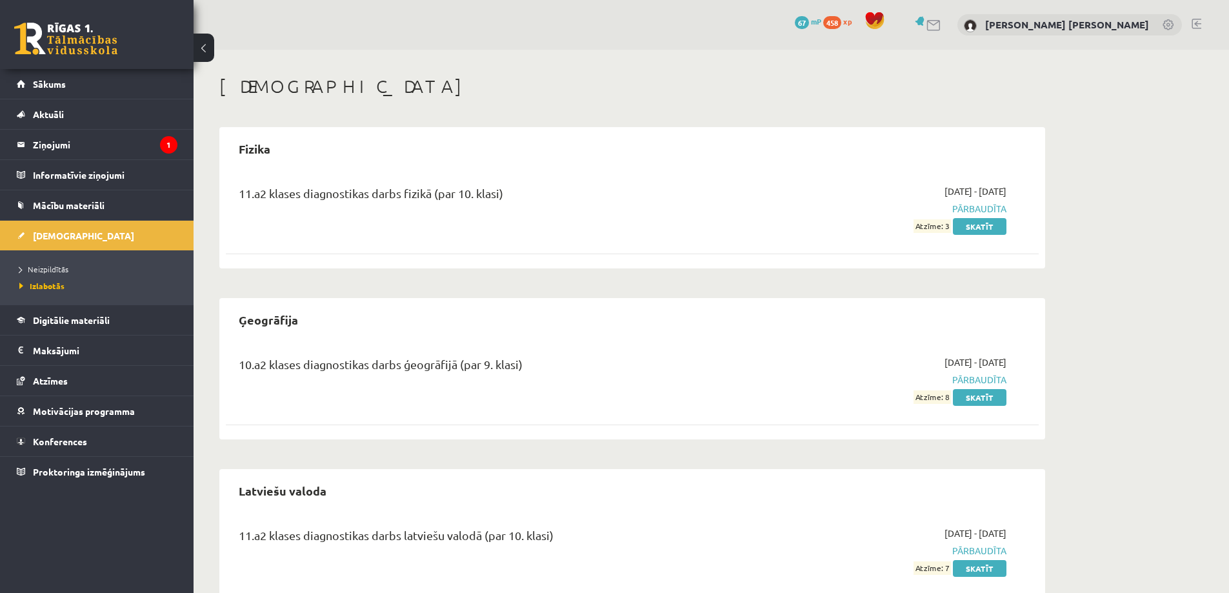
scroll to position [43, 0]
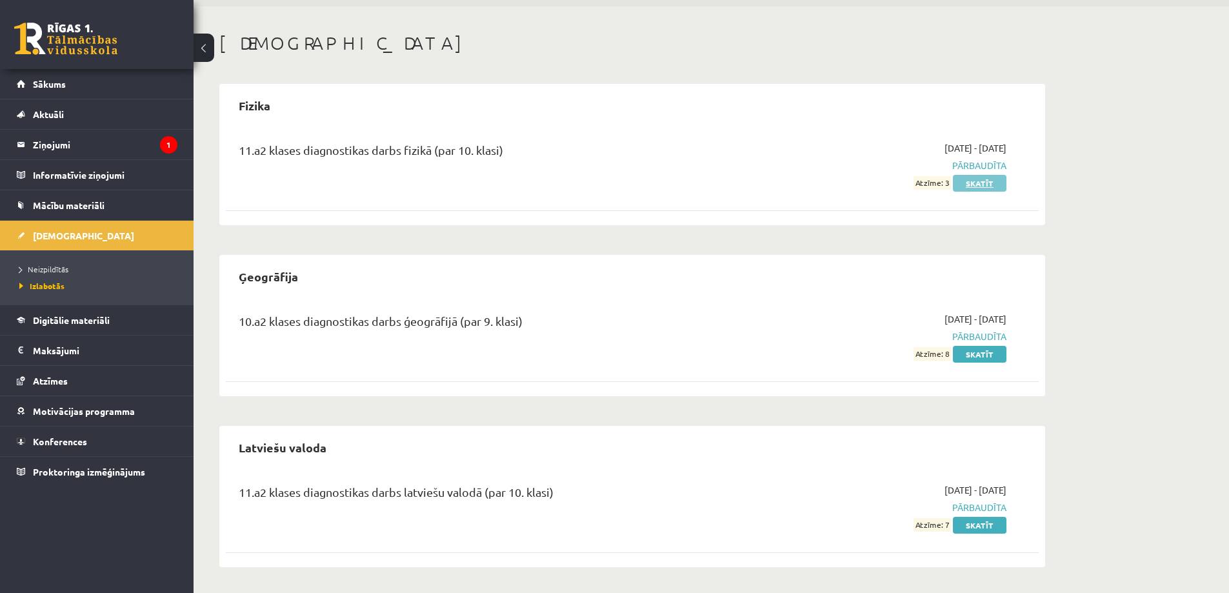
click at [971, 182] on link "Skatīt" at bounding box center [980, 183] width 54 height 17
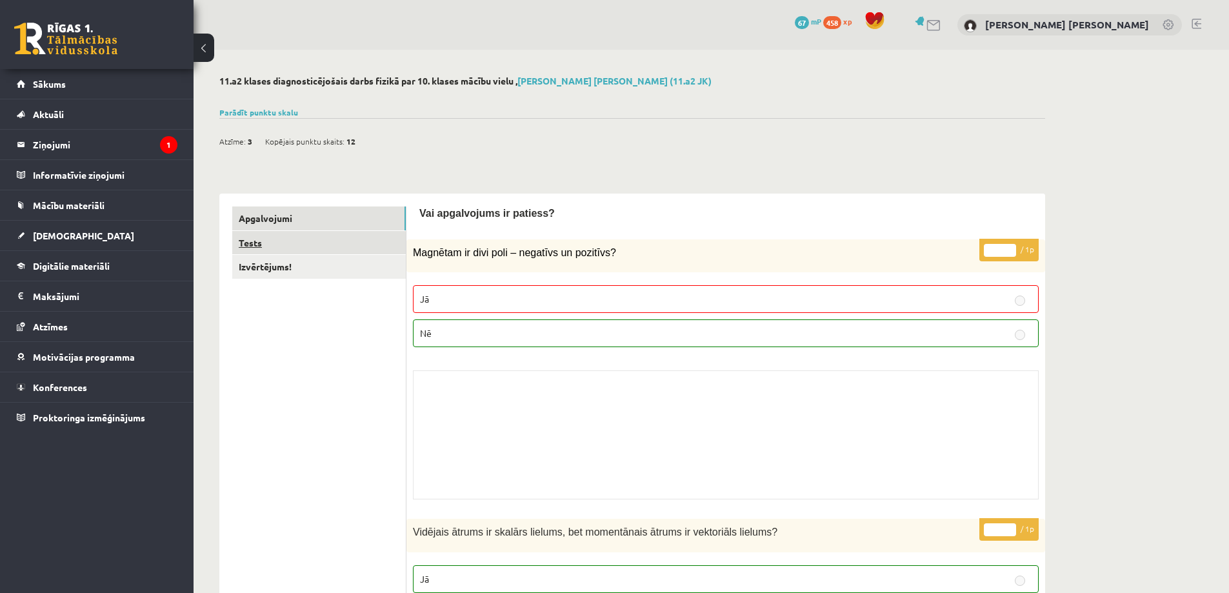
click at [359, 242] on link "Tests" at bounding box center [318, 243] width 173 height 24
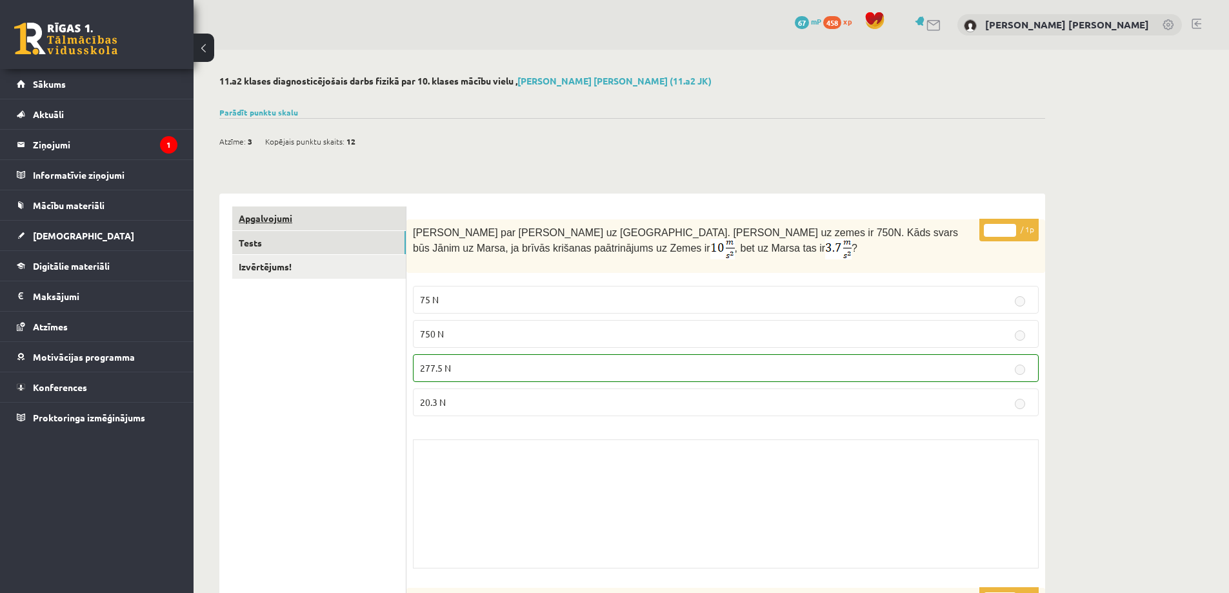
click at [306, 219] on link "Apgalvojumi" at bounding box center [318, 218] width 173 height 24
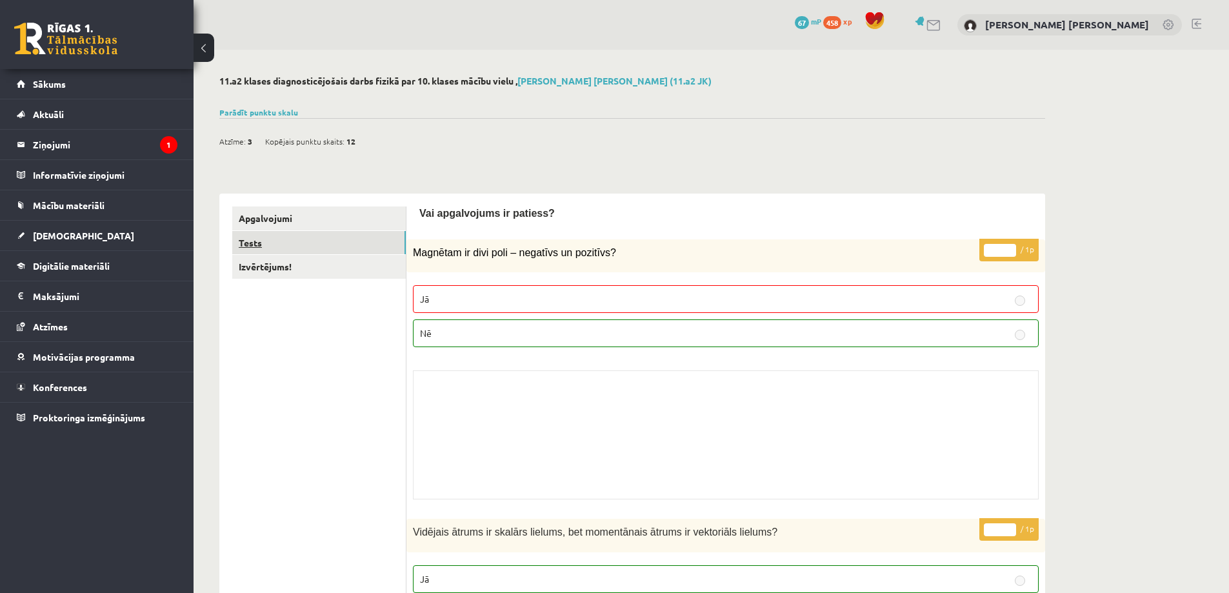
click at [326, 247] on link "Tests" at bounding box center [318, 243] width 173 height 24
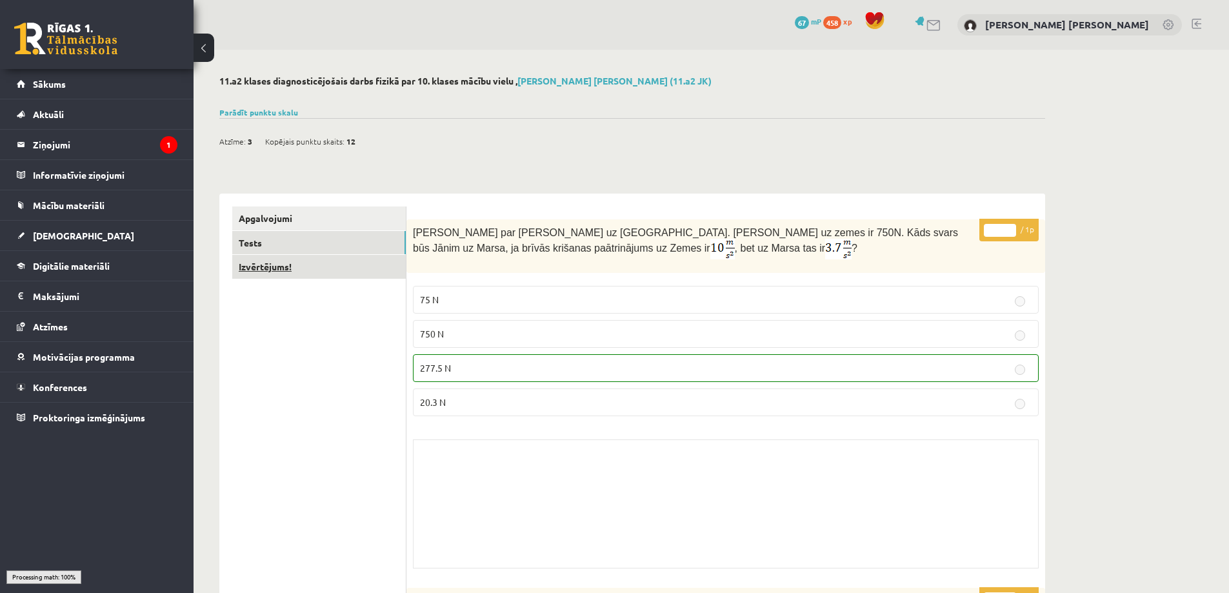
click at [326, 268] on link "Izvērtējums!" at bounding box center [318, 267] width 173 height 24
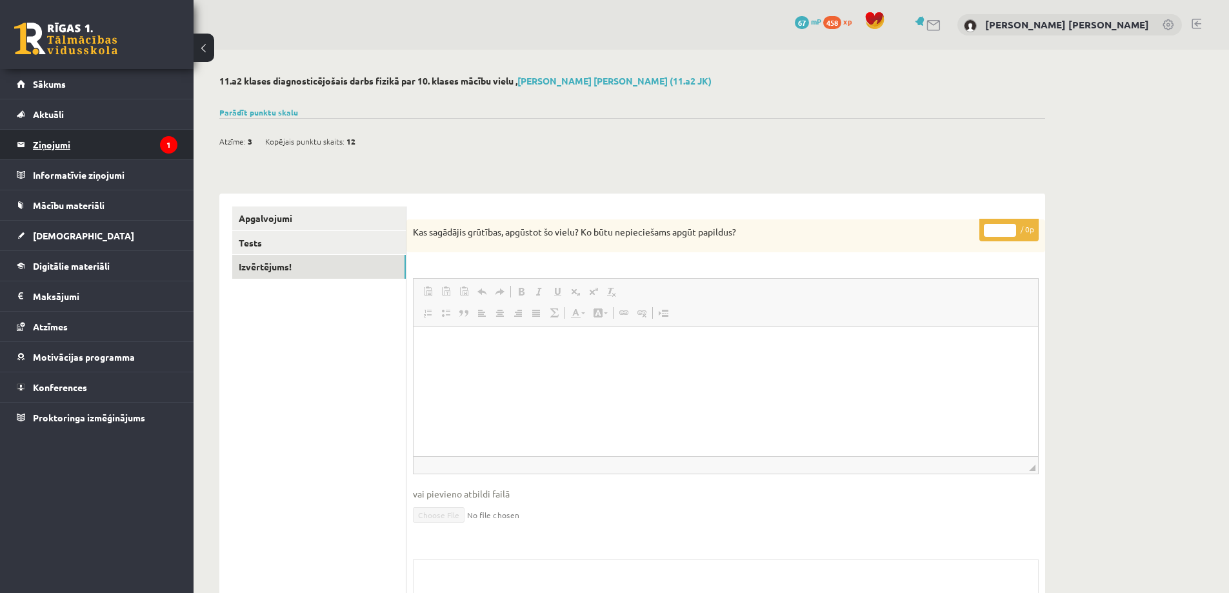
click at [135, 149] on legend "Ziņojumi 1" at bounding box center [105, 145] width 144 height 30
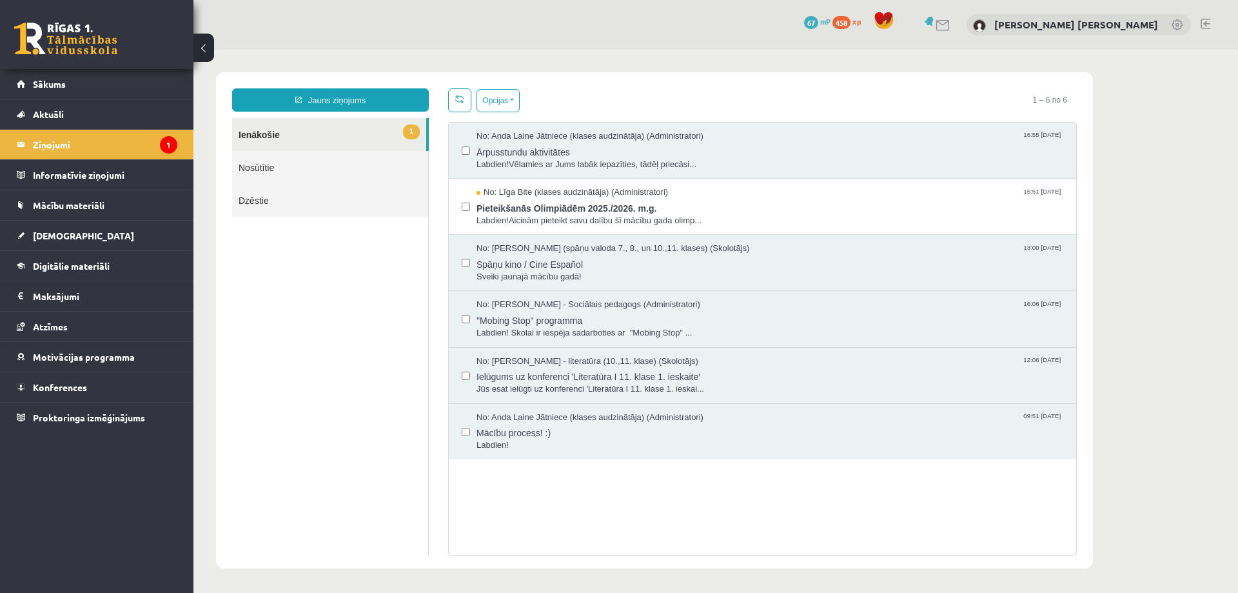
click at [411, 132] on span "1" at bounding box center [411, 131] width 17 height 15
click at [363, 170] on link "Nosūtītie" at bounding box center [330, 167] width 196 height 33
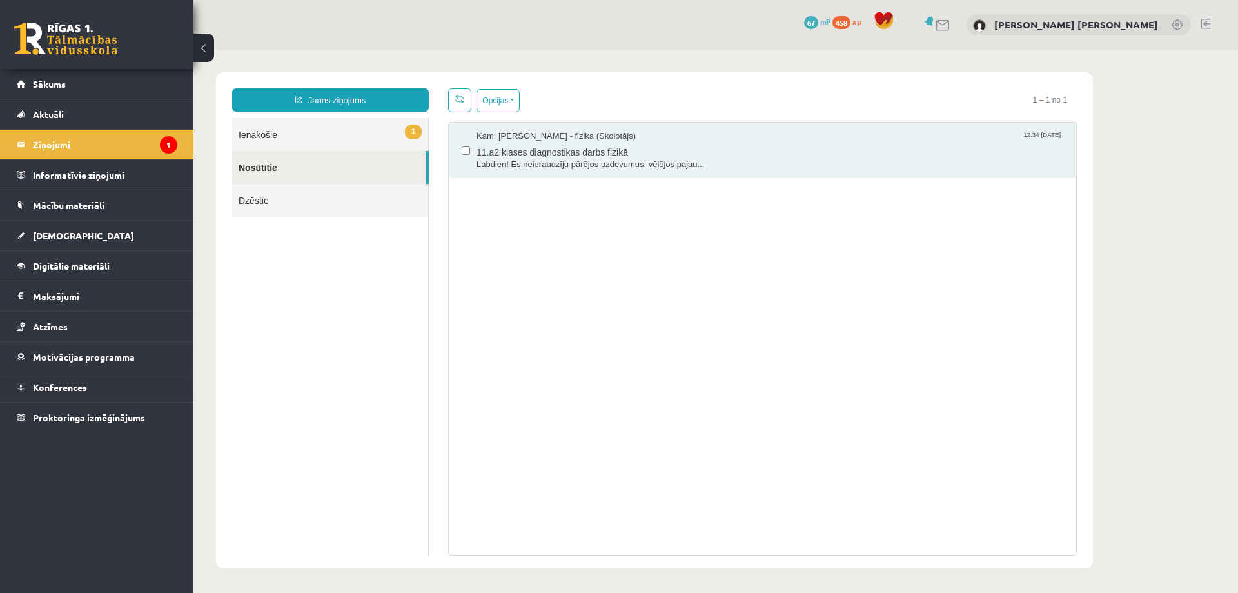
click at [342, 134] on link "1 Ienākošie" at bounding box center [330, 134] width 196 height 33
click at [354, 132] on link "1 Ienākošie" at bounding box center [330, 134] width 196 height 33
click at [420, 133] on span "1" at bounding box center [413, 131] width 17 height 15
